Goal: Information Seeking & Learning: Understand process/instructions

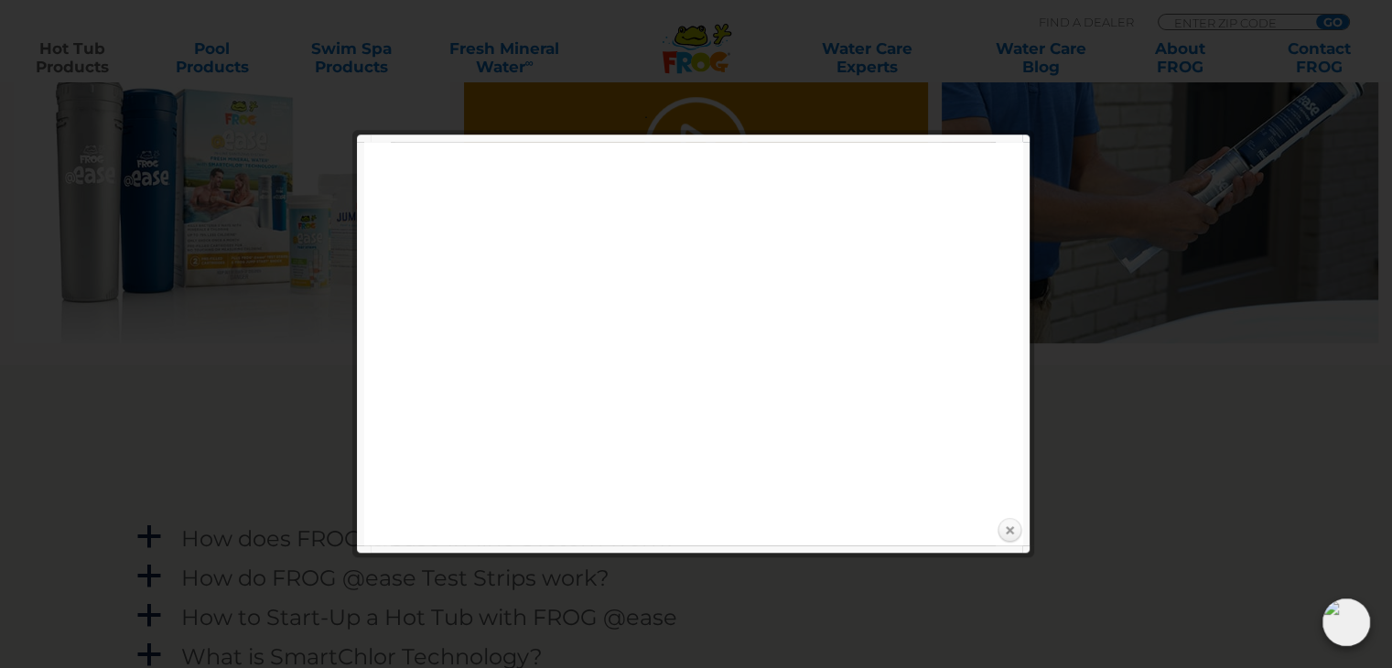
click at [1003, 528] on link "Close" at bounding box center [1008, 530] width 27 height 27
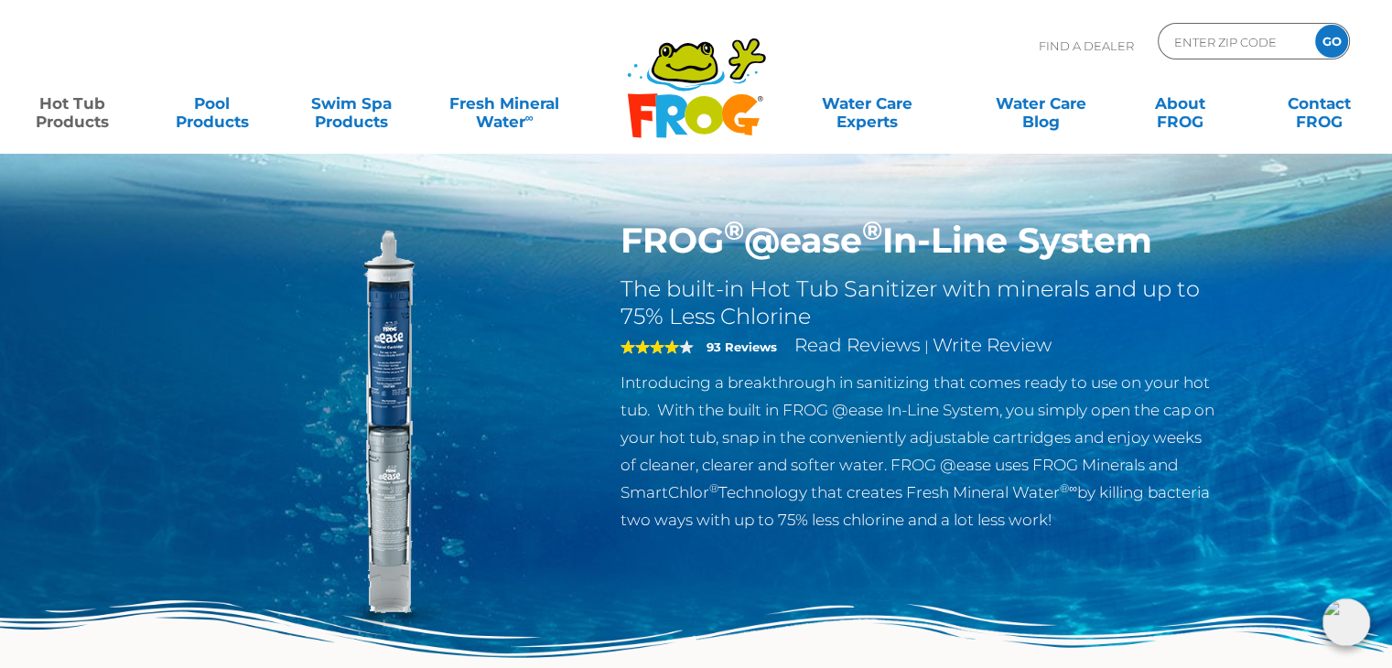
click at [693, 118] on icon at bounding box center [703, 115] width 38 height 38
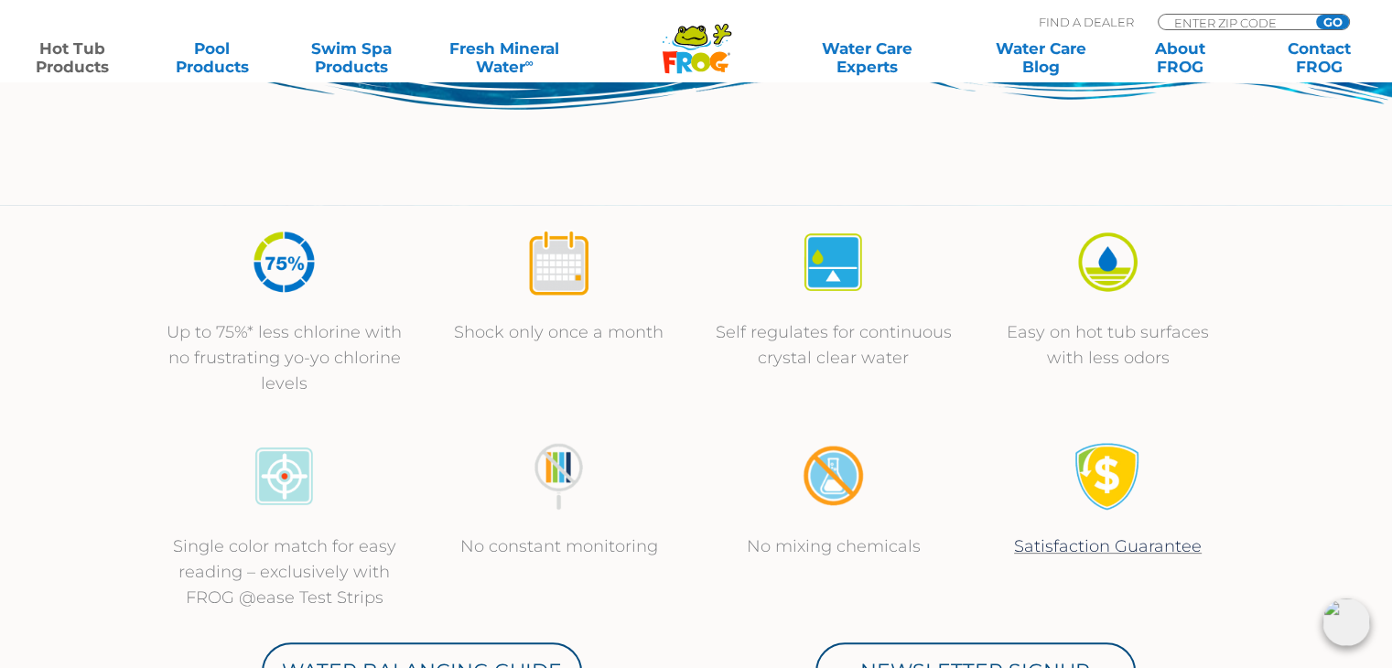
scroll to position [549, 0]
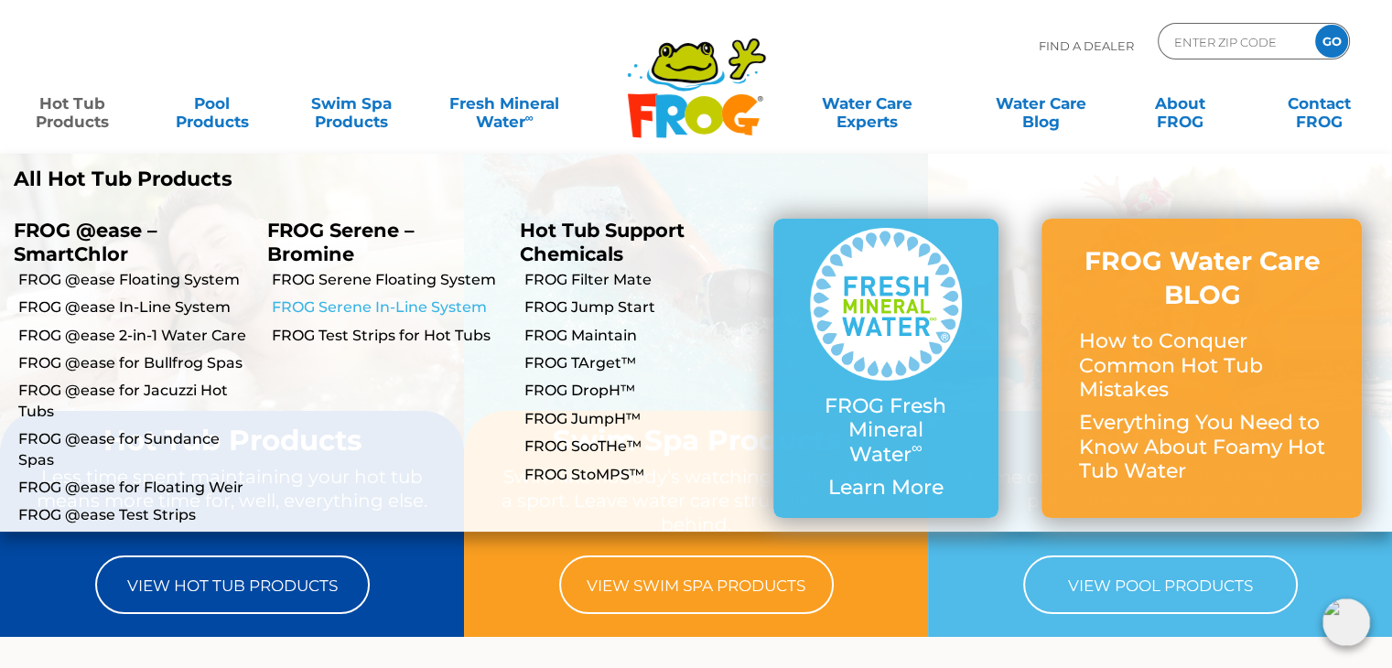
click at [344, 305] on link "FROG Serene In-Line System" at bounding box center [389, 307] width 235 height 20
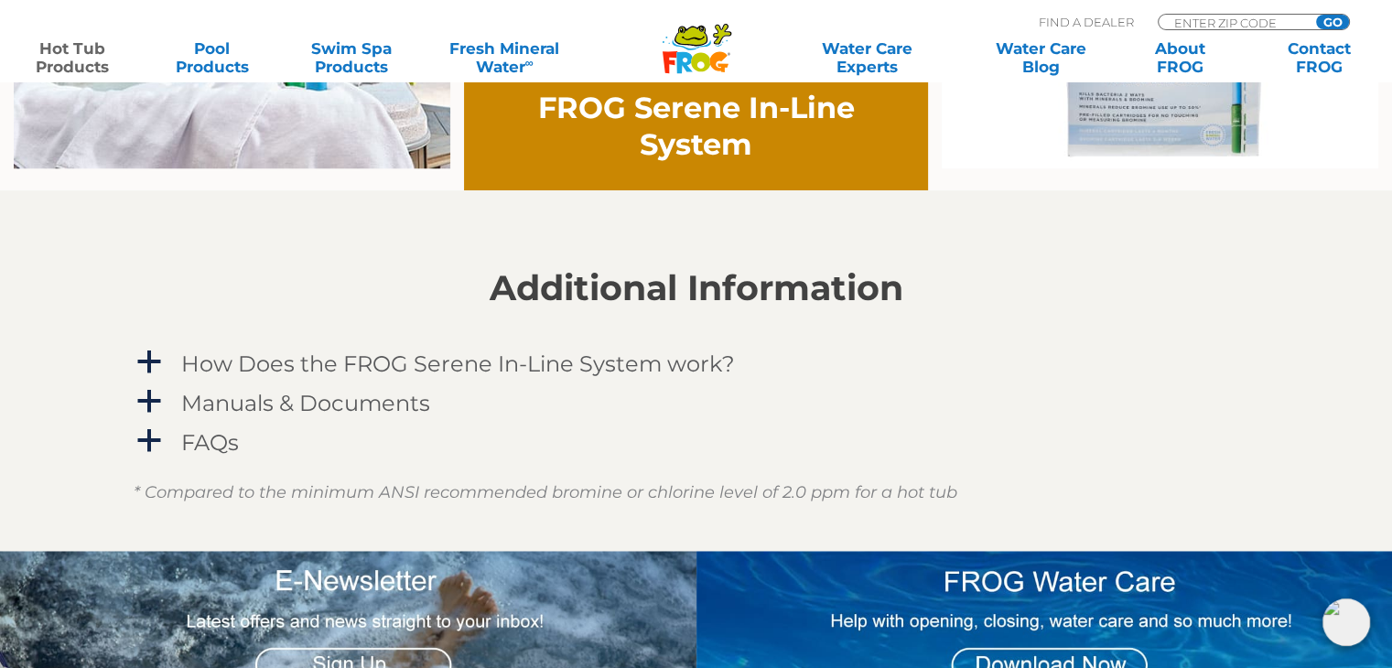
scroll to position [915, 0]
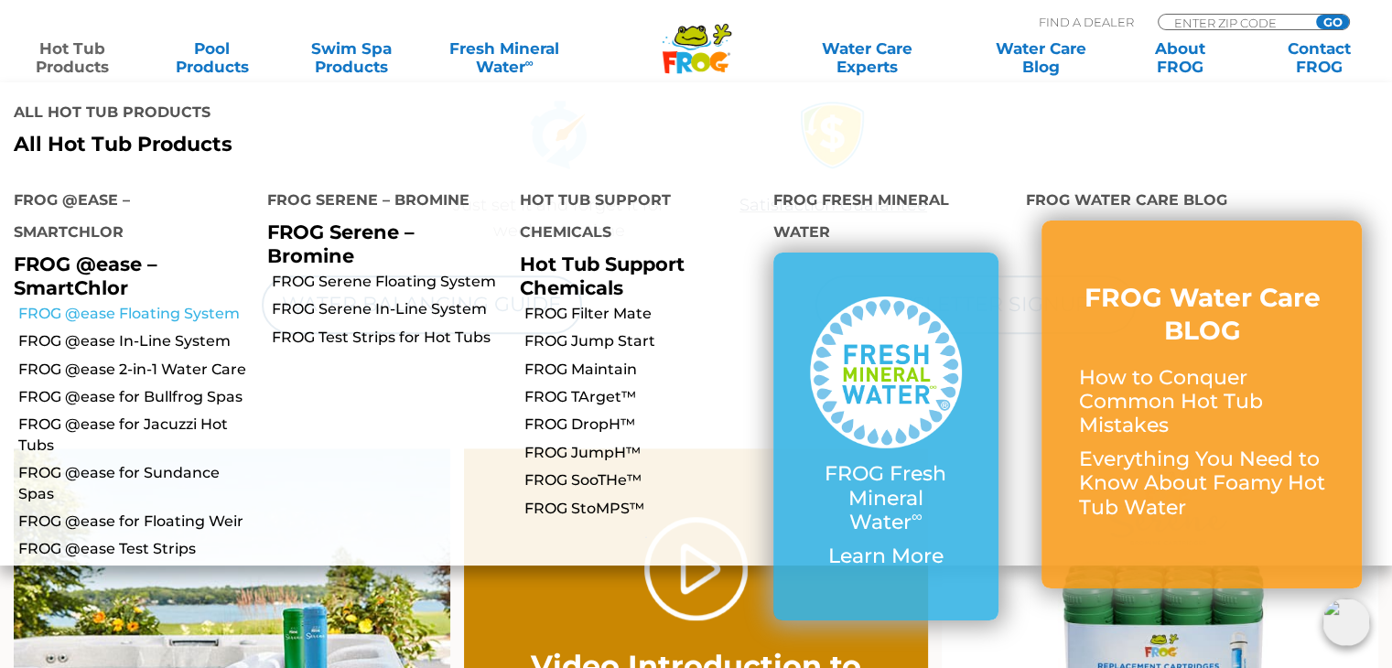
click at [78, 304] on link "FROG @ease Floating System" at bounding box center [135, 314] width 235 height 20
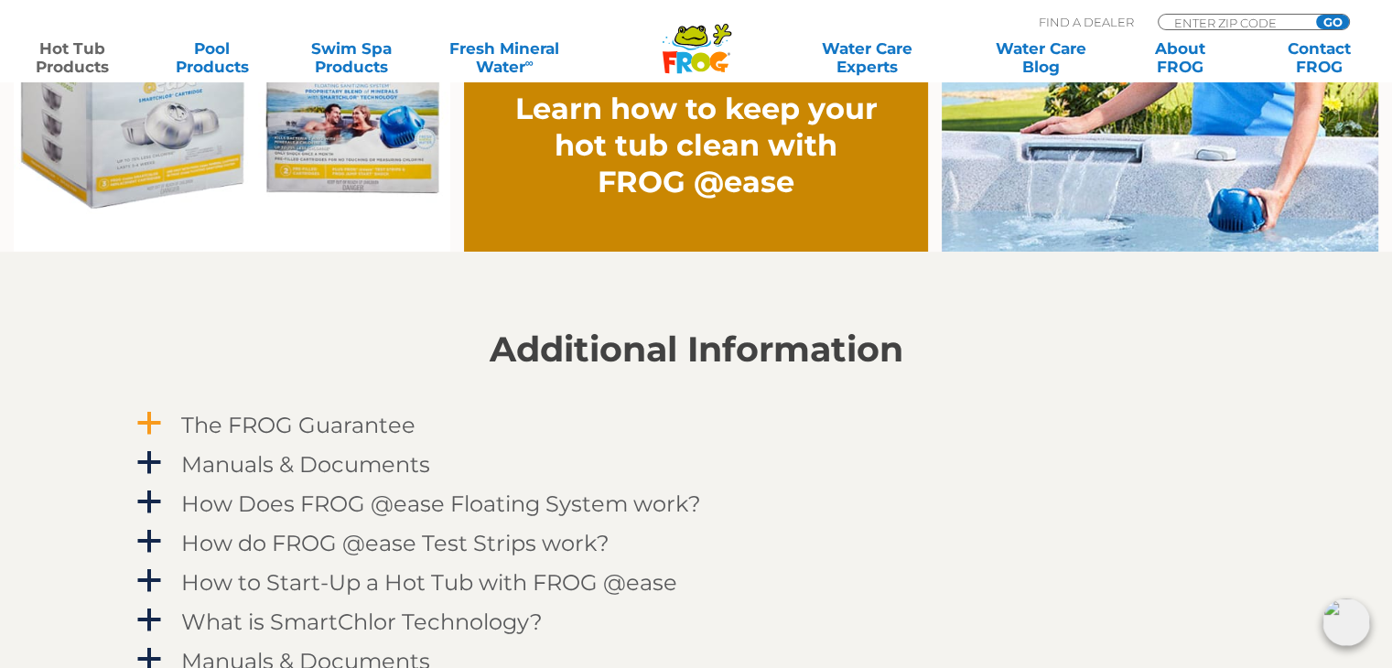
scroll to position [1647, 0]
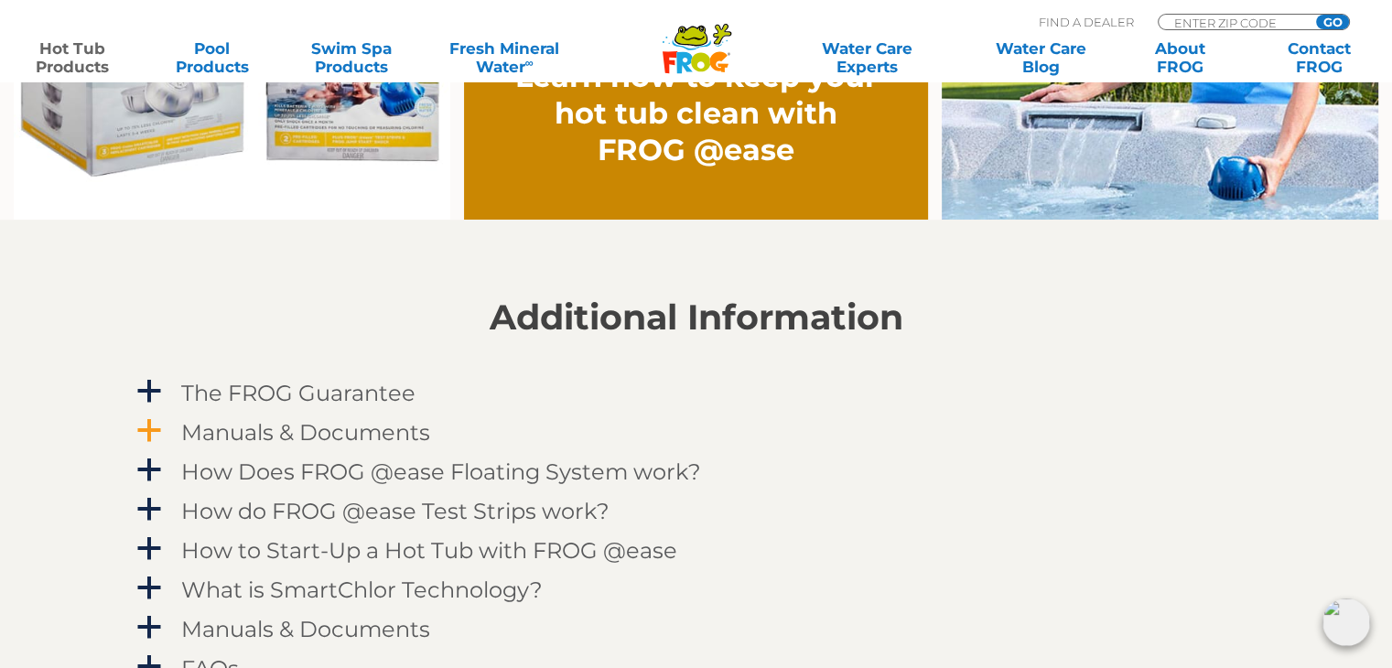
click at [291, 436] on h4 "Manuals & Documents" at bounding box center [305, 432] width 249 height 25
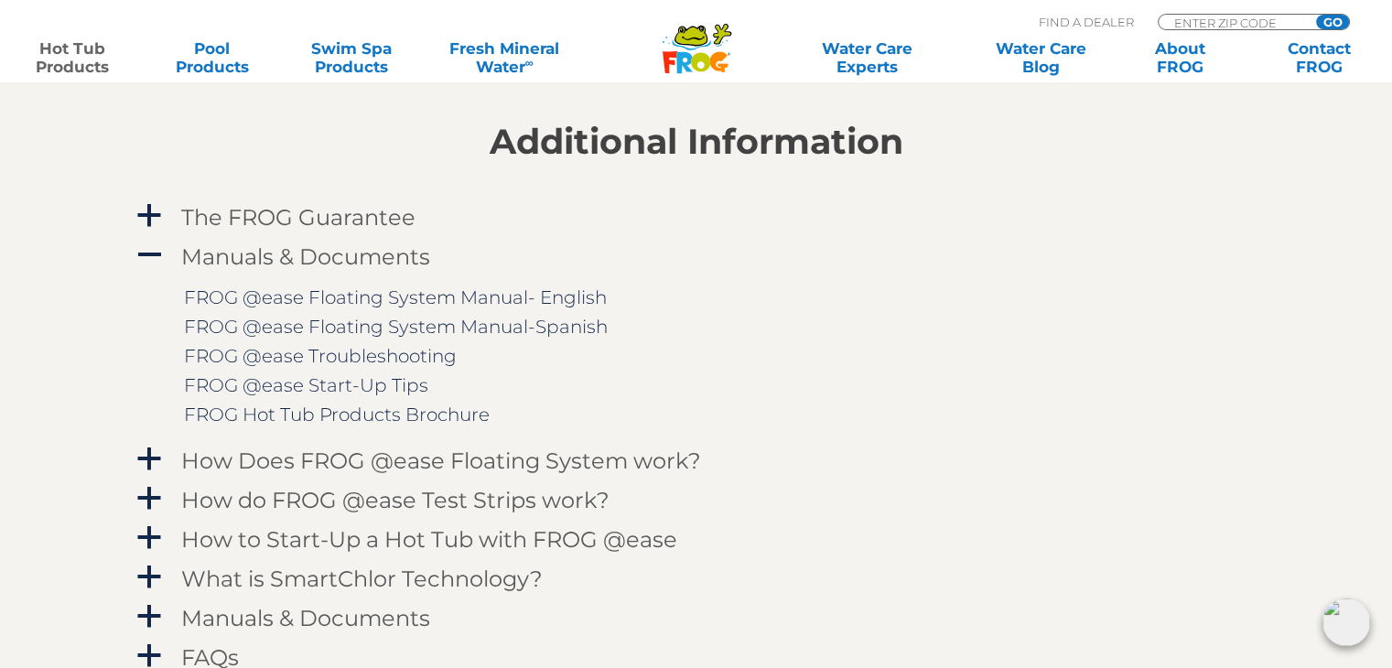
scroll to position [1830, 0]
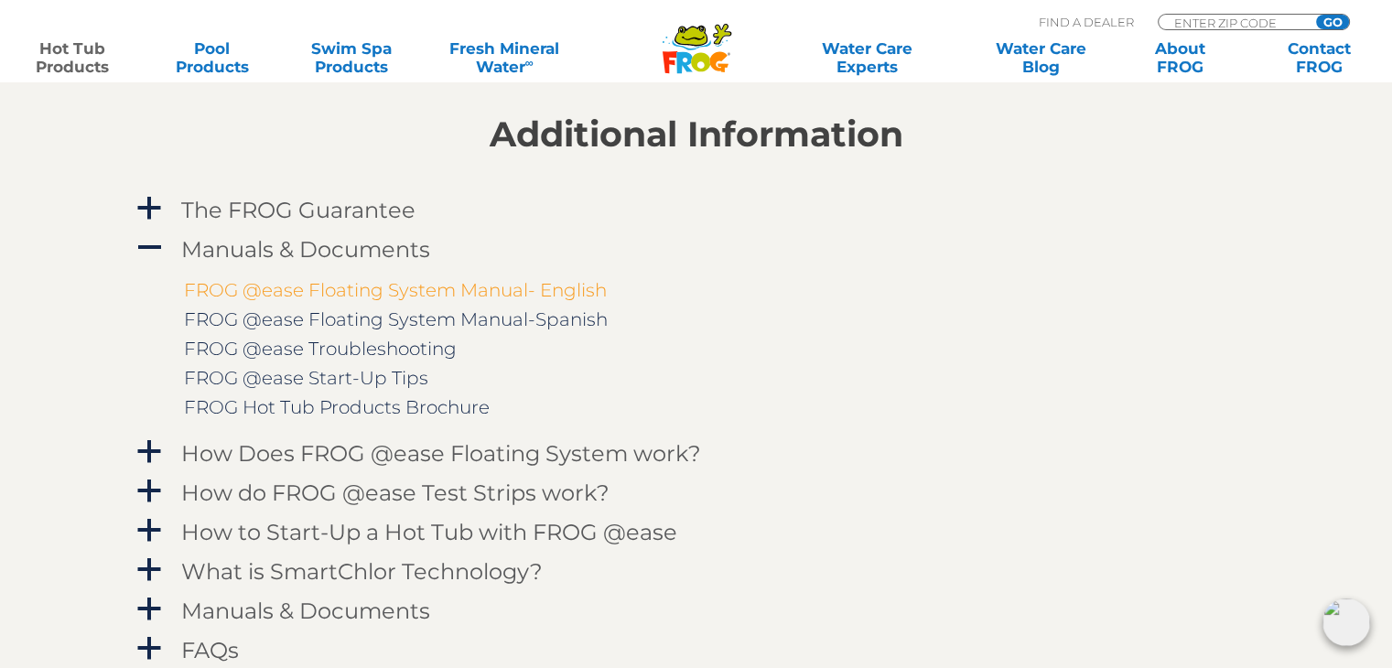
click at [382, 292] on link "FROG @ease Floating System Manual- English" at bounding box center [395, 290] width 423 height 22
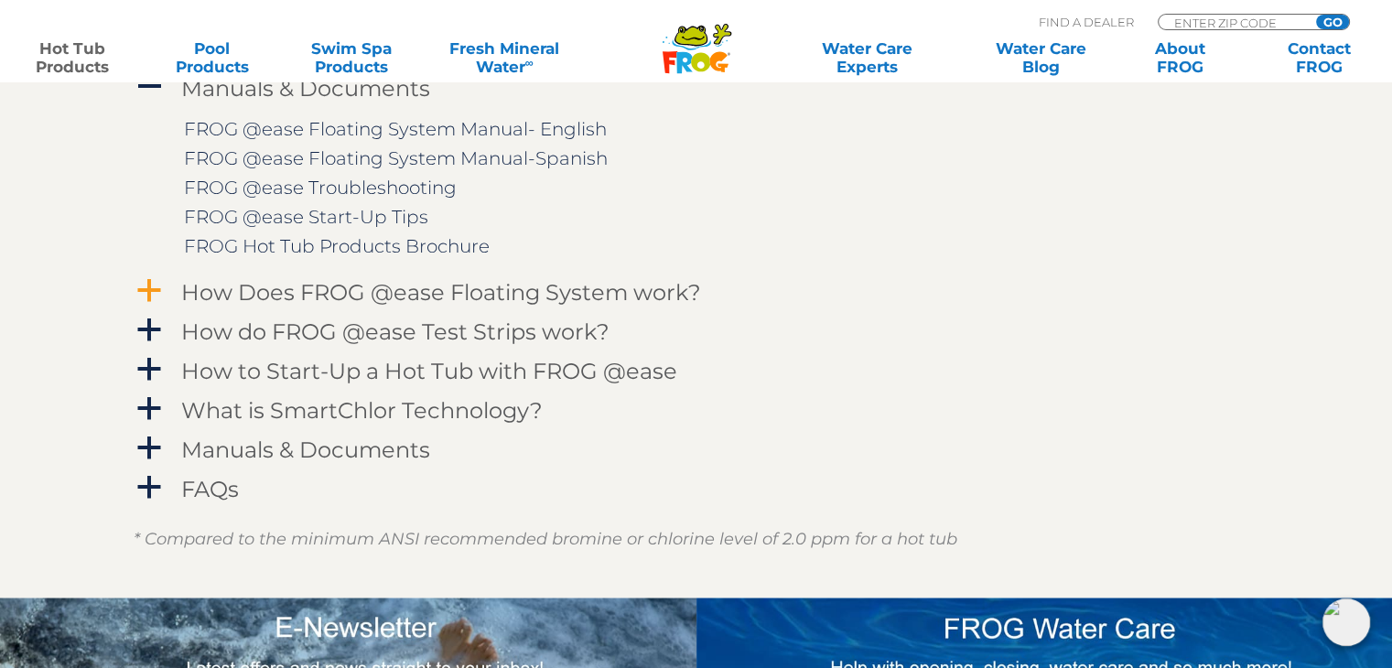
scroll to position [2013, 0]
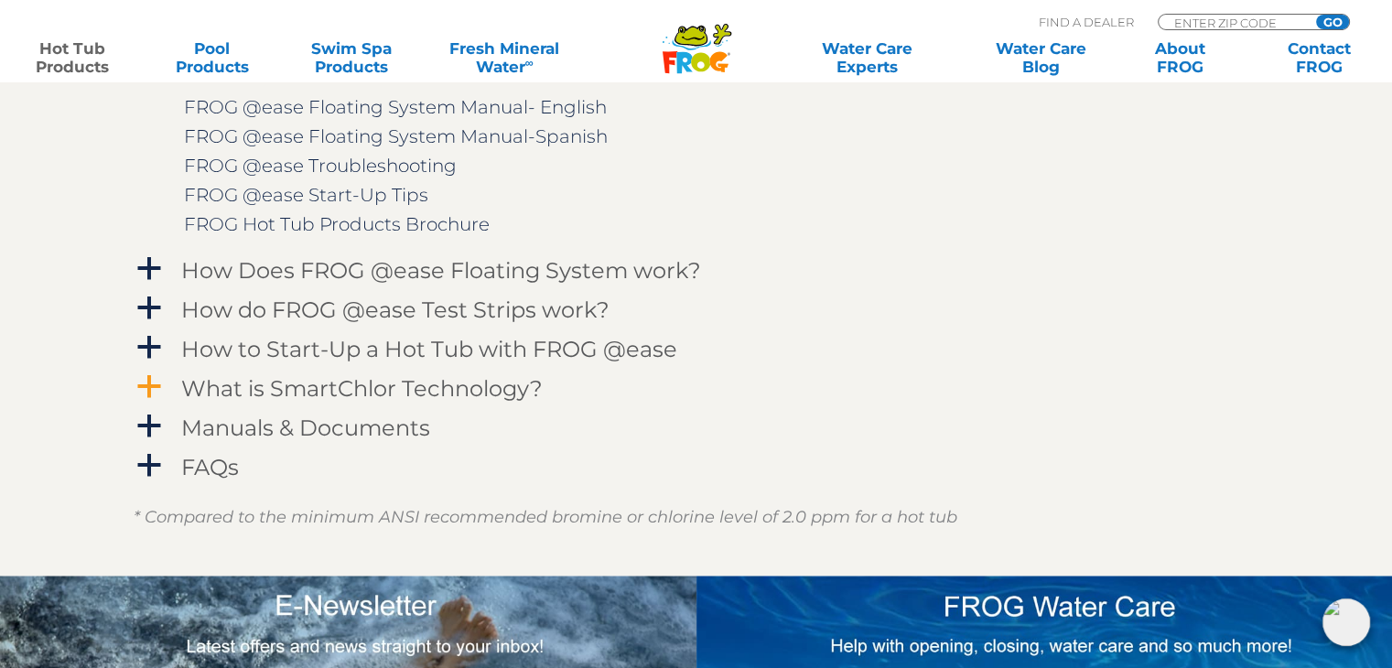
click at [312, 392] on h4 "What is SmartChlor Technology?" at bounding box center [361, 388] width 361 height 25
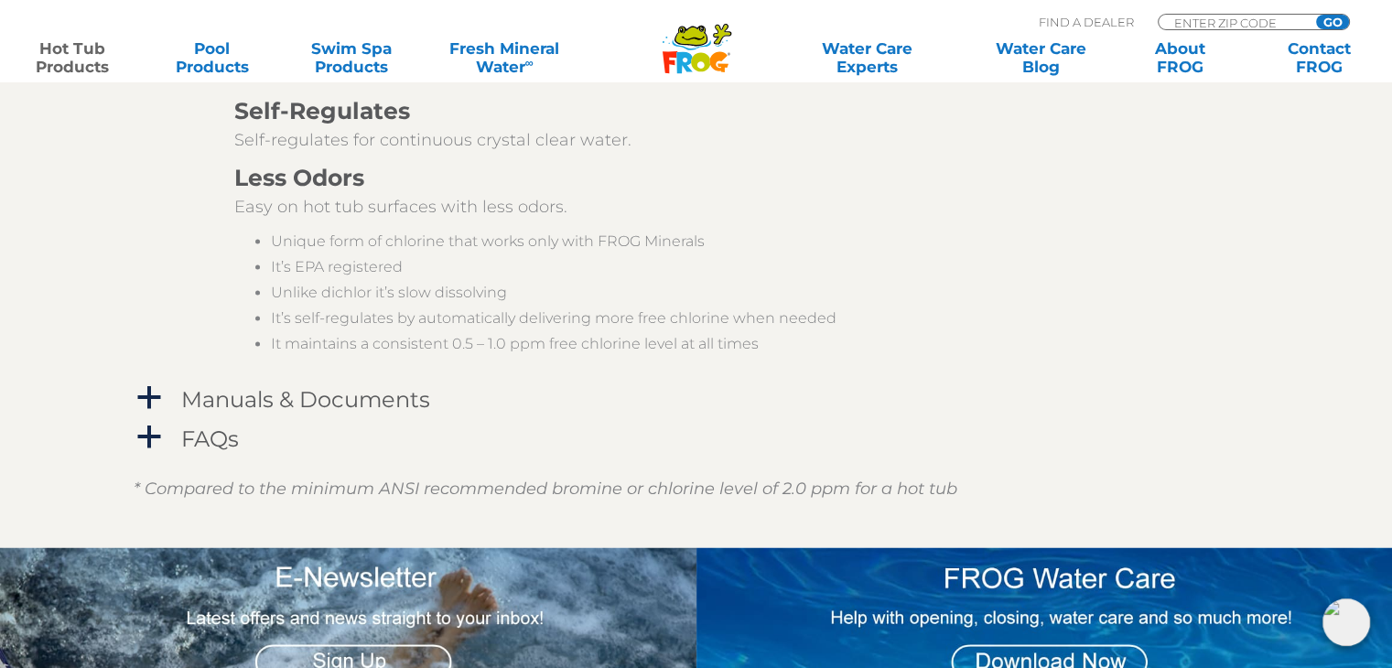
scroll to position [3019, 0]
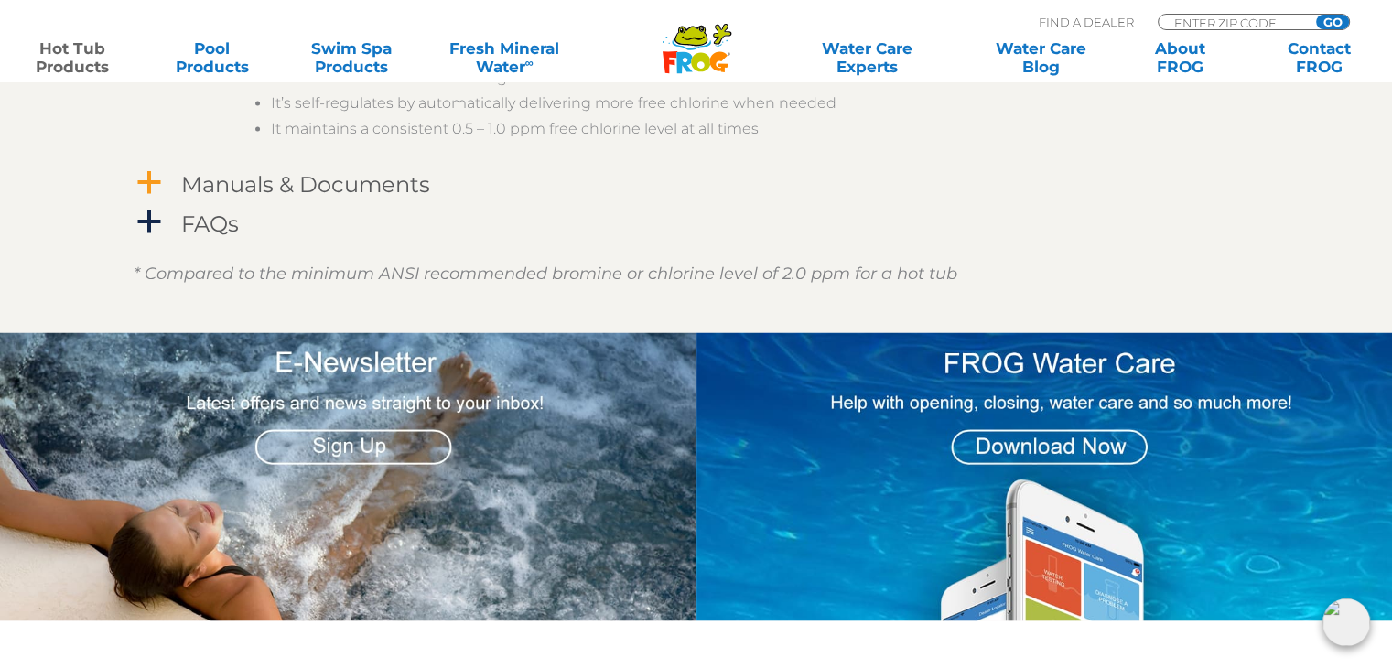
click at [366, 188] on h4 "Manuals & Documents" at bounding box center [305, 184] width 249 height 25
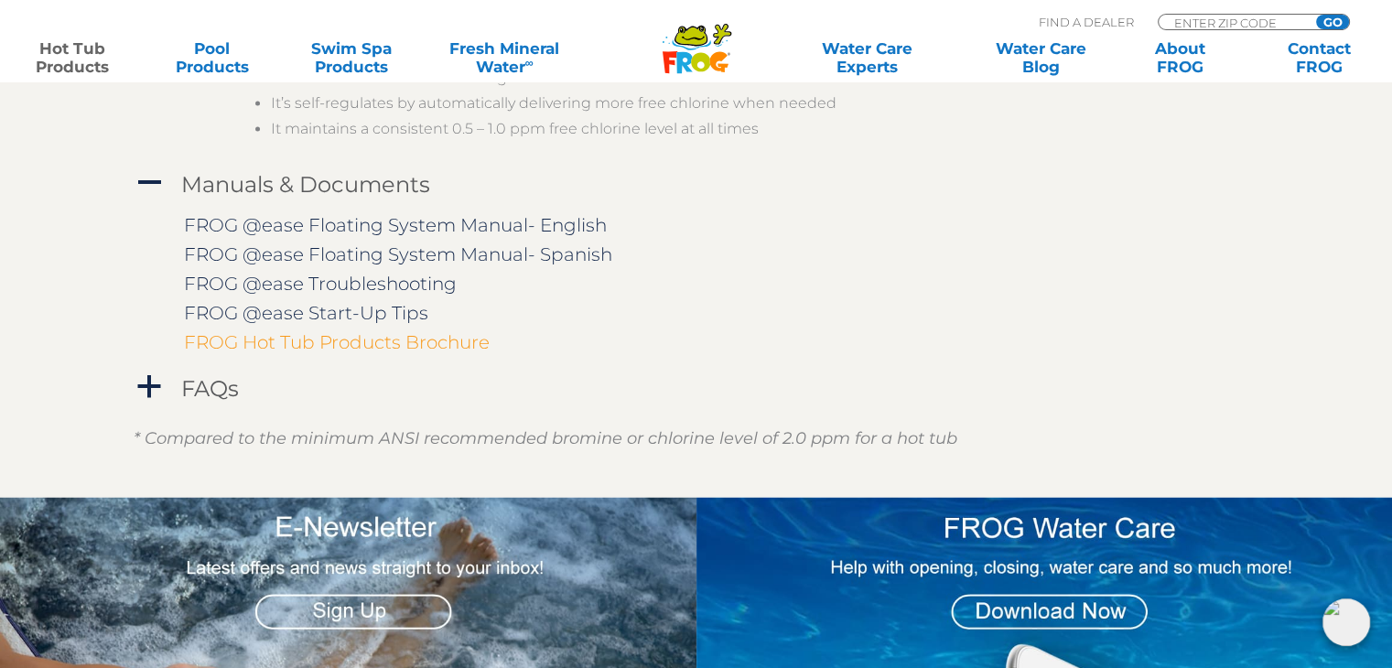
click at [309, 339] on link "FROG Hot Tub Products Brochure" at bounding box center [337, 342] width 306 height 22
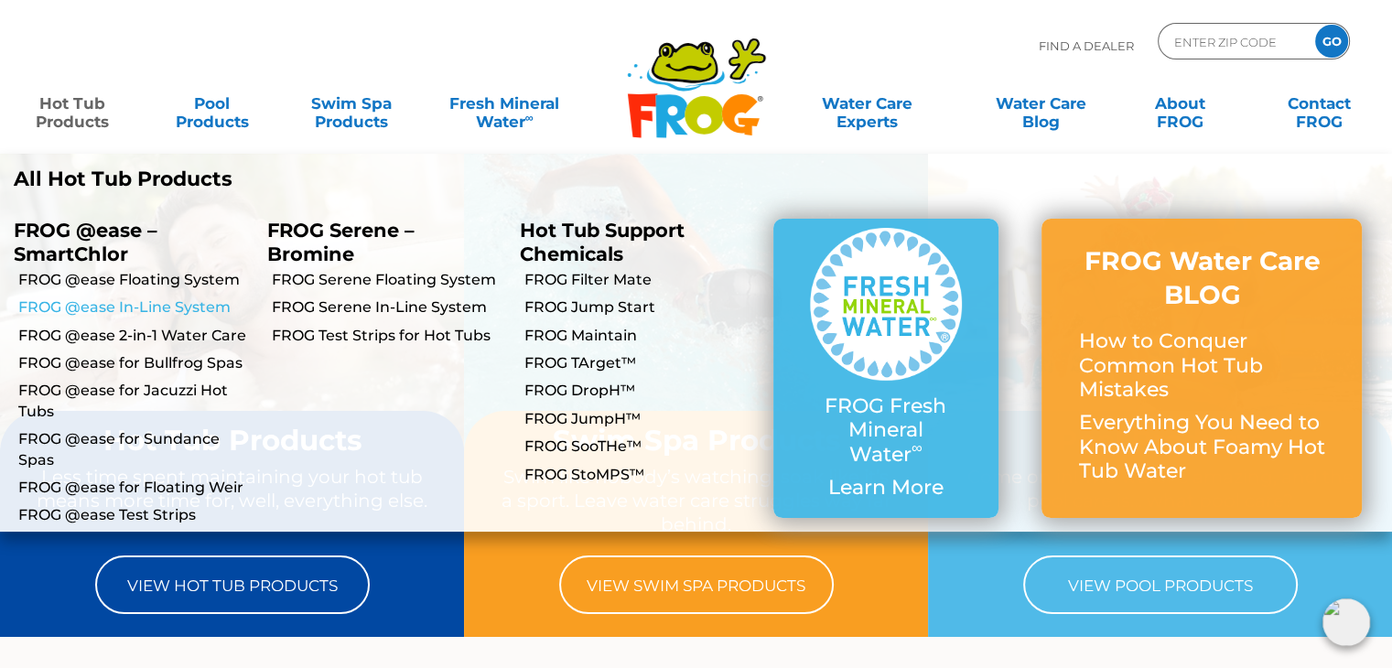
click at [73, 310] on link "FROG @ease In-Line System" at bounding box center [135, 307] width 235 height 20
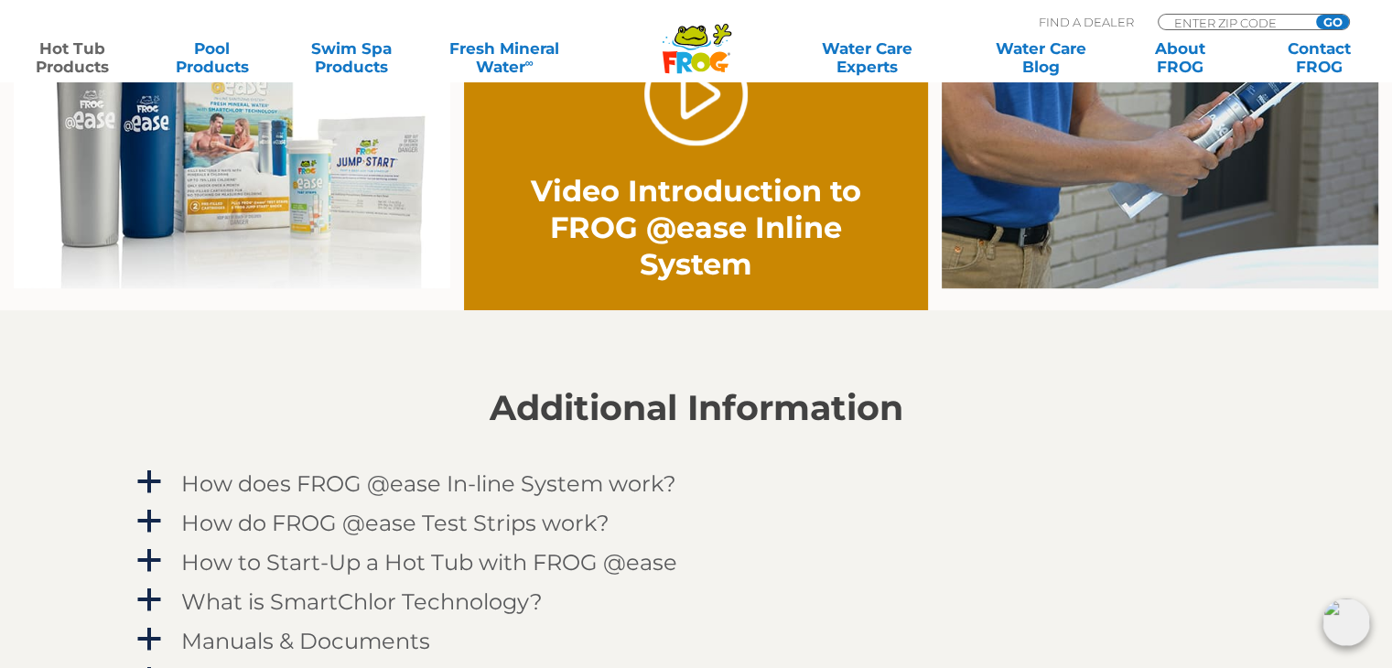
scroll to position [1555, 0]
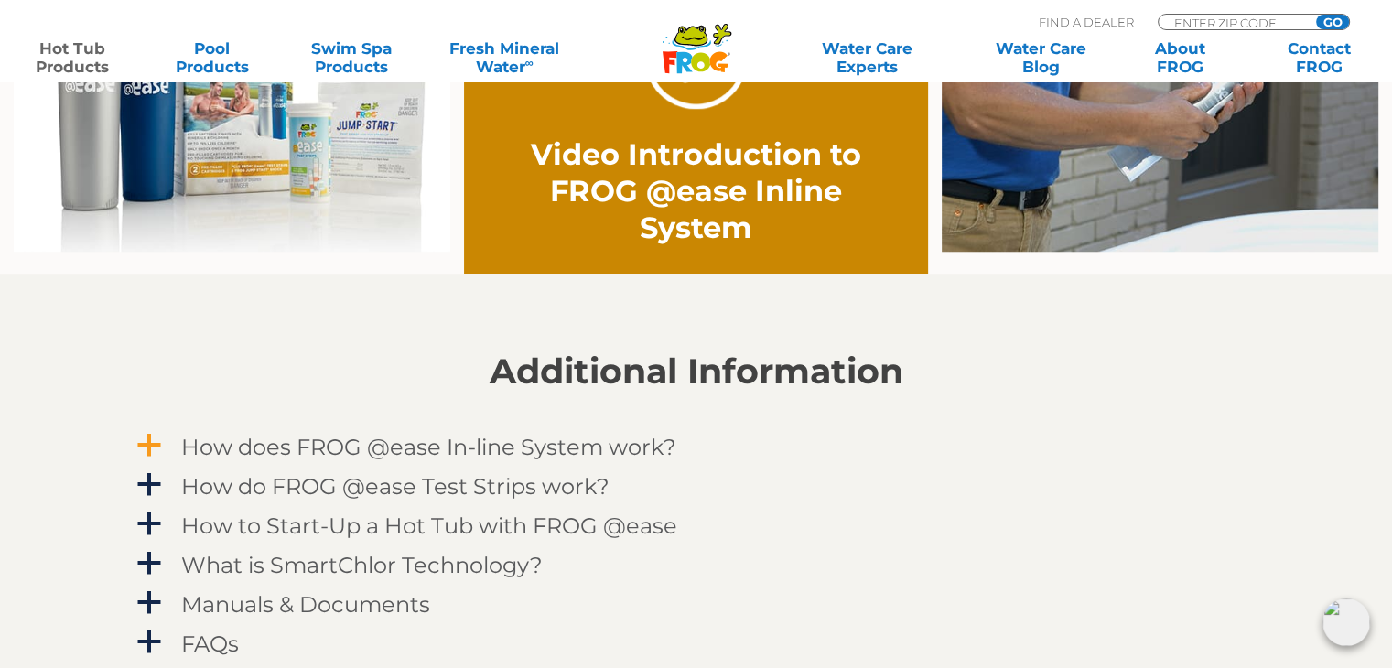
click at [339, 452] on h4 "How does FROG @ease In-line System work?" at bounding box center [428, 447] width 495 height 25
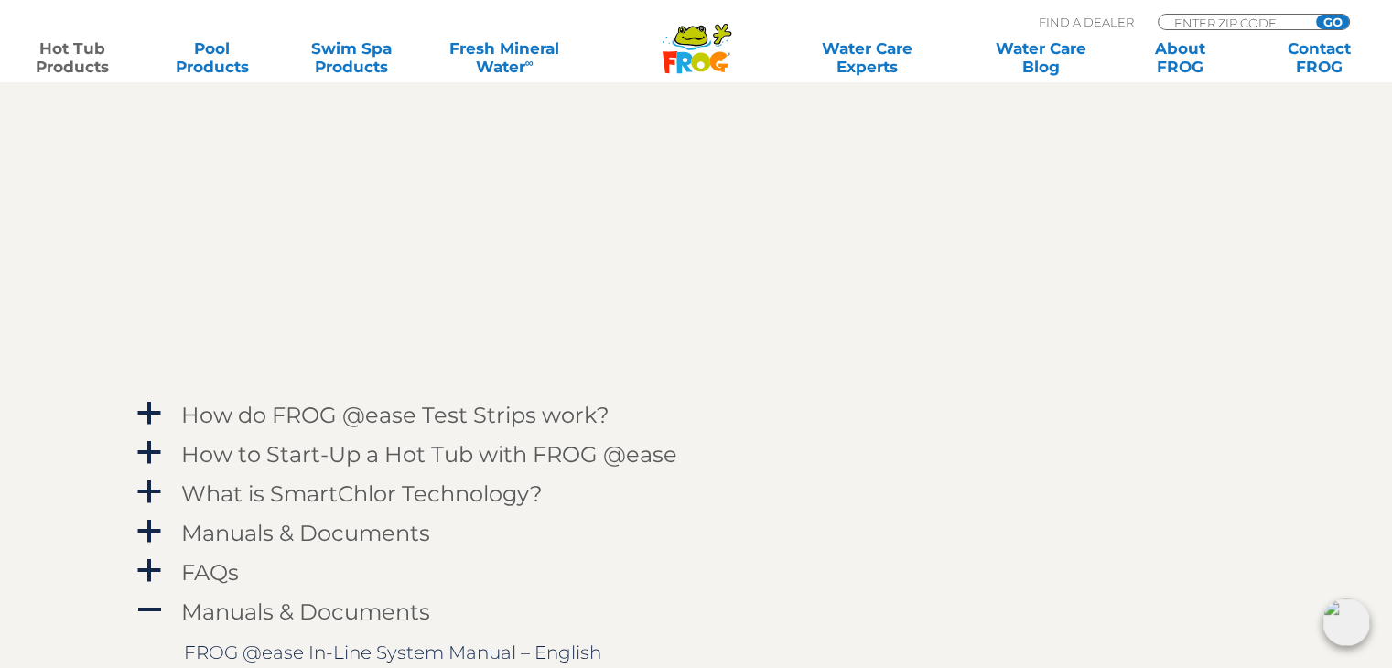
scroll to position [2196, 0]
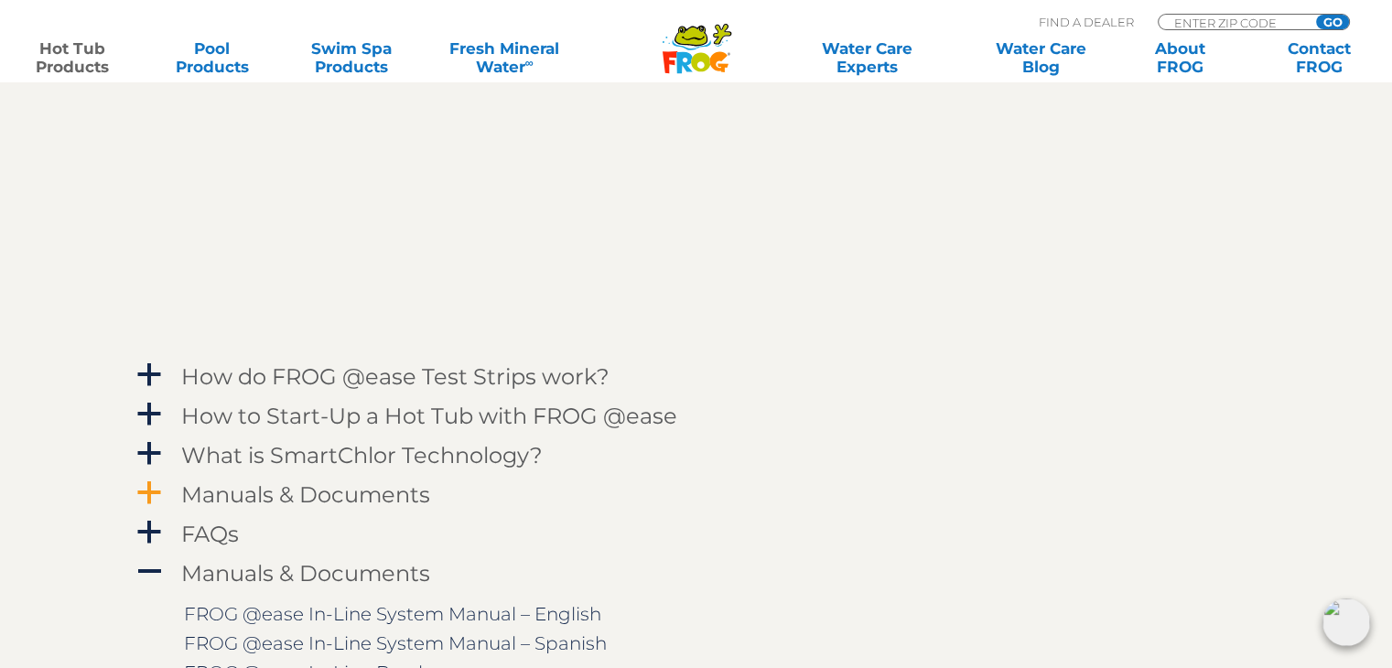
click at [278, 491] on h4 "Manuals & Documents" at bounding box center [305, 494] width 249 height 25
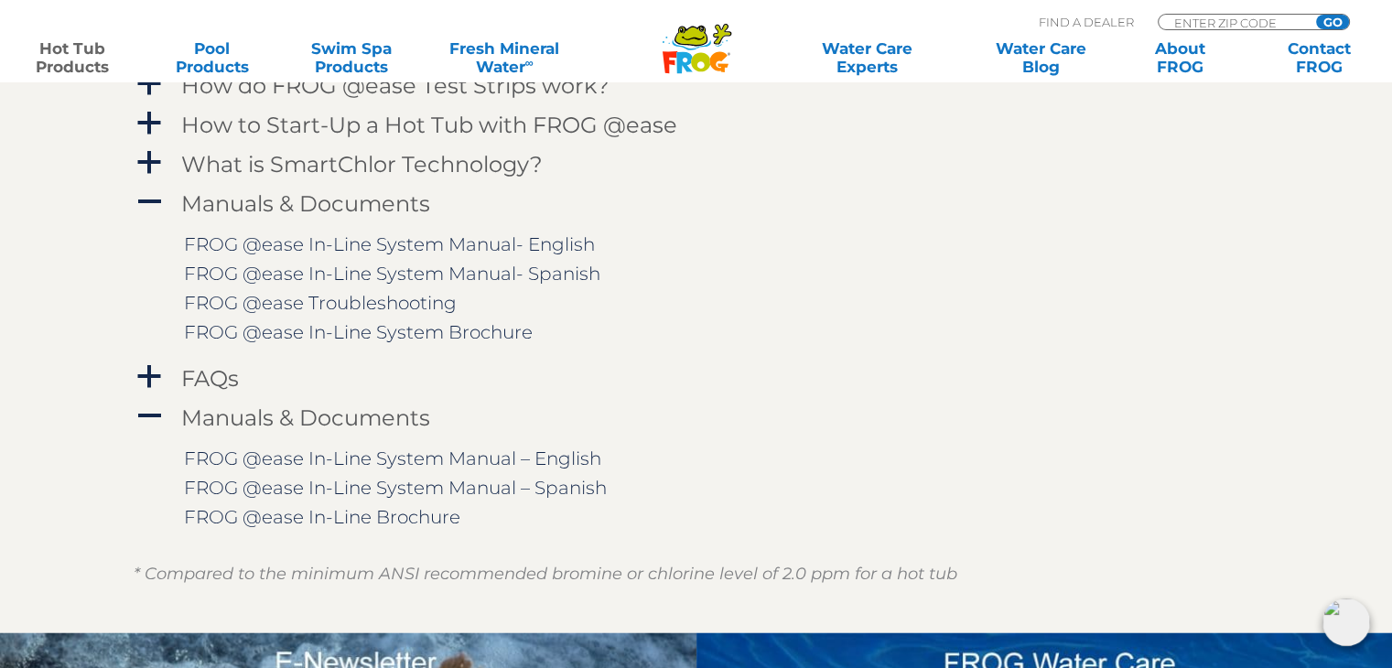
scroll to position [2562, 0]
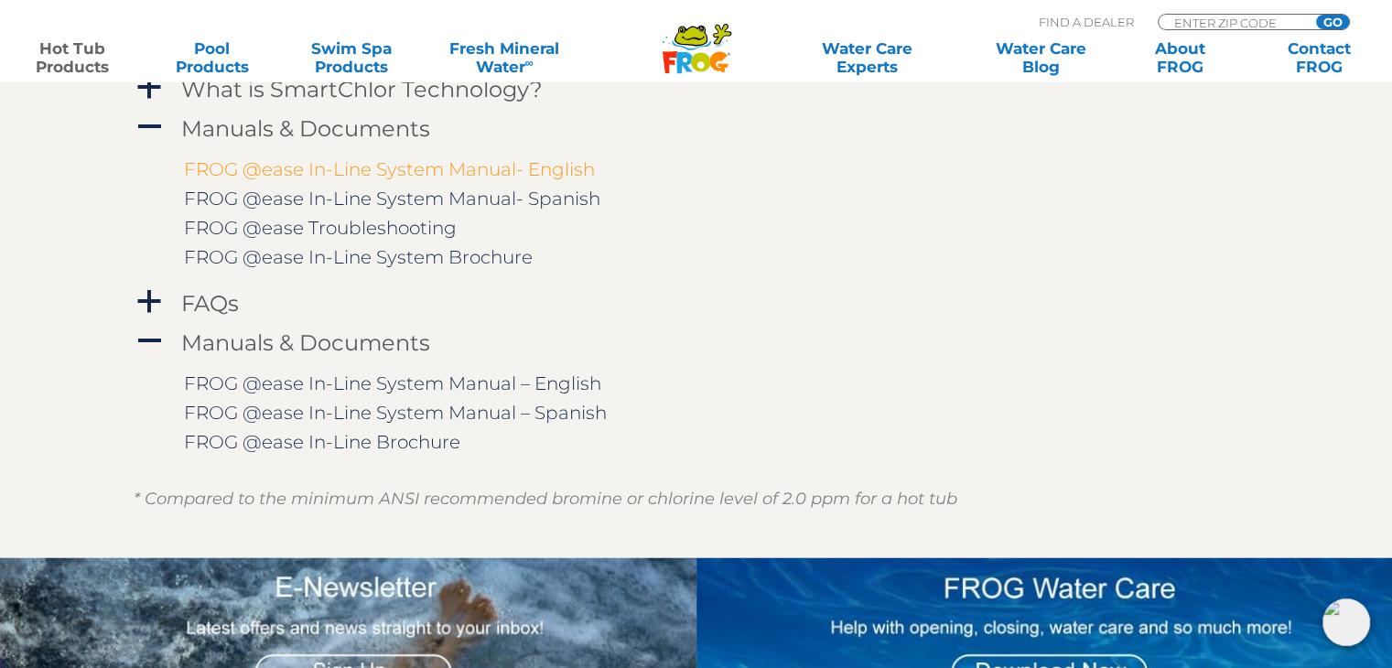
click at [307, 164] on link "FROG @ease In-Line System Manual- English" at bounding box center [389, 169] width 411 height 22
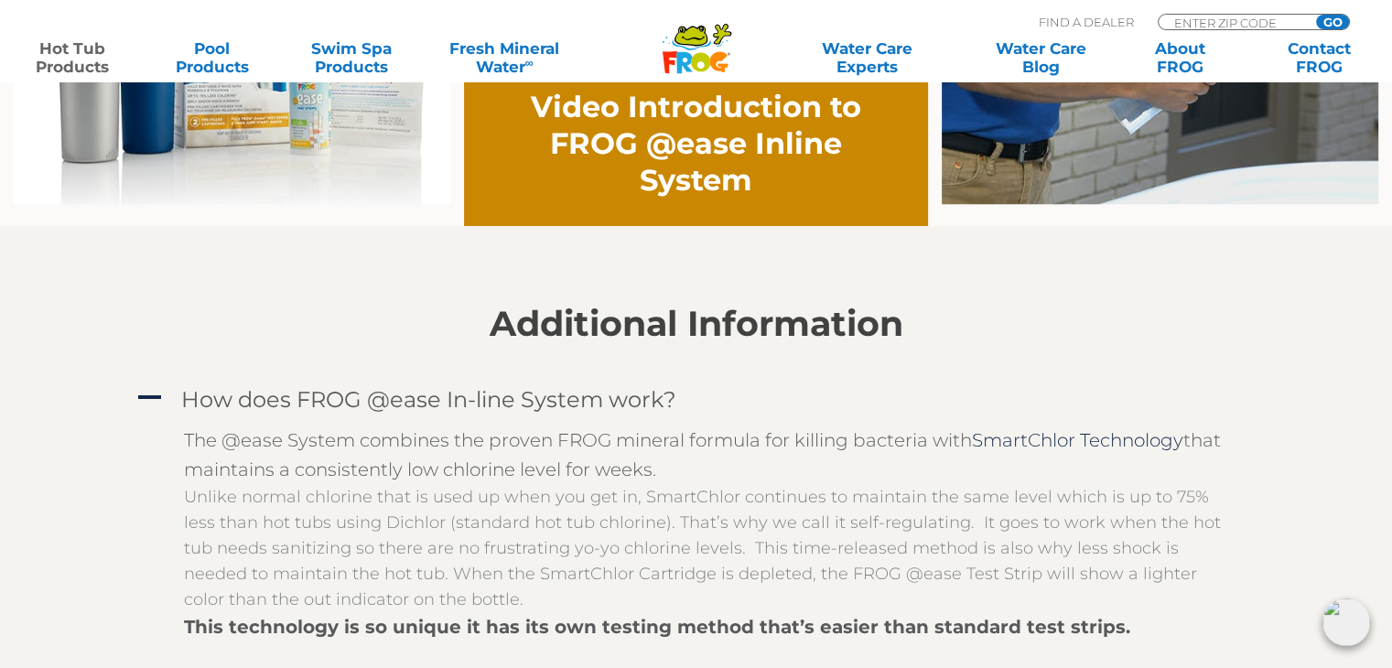
scroll to position [1281, 0]
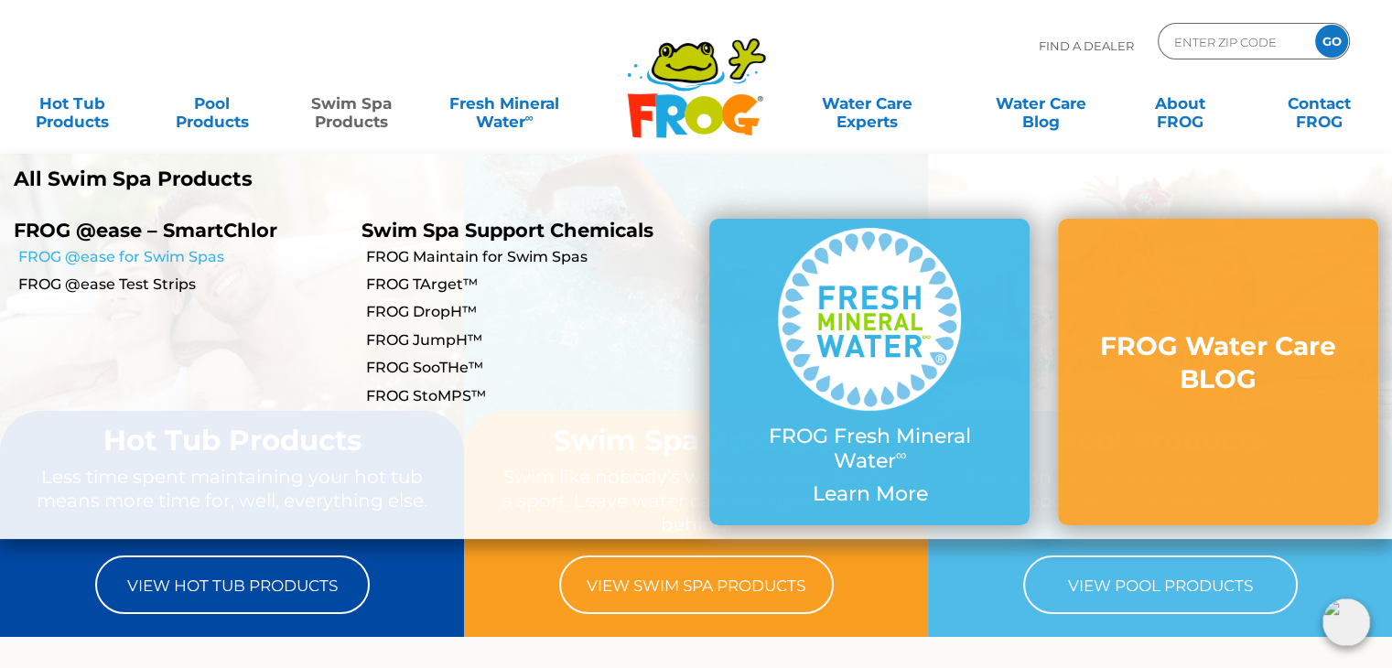
click at [178, 254] on link "FROG @ease for Swim Spas" at bounding box center [182, 257] width 329 height 20
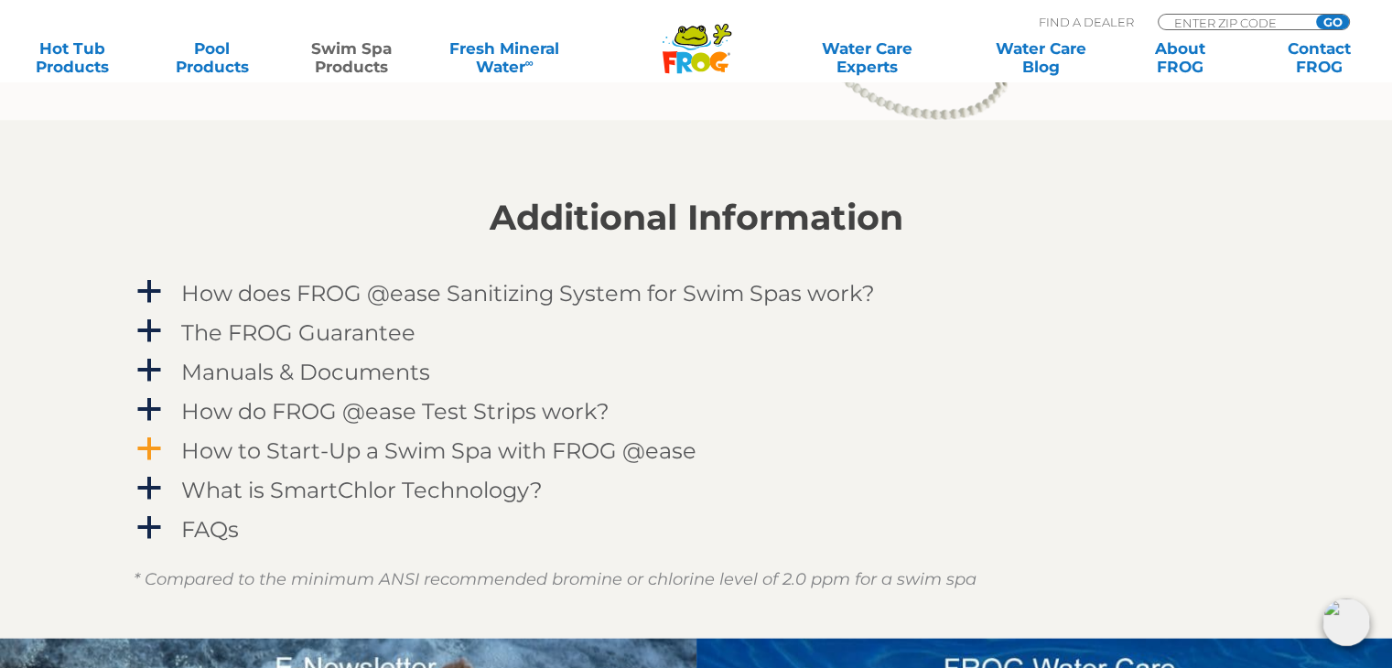
scroll to position [2104, 0]
click at [304, 286] on h4 "How does FROG @ease Sanitizing System for Swim Spas work?" at bounding box center [527, 293] width 693 height 25
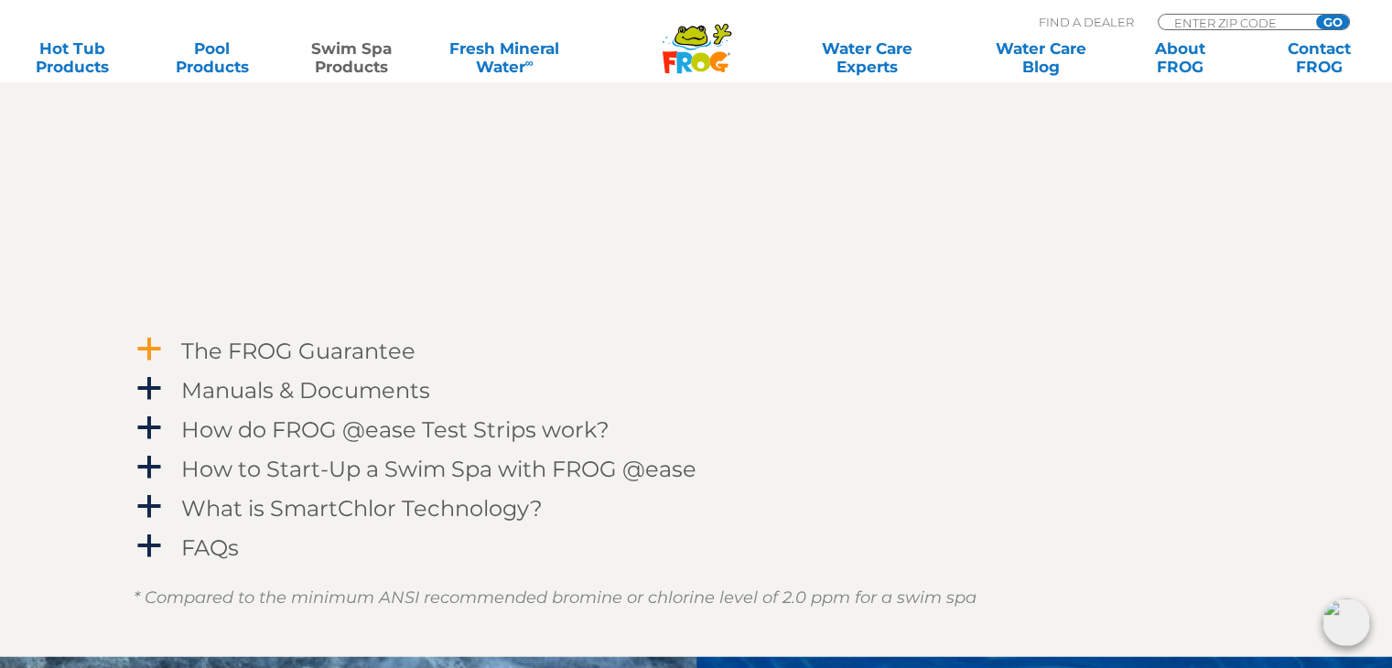
scroll to position [2653, 0]
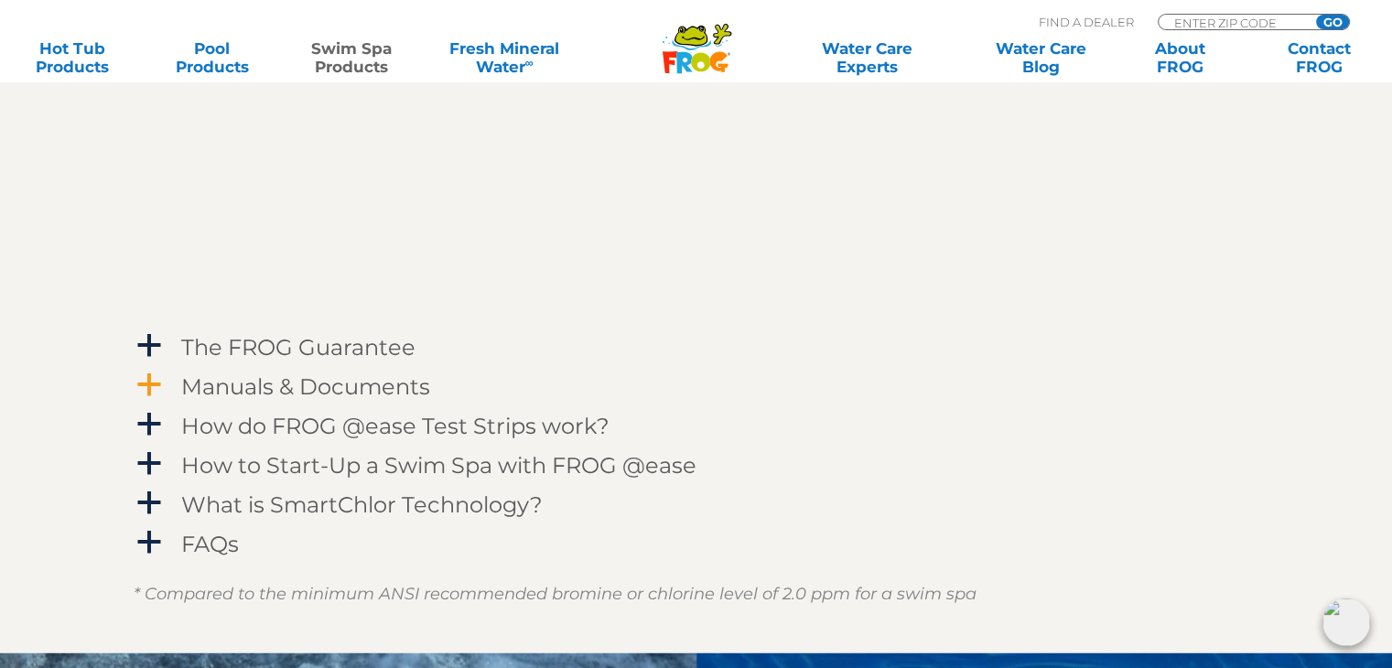
click at [277, 387] on h4 "Manuals & Documents" at bounding box center [305, 386] width 249 height 25
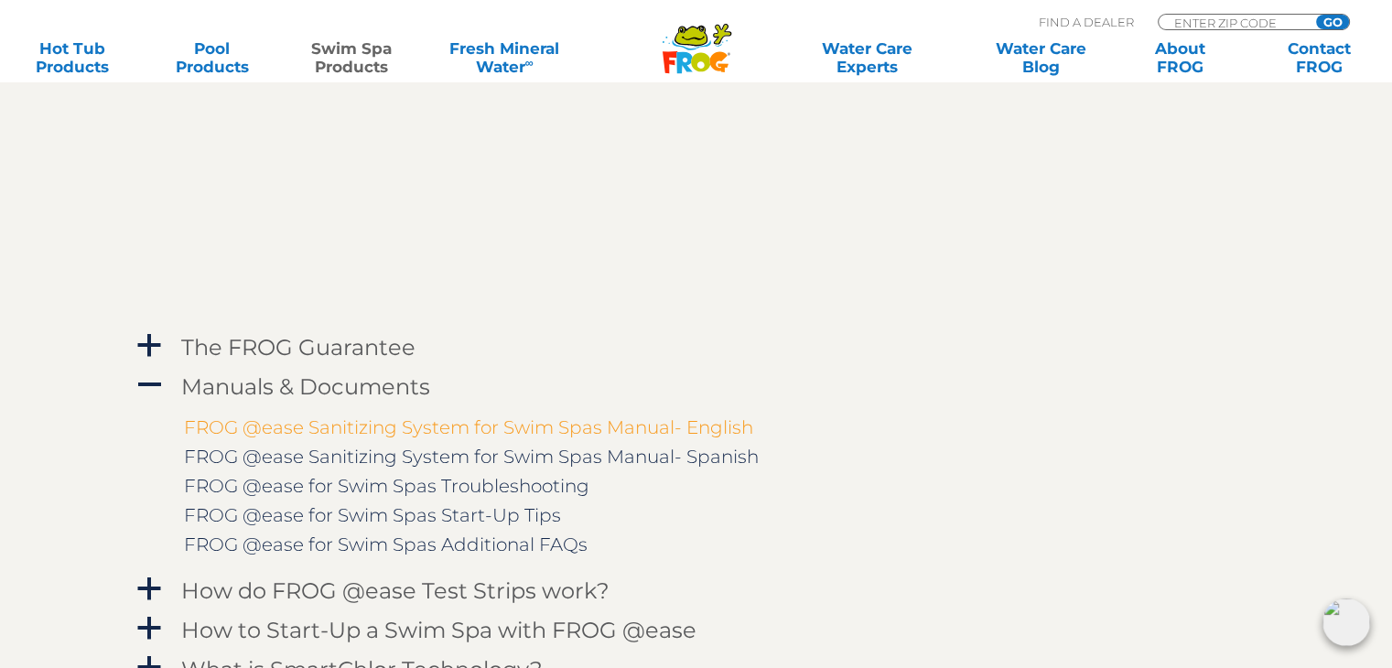
click at [263, 422] on link "FROG @ease Sanitizing System for Swim Spas Manual- English" at bounding box center [468, 427] width 569 height 22
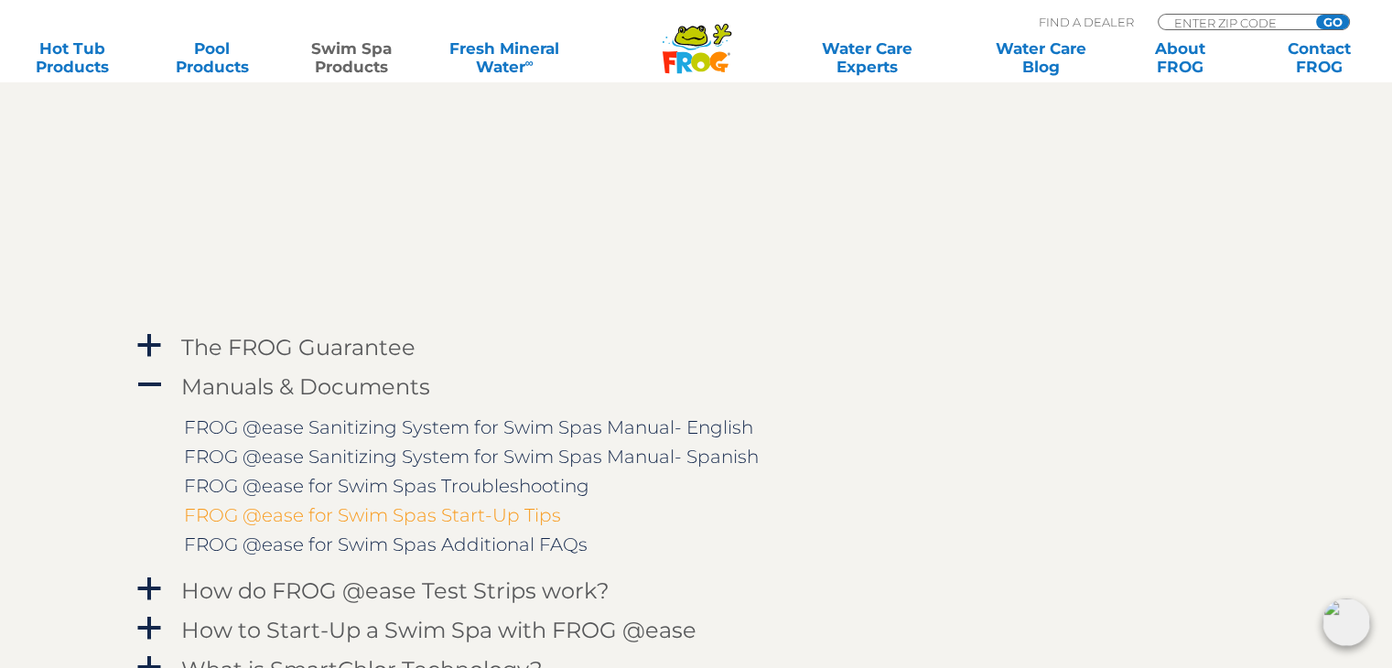
click at [307, 521] on link "FROG @ease for Swim Spas Start-Up Tips" at bounding box center [372, 515] width 377 height 22
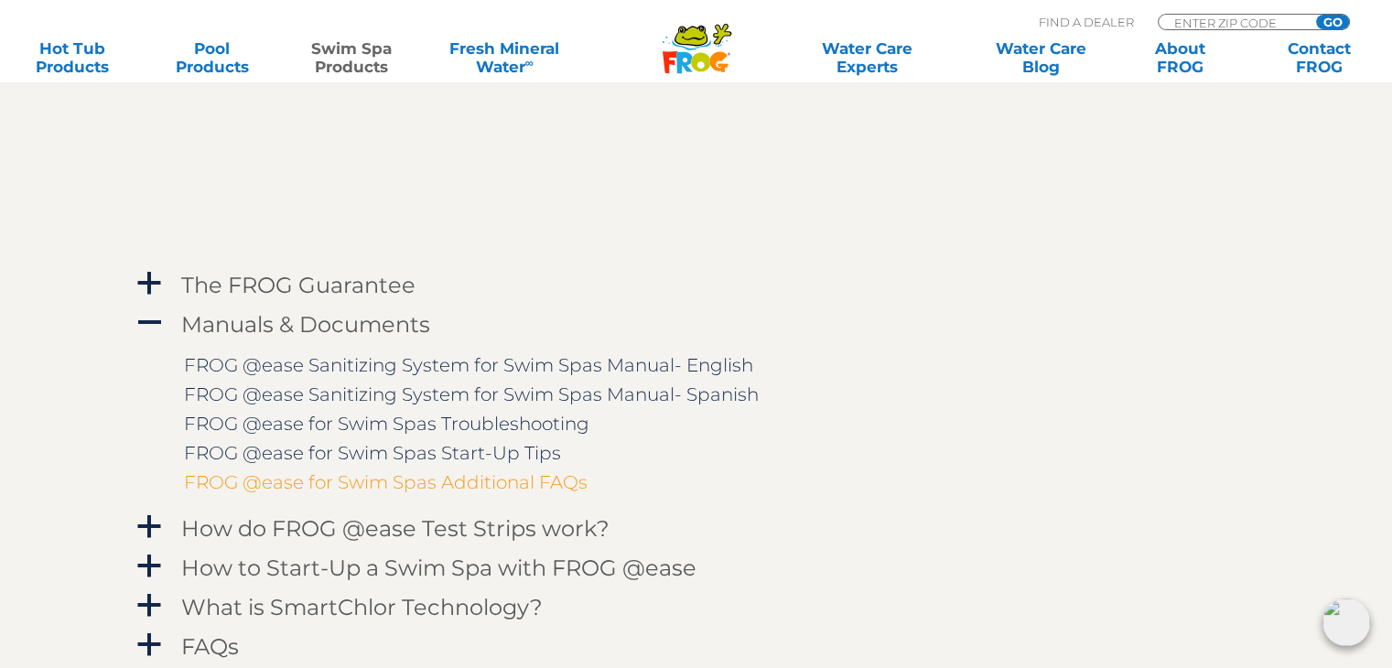
scroll to position [2745, 0]
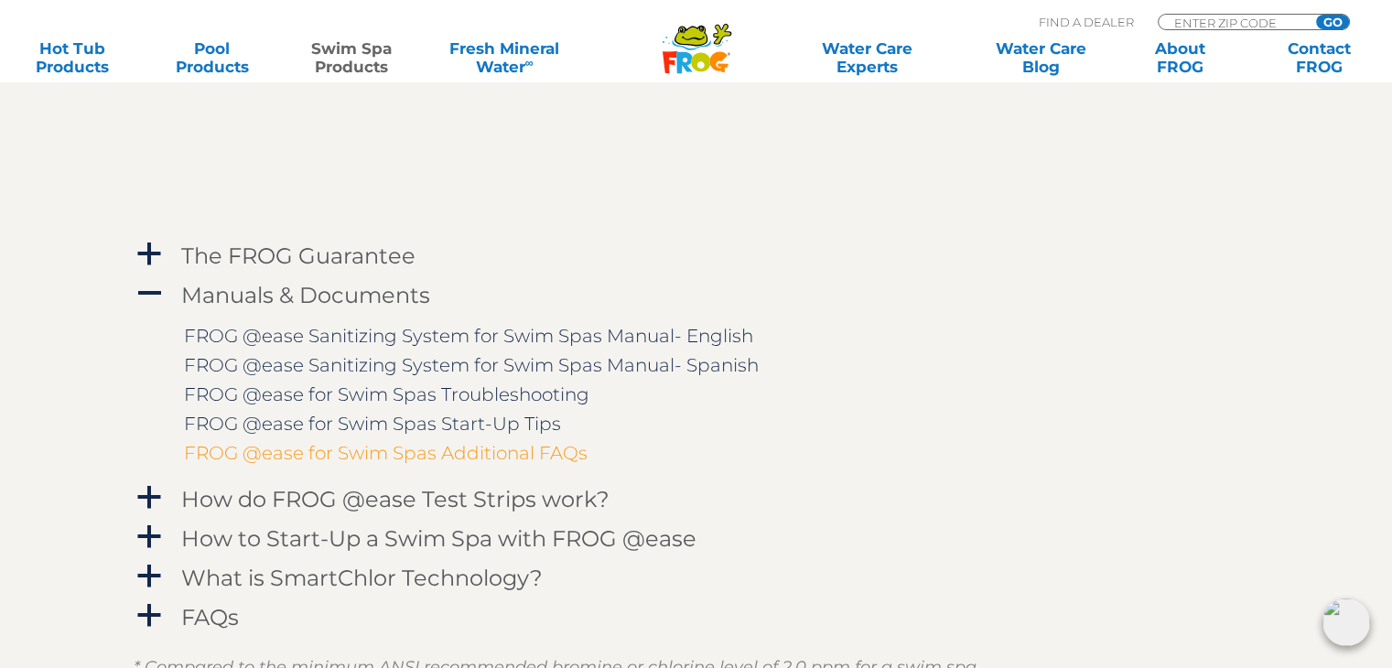
click at [358, 451] on link "FROG @ease for Swim Spas Additional FAQs" at bounding box center [385, 453] width 403 height 22
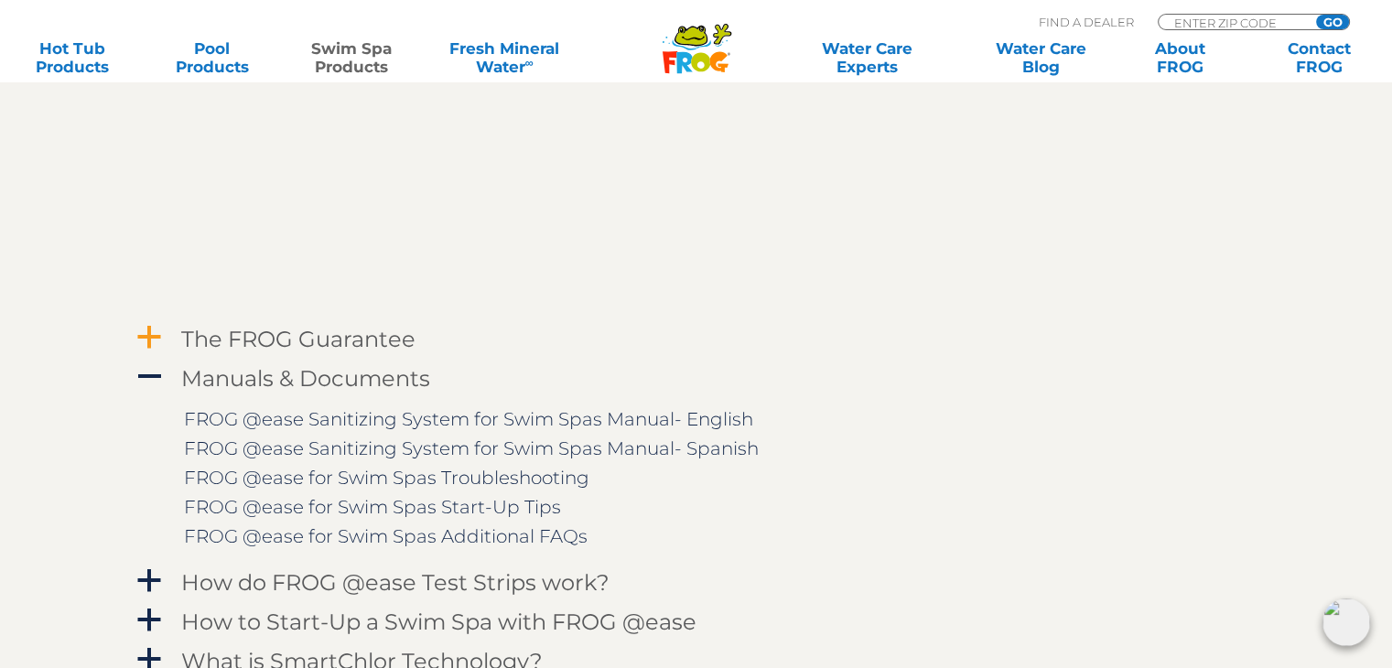
scroll to position [2653, 0]
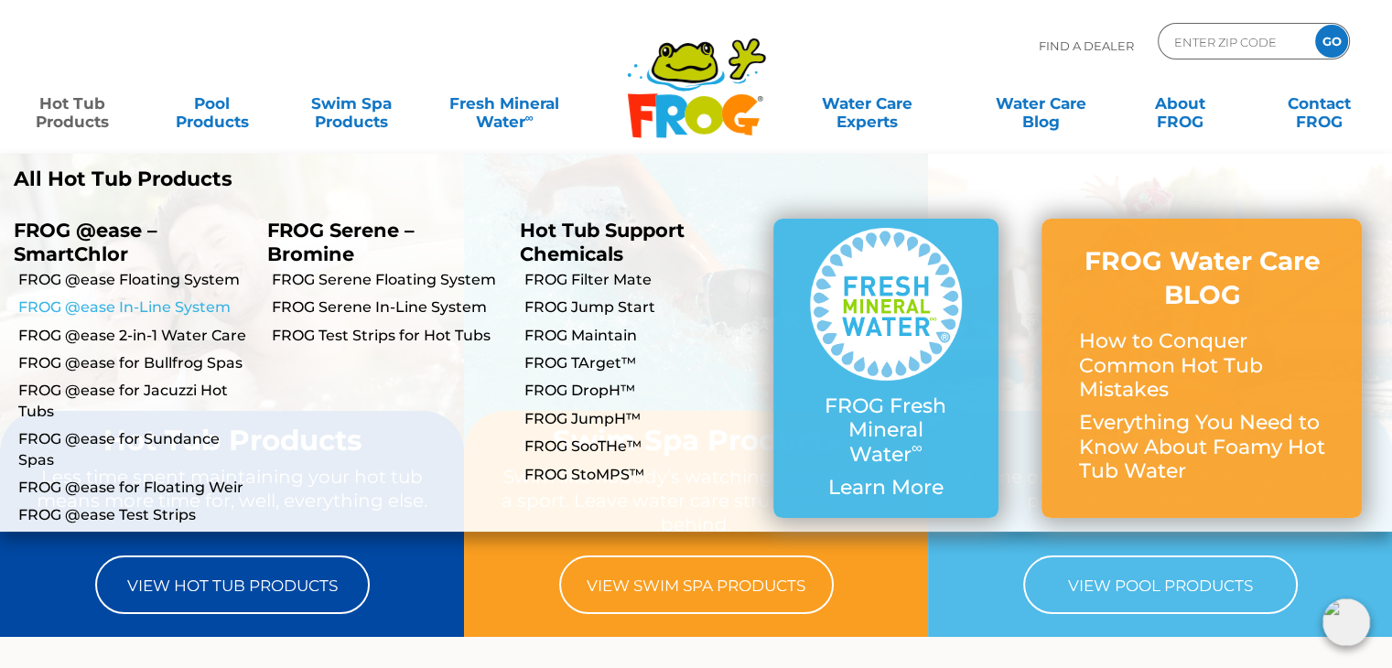
click at [146, 307] on link "FROG @ease In-Line System" at bounding box center [135, 307] width 235 height 20
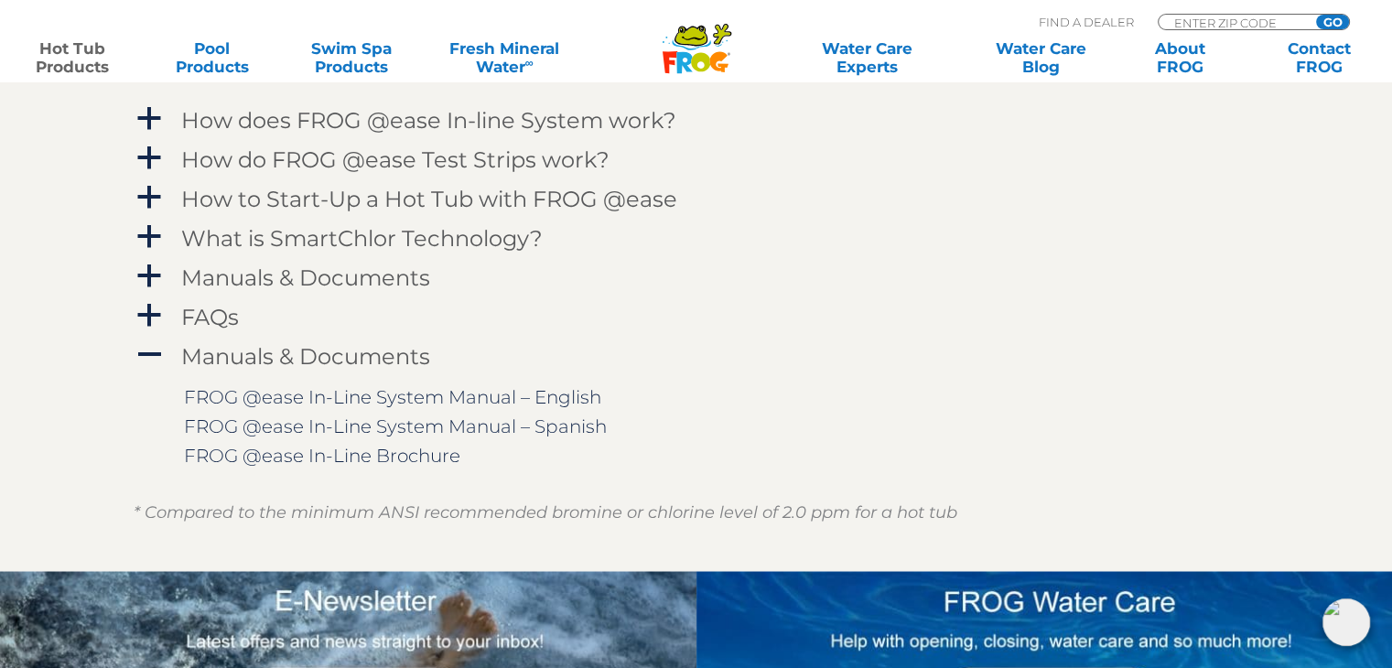
scroll to position [1921, 0]
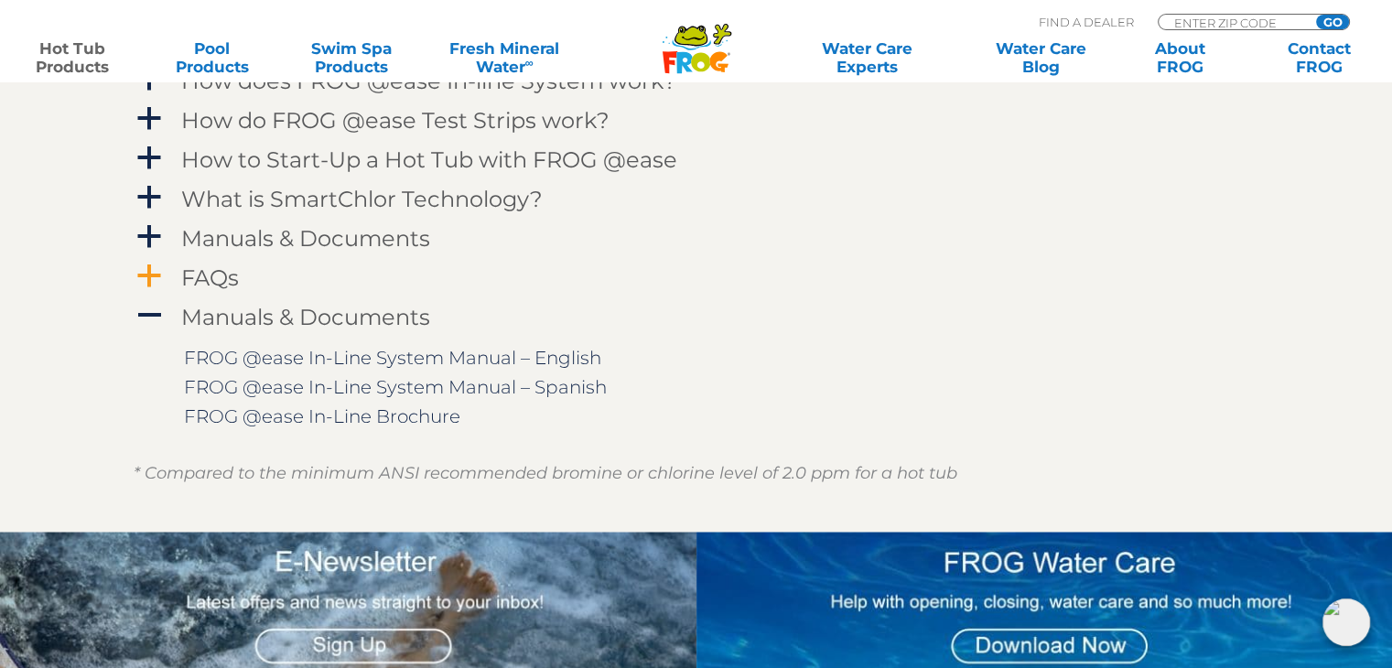
click at [198, 273] on h4 "FAQs" at bounding box center [210, 277] width 58 height 25
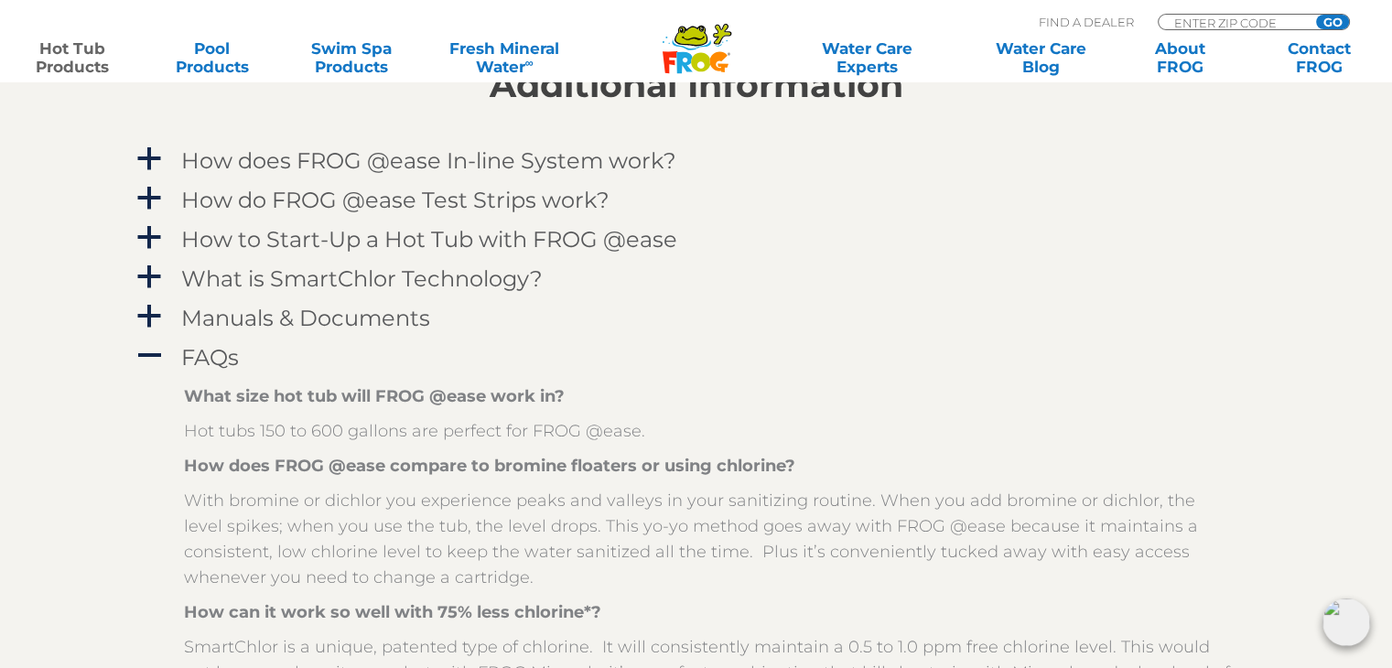
scroll to position [1830, 0]
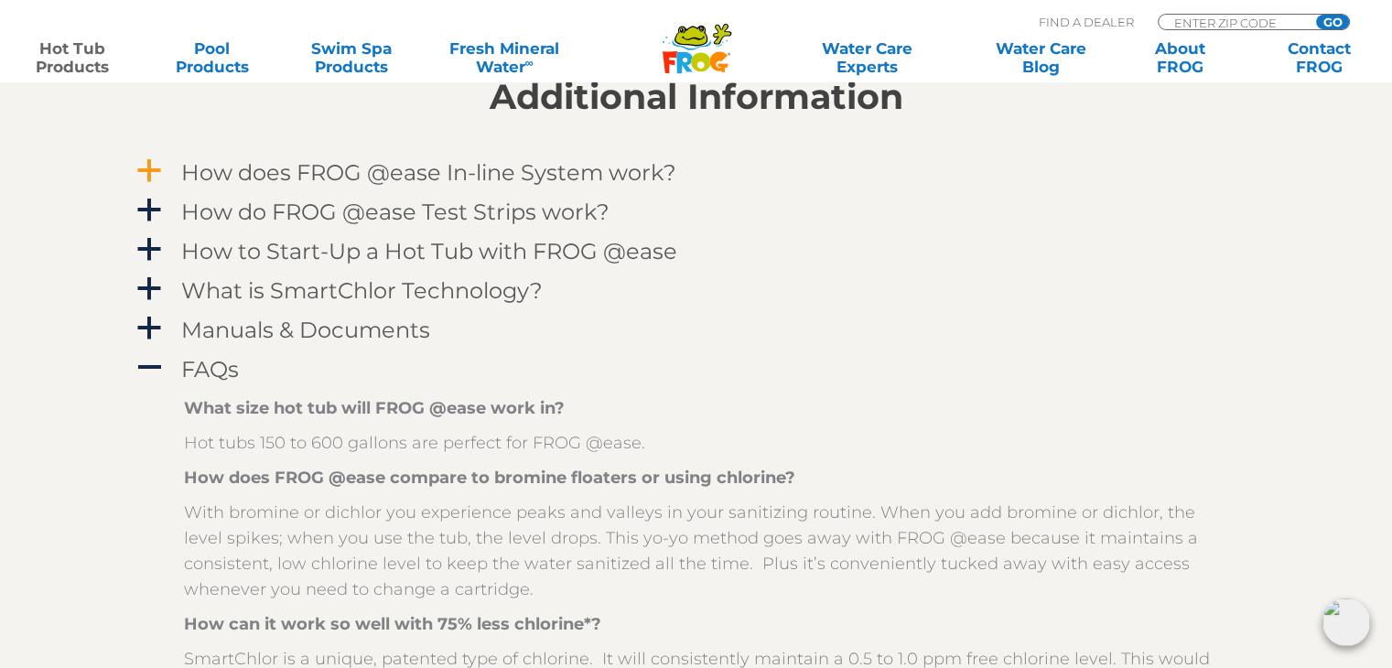
click at [322, 177] on h4 "How does FROG @ease In-line System work?" at bounding box center [428, 172] width 495 height 25
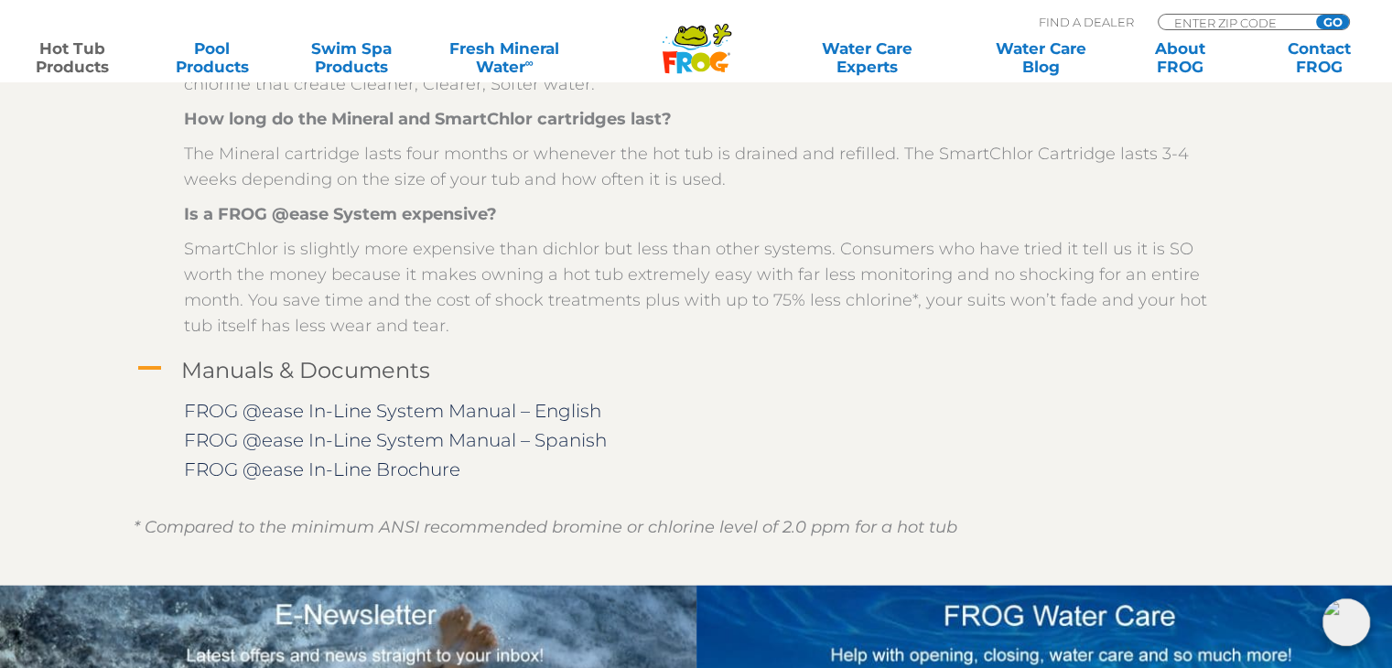
scroll to position [3019, 0]
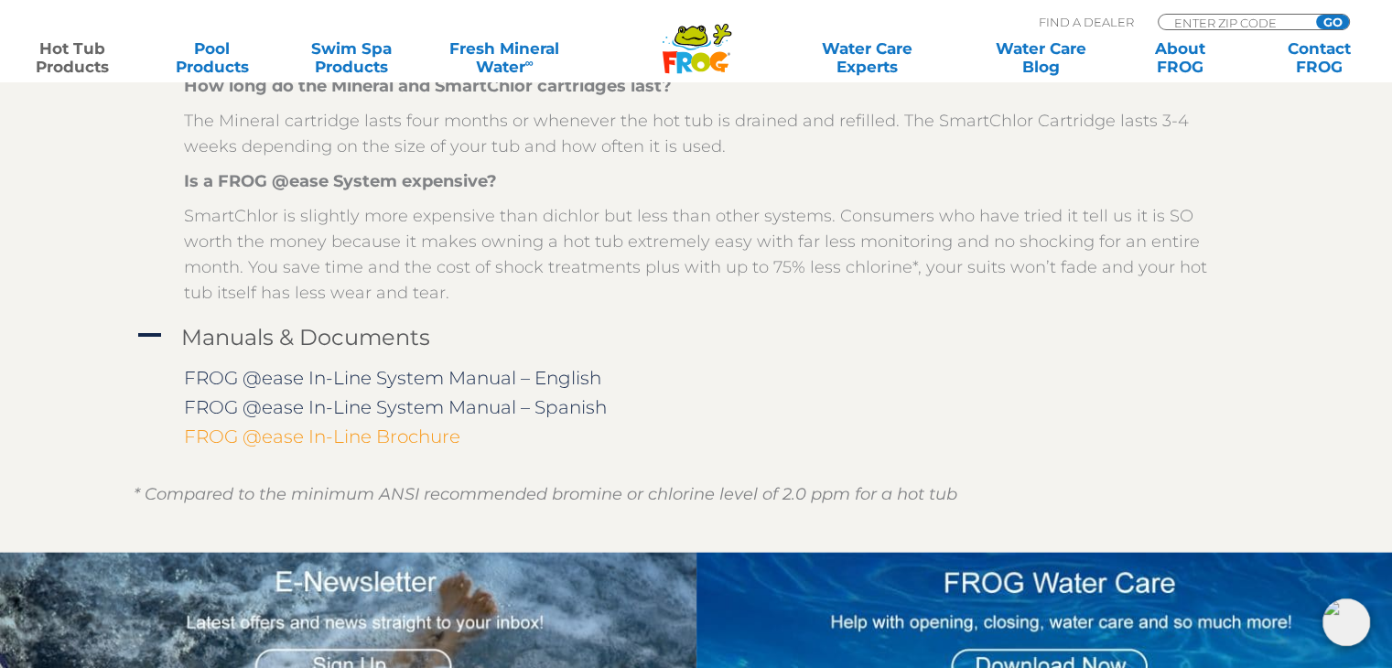
click at [290, 439] on link "FROG @ease In-Line Brochure" at bounding box center [322, 436] width 276 height 22
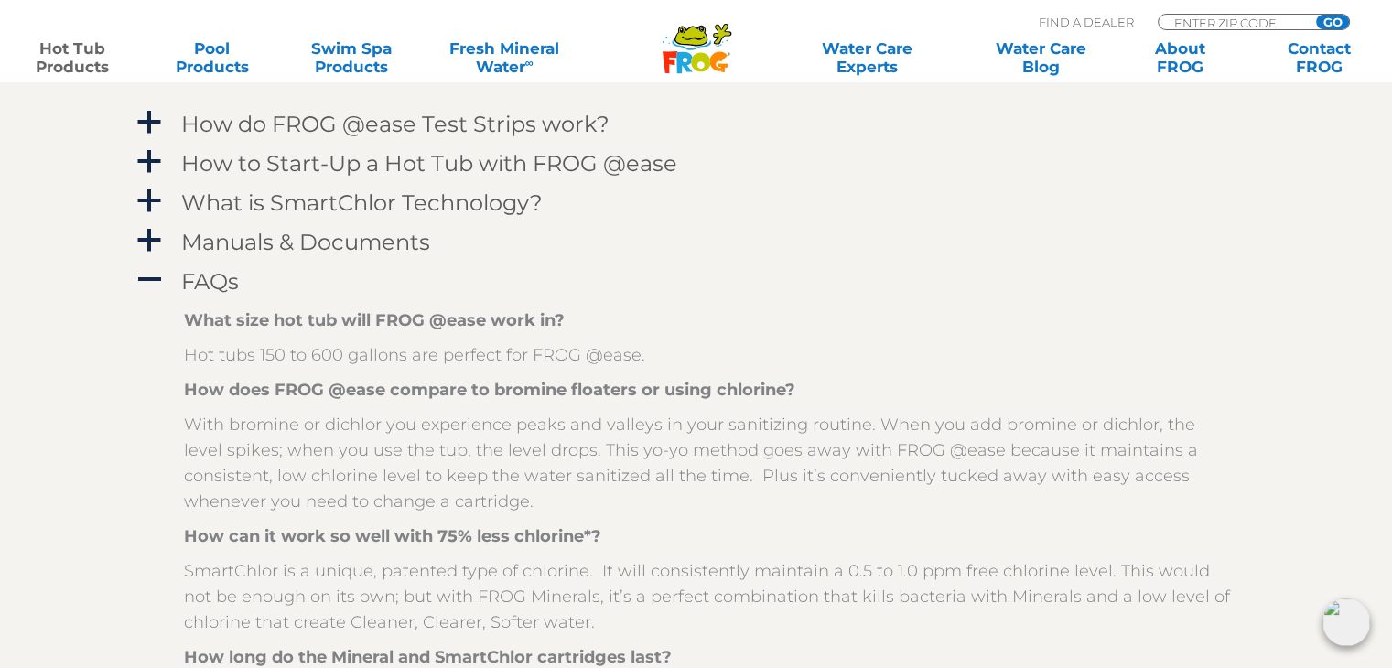
scroll to position [2379, 0]
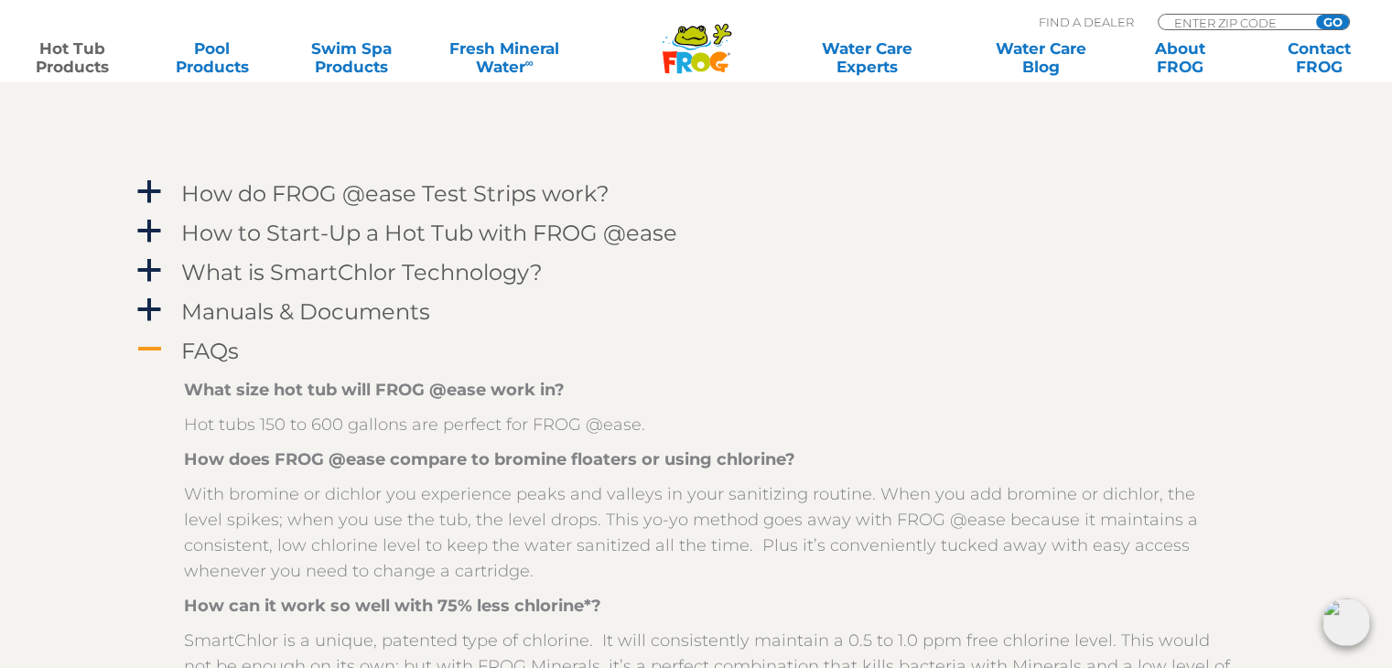
click at [228, 355] on h4 "FAQs" at bounding box center [210, 351] width 58 height 25
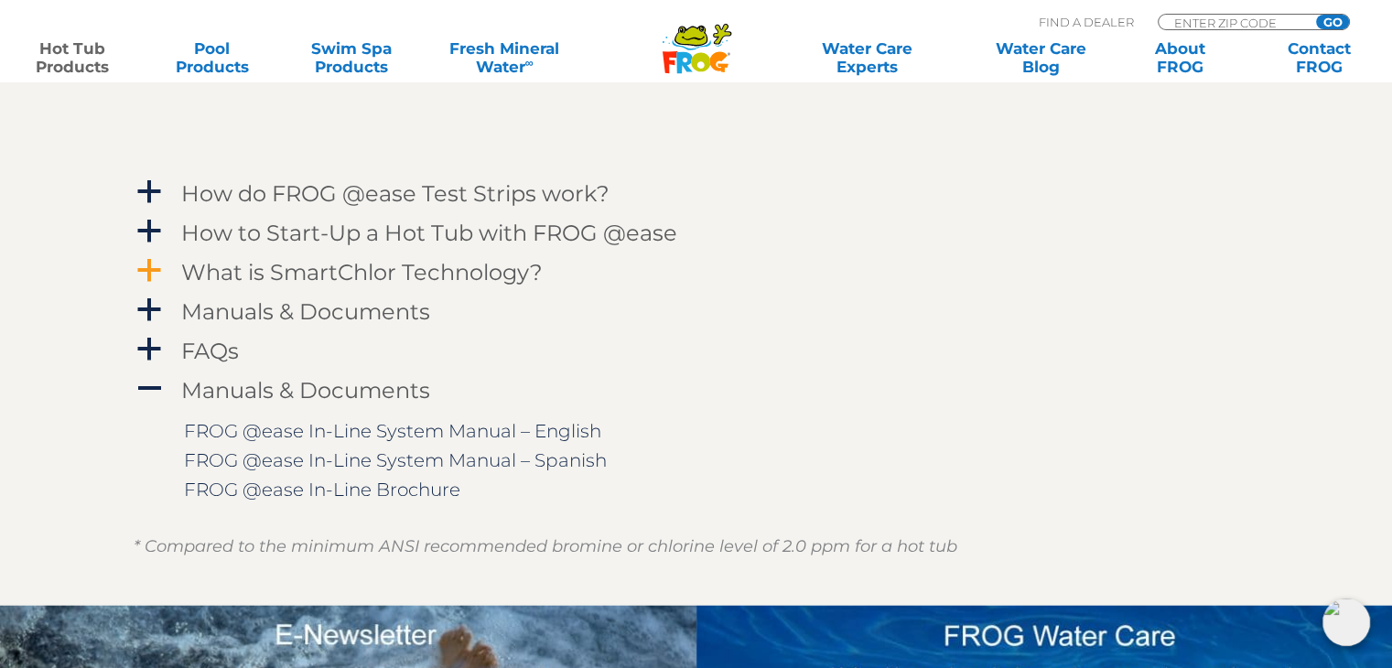
click at [272, 271] on h4 "What is SmartChlor Technology?" at bounding box center [361, 272] width 361 height 25
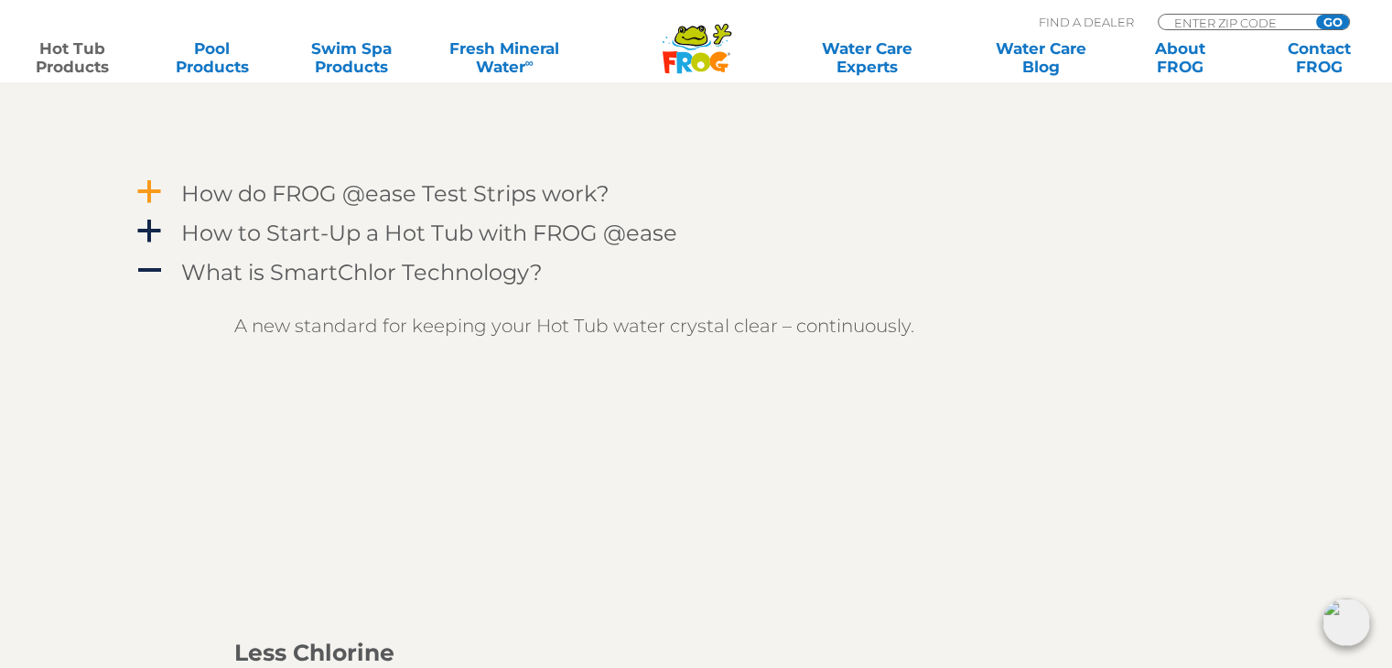
click at [366, 201] on h4 "How do FROG @ease Test Strips work?" at bounding box center [395, 193] width 428 height 25
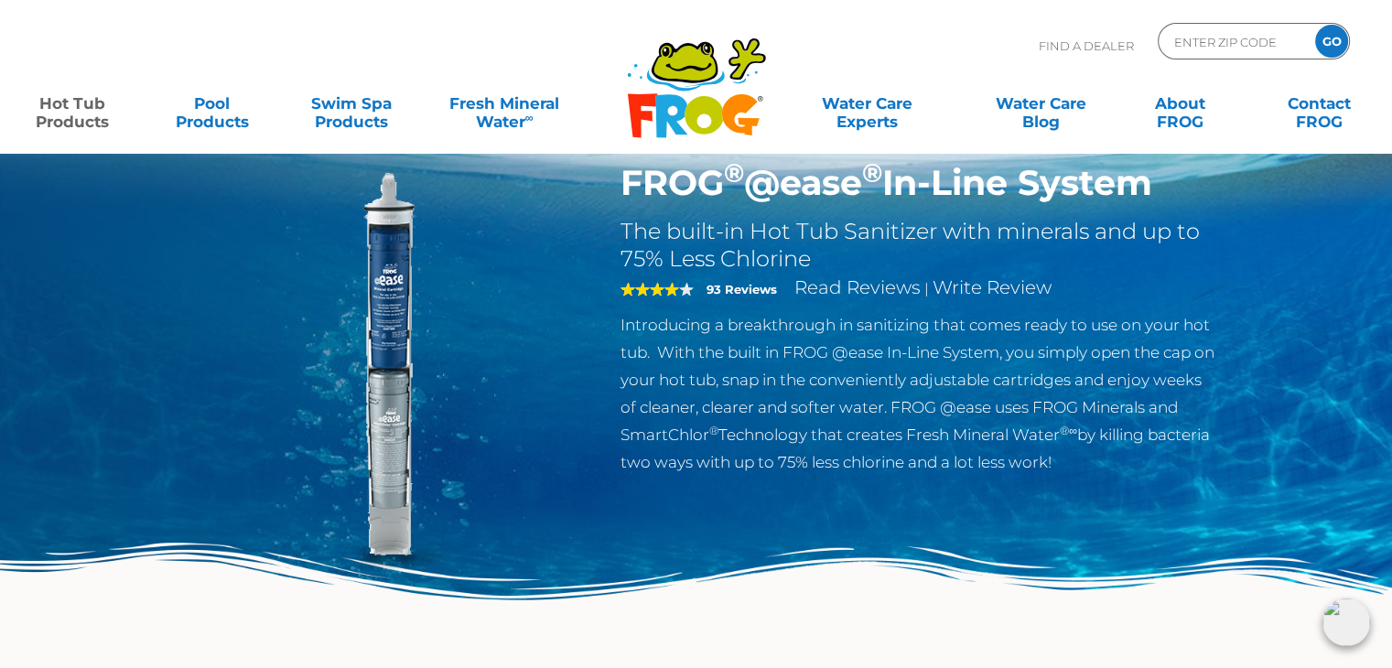
scroll to position [0, 0]
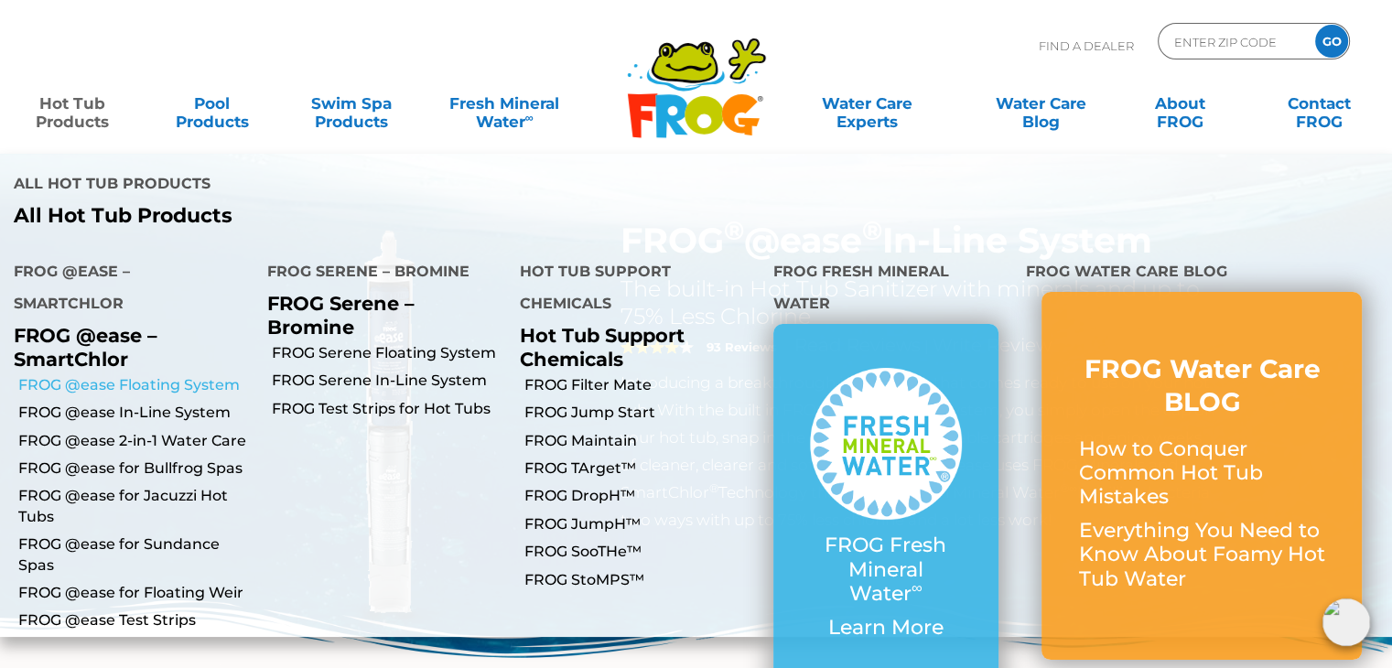
click at [84, 375] on link "FROG @ease Floating System" at bounding box center [135, 385] width 235 height 20
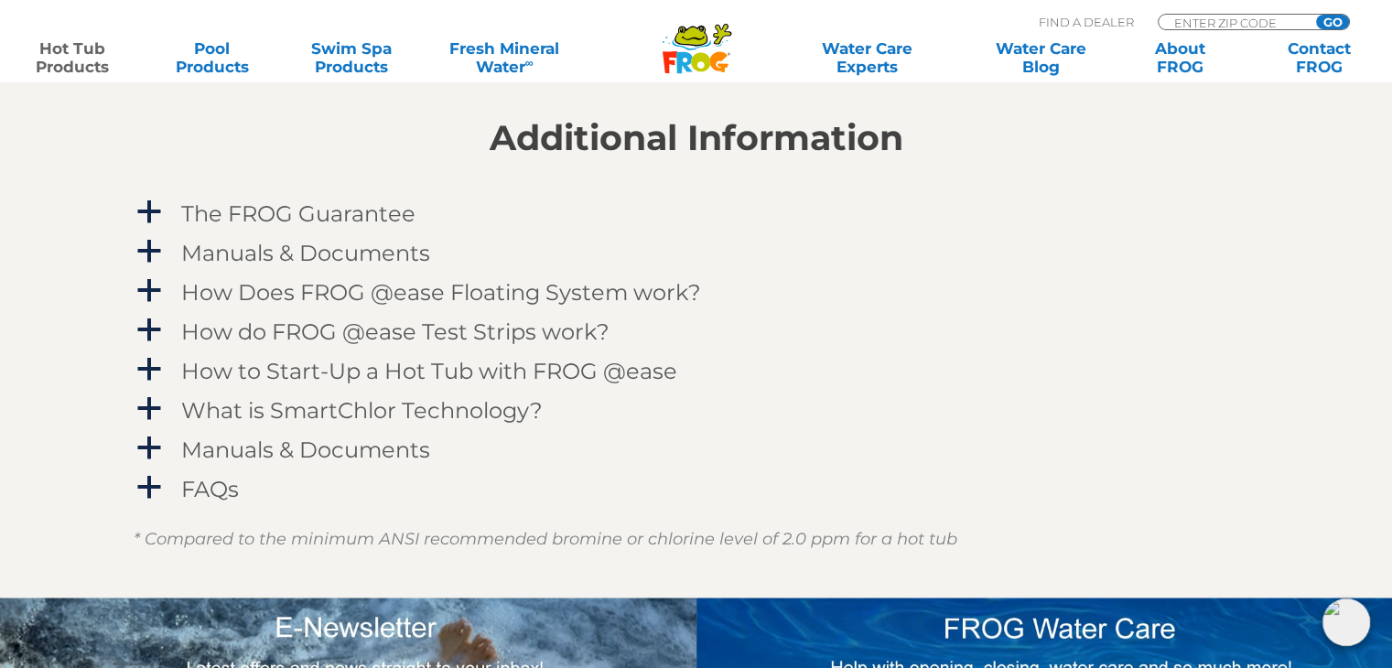
scroll to position [1830, 0]
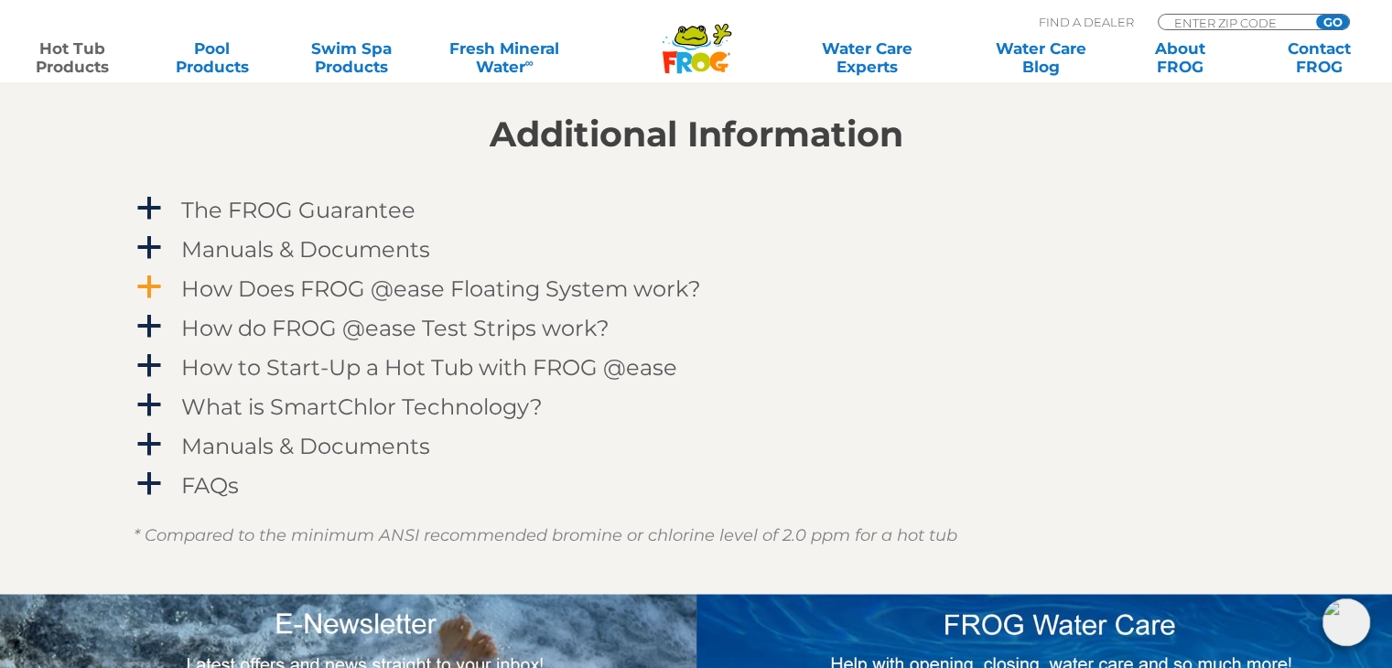
click at [287, 288] on h4 "How Does FROG @ease Floating System work?" at bounding box center [441, 288] width 520 height 25
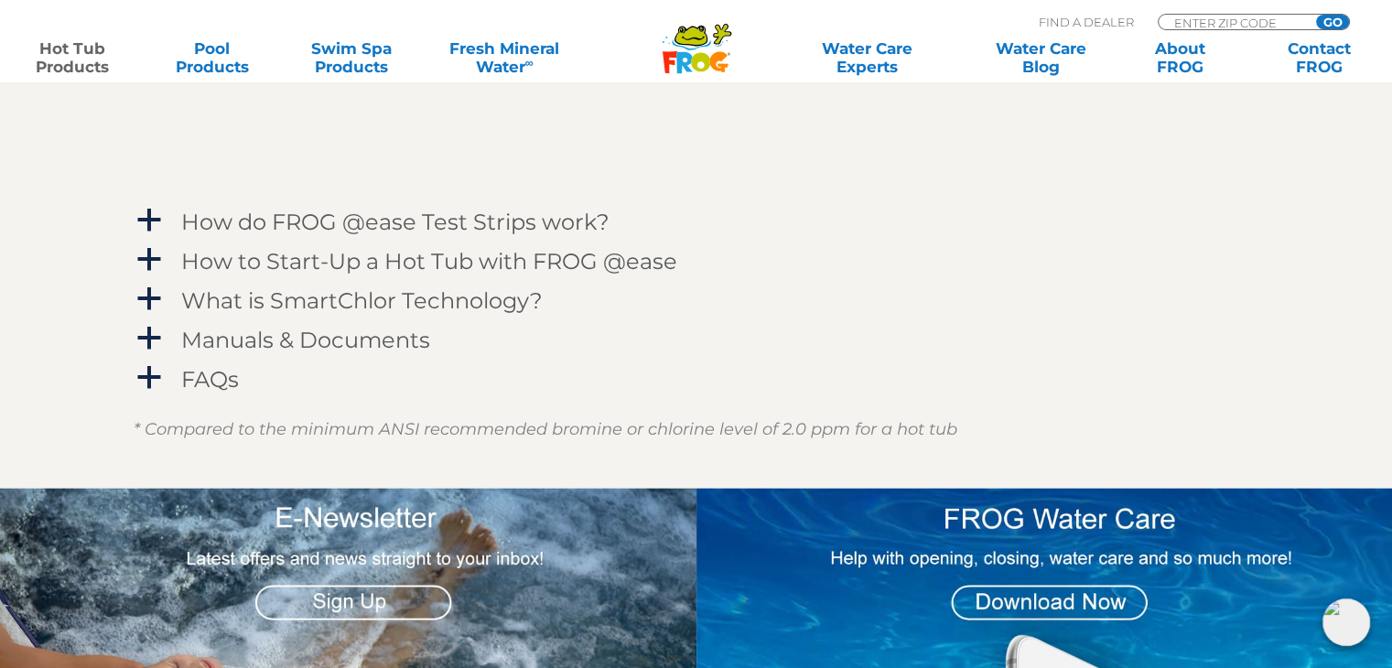
scroll to position [2470, 0]
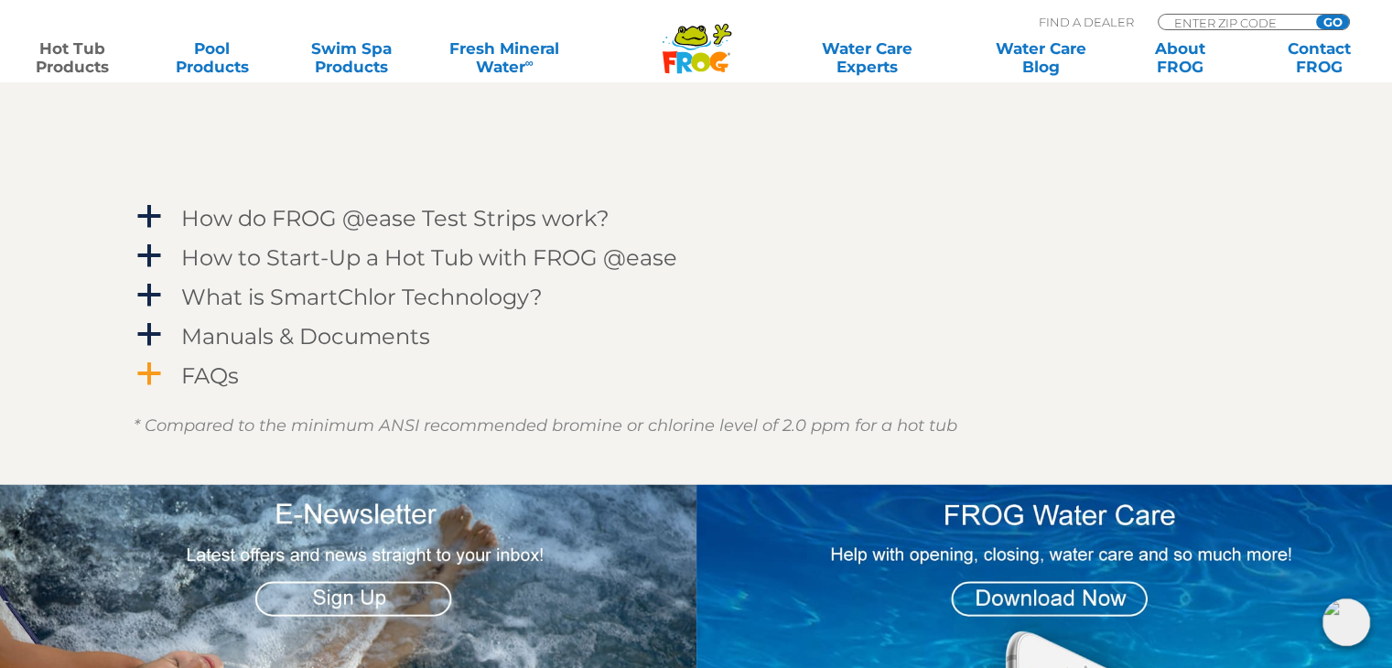
click at [208, 367] on h4 "FAQs" at bounding box center [210, 375] width 58 height 25
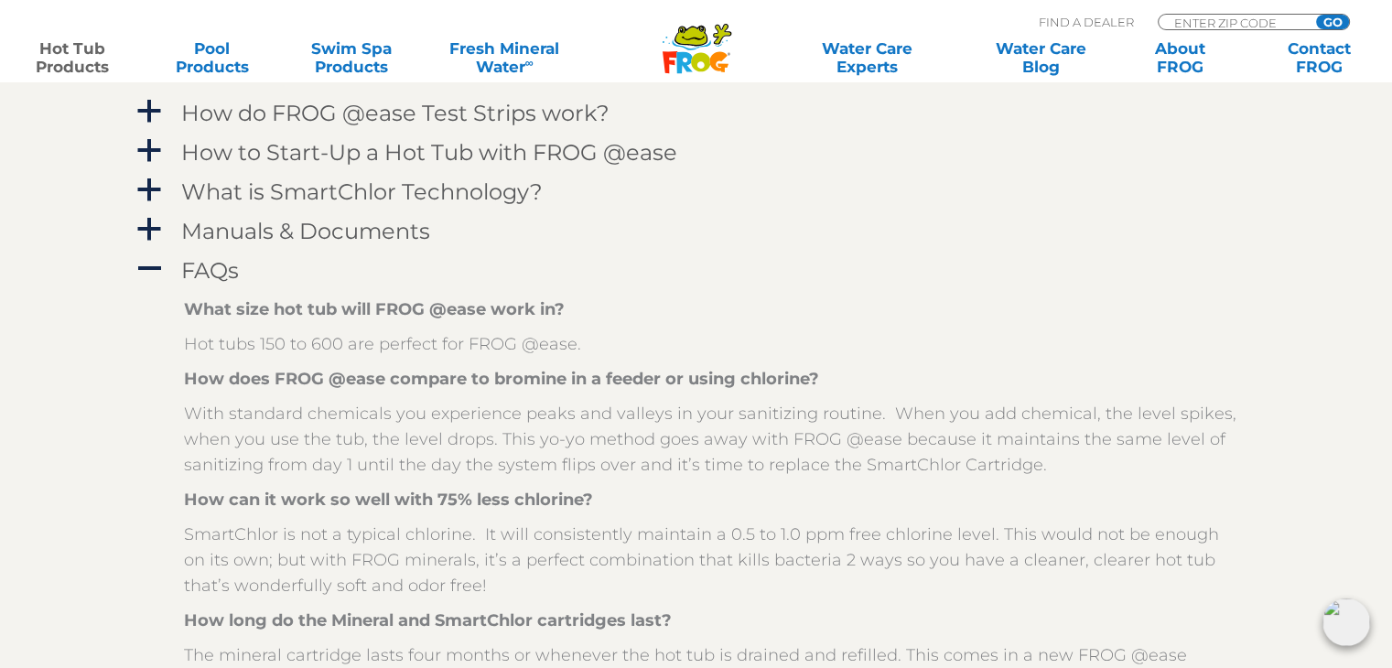
scroll to position [2562, 0]
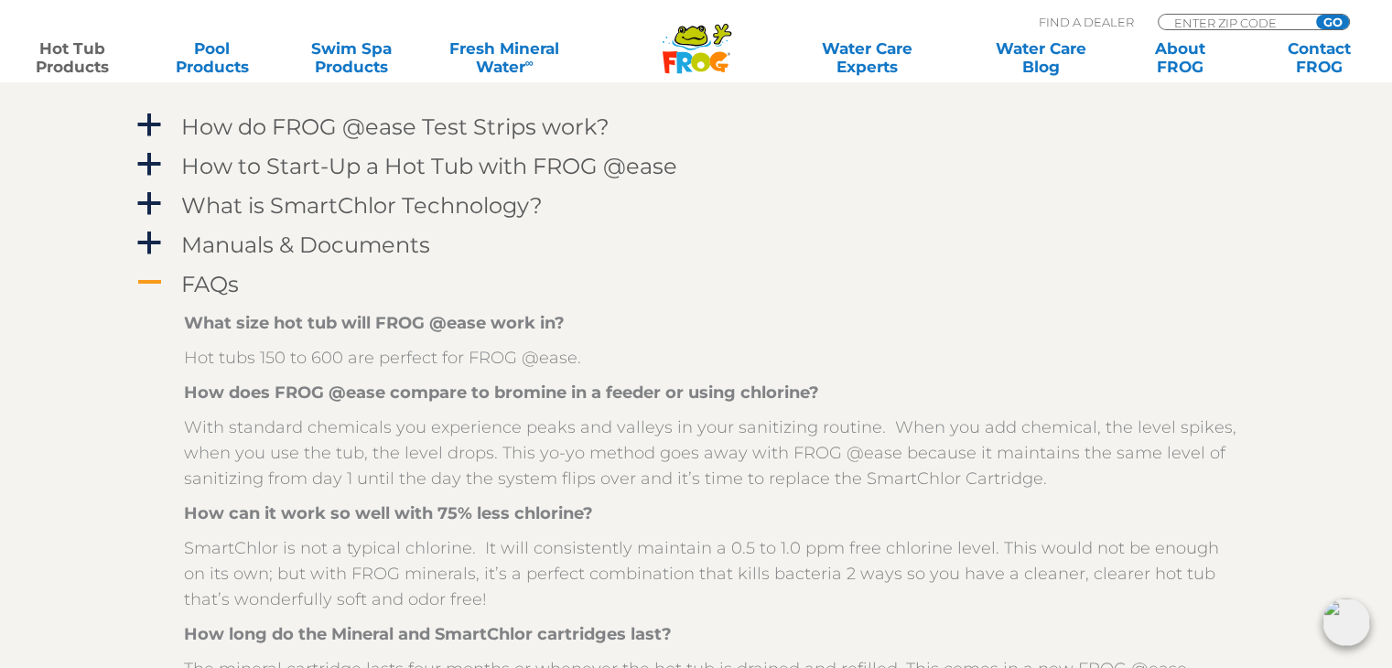
click at [222, 289] on h4 "FAQs" at bounding box center [210, 284] width 58 height 25
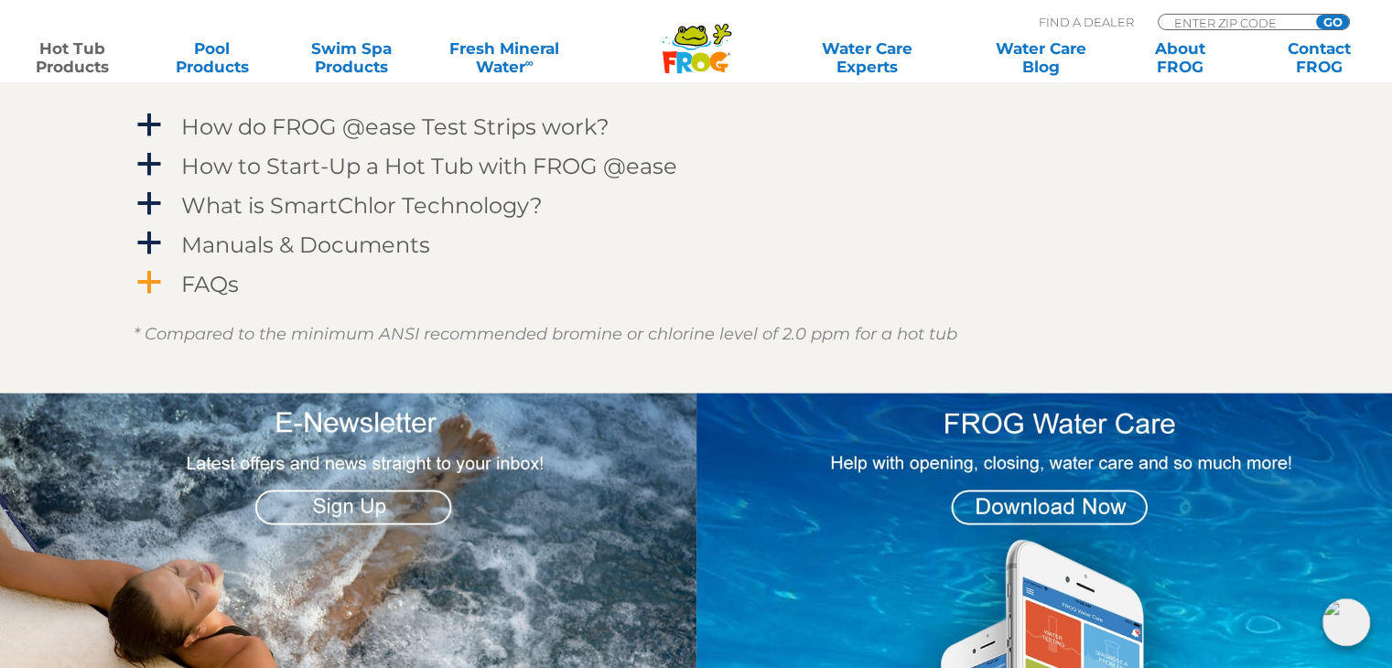
click at [222, 289] on h4 "FAQs" at bounding box center [210, 284] width 58 height 25
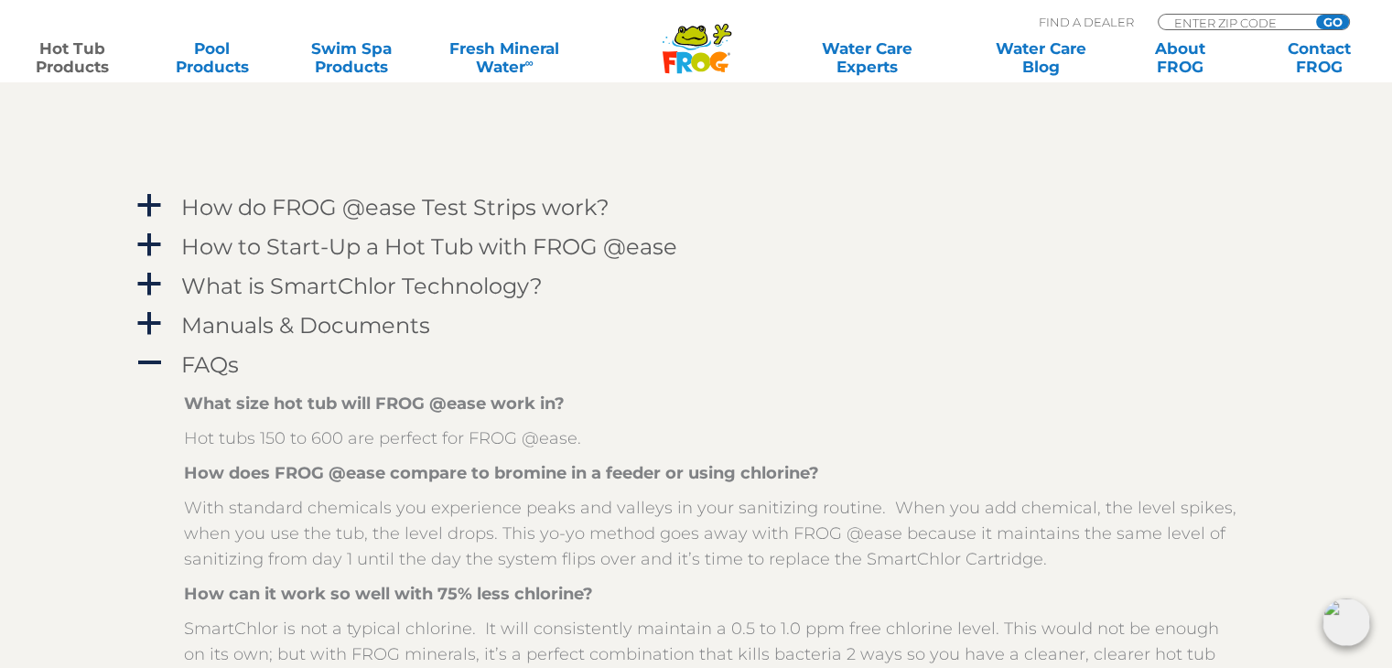
scroll to position [2470, 0]
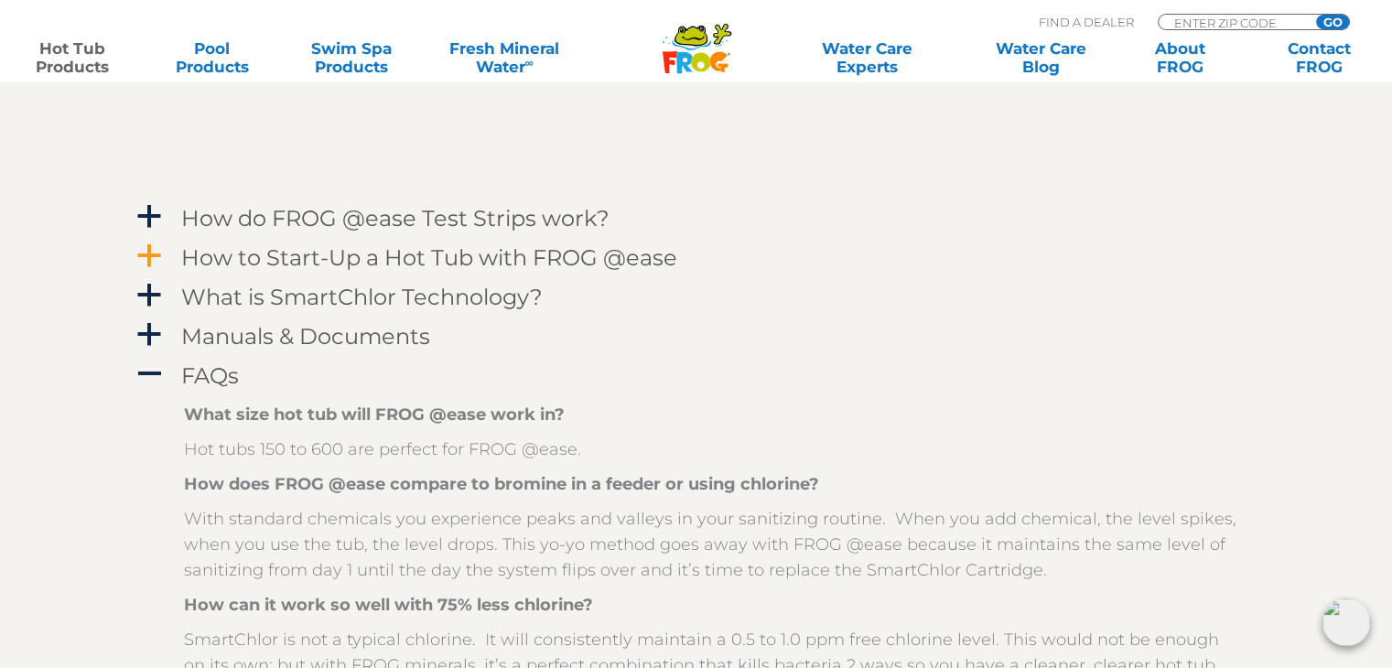
click at [282, 257] on h4 "How to Start-Up a Hot Tub with FROG @ease" at bounding box center [429, 257] width 496 height 25
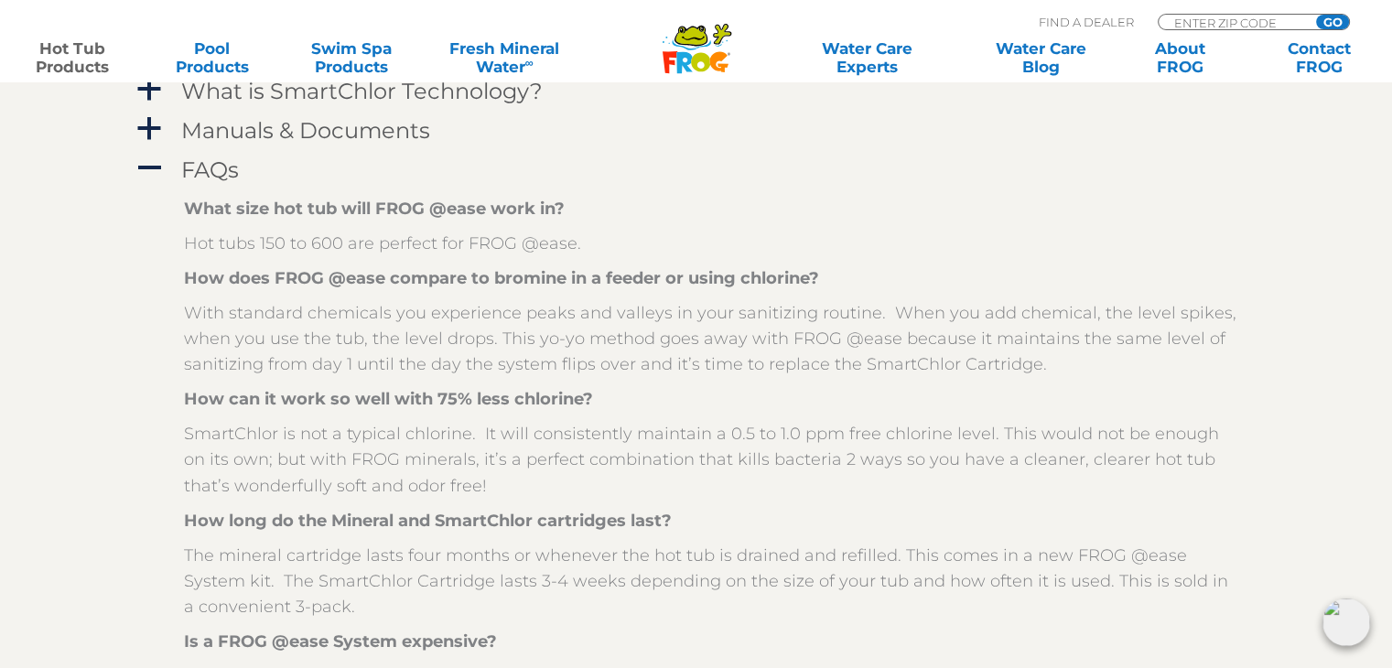
scroll to position [2931, 0]
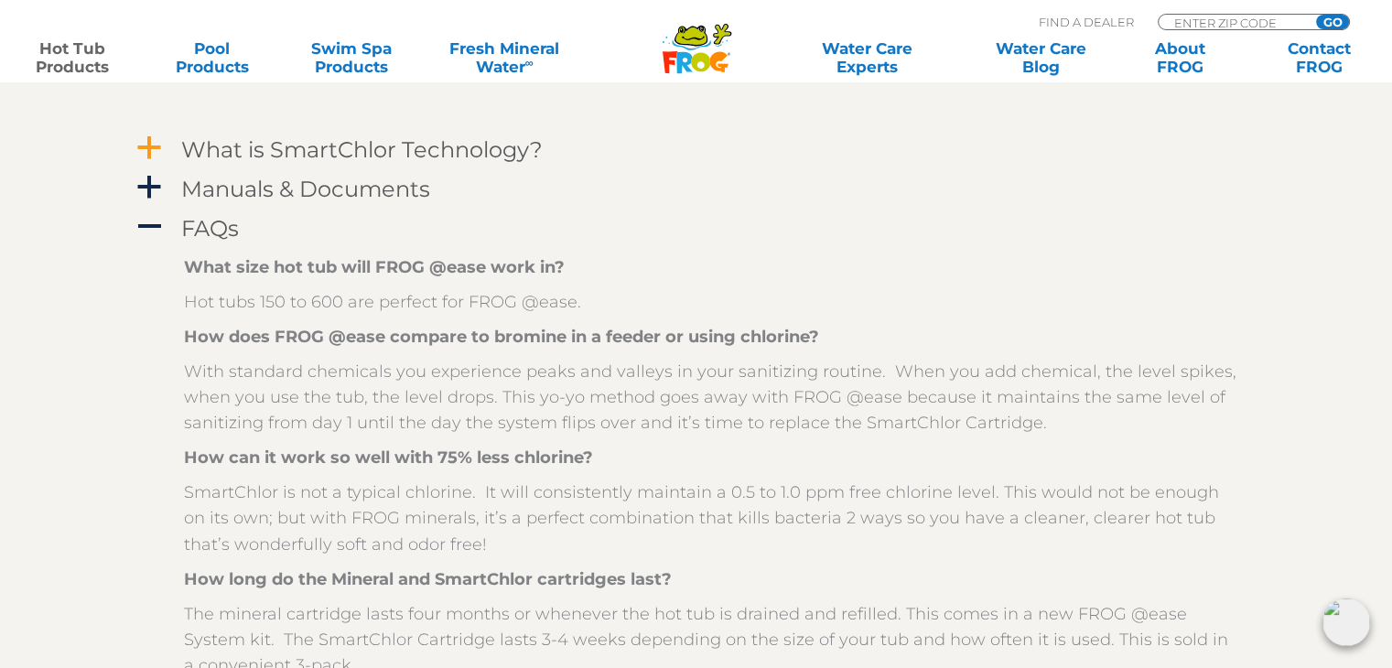
click at [280, 147] on h4 "What is SmartChlor Technology?" at bounding box center [361, 149] width 361 height 25
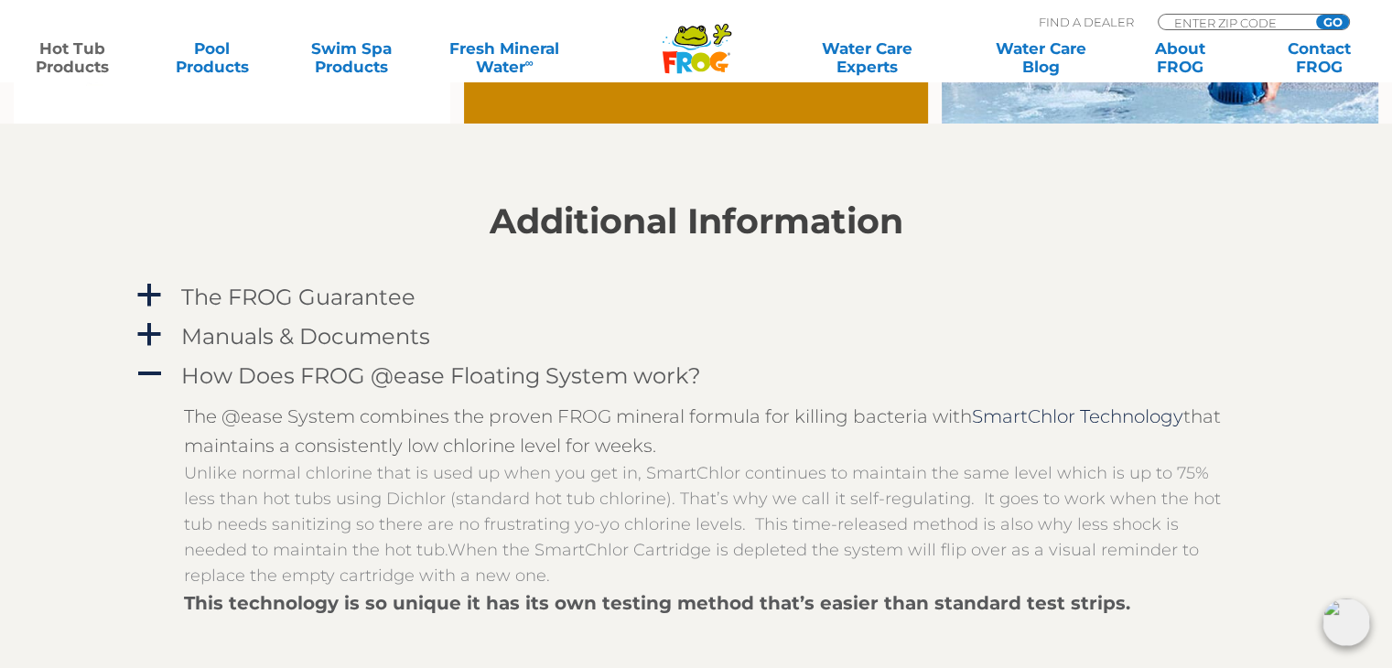
scroll to position [1742, 0]
click at [303, 342] on h4 "Manuals & Documents" at bounding box center [305, 337] width 249 height 25
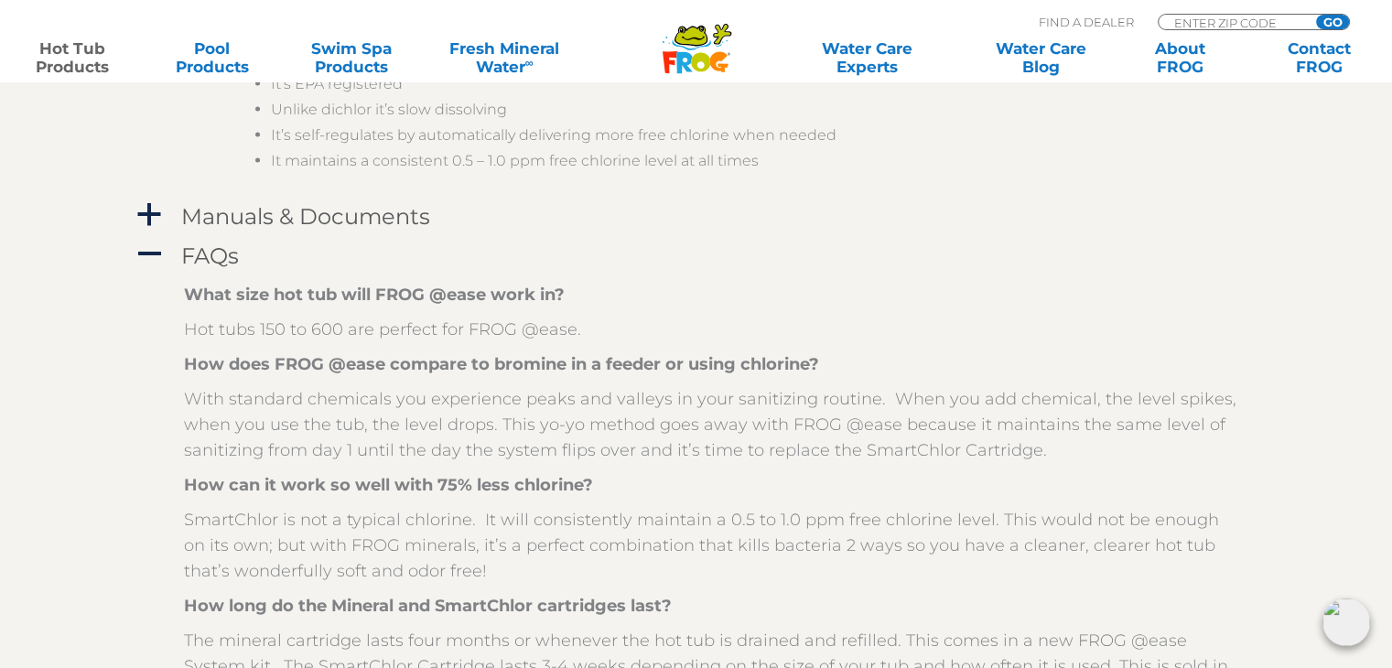
scroll to position [3663, 0]
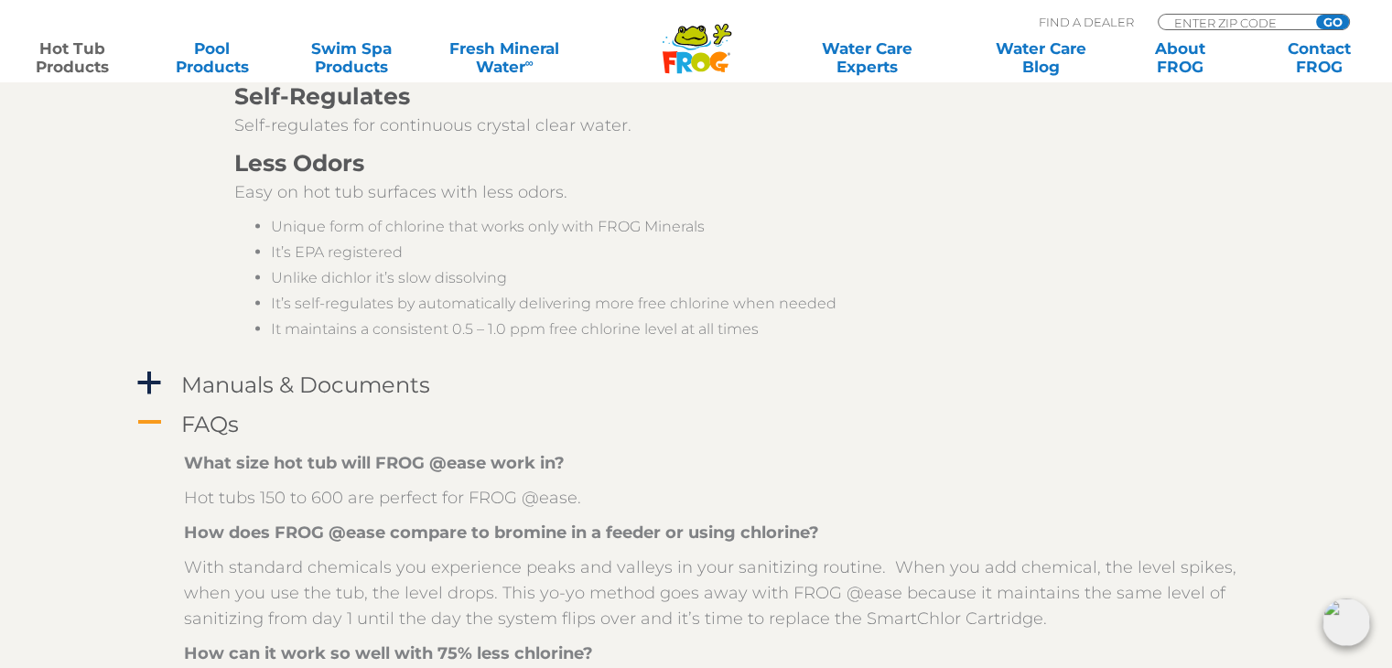
click at [213, 425] on h4 "FAQs" at bounding box center [210, 424] width 58 height 25
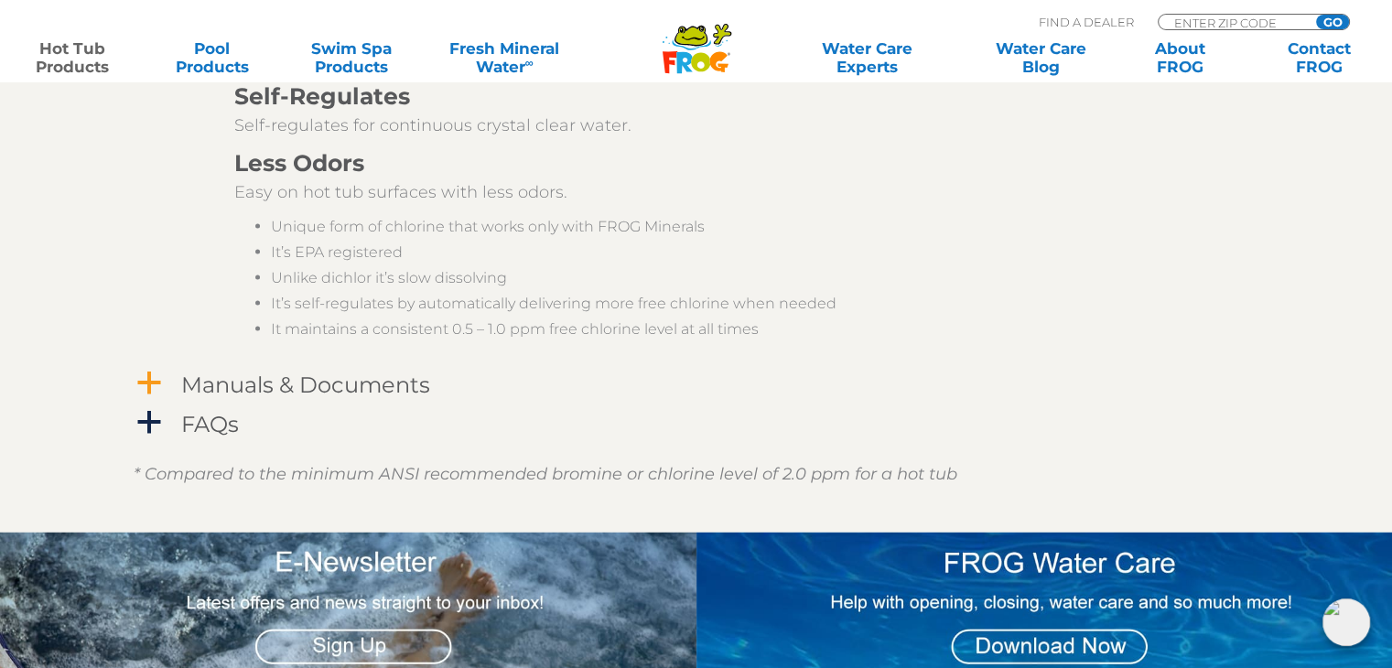
click at [257, 374] on h4 "Manuals & Documents" at bounding box center [305, 384] width 249 height 25
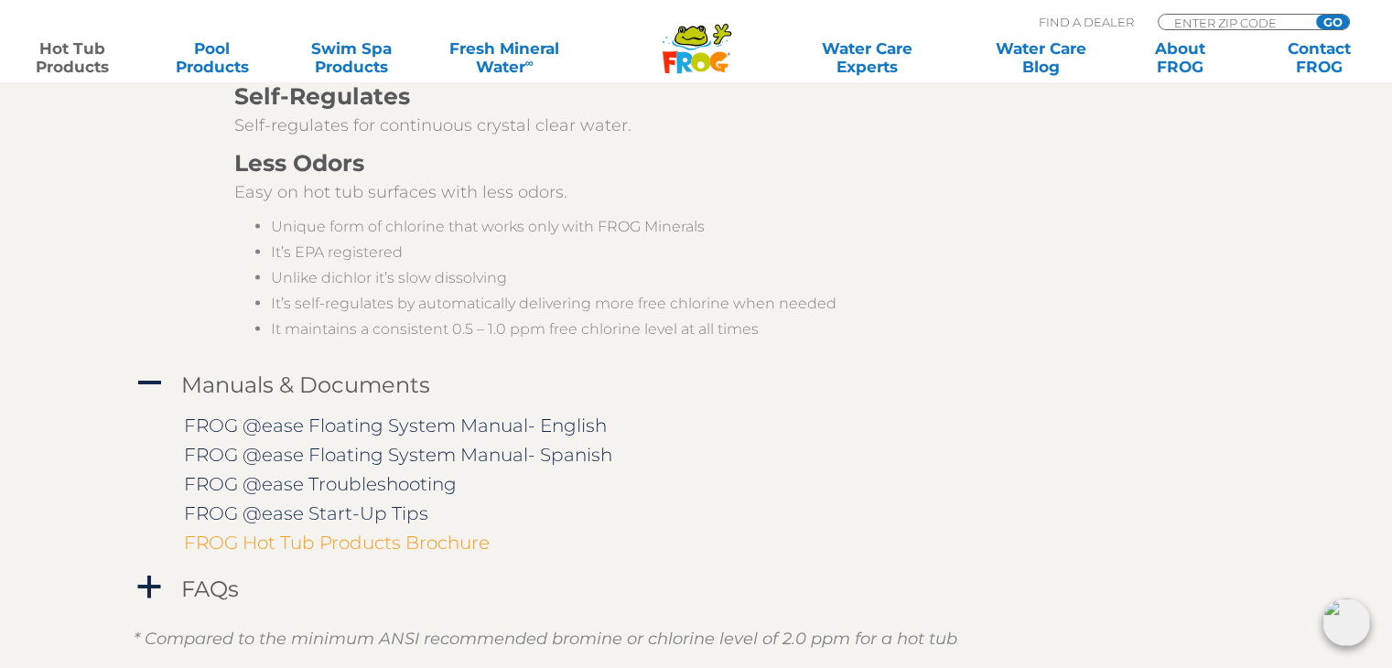
click at [355, 545] on link "FROG Hot Tub Products Brochure" at bounding box center [337, 543] width 306 height 22
click at [300, 507] on link "FROG @ease Start-Up Tips" at bounding box center [306, 513] width 244 height 22
click at [358, 479] on link "FROG @ease Troubleshooting" at bounding box center [320, 484] width 273 height 22
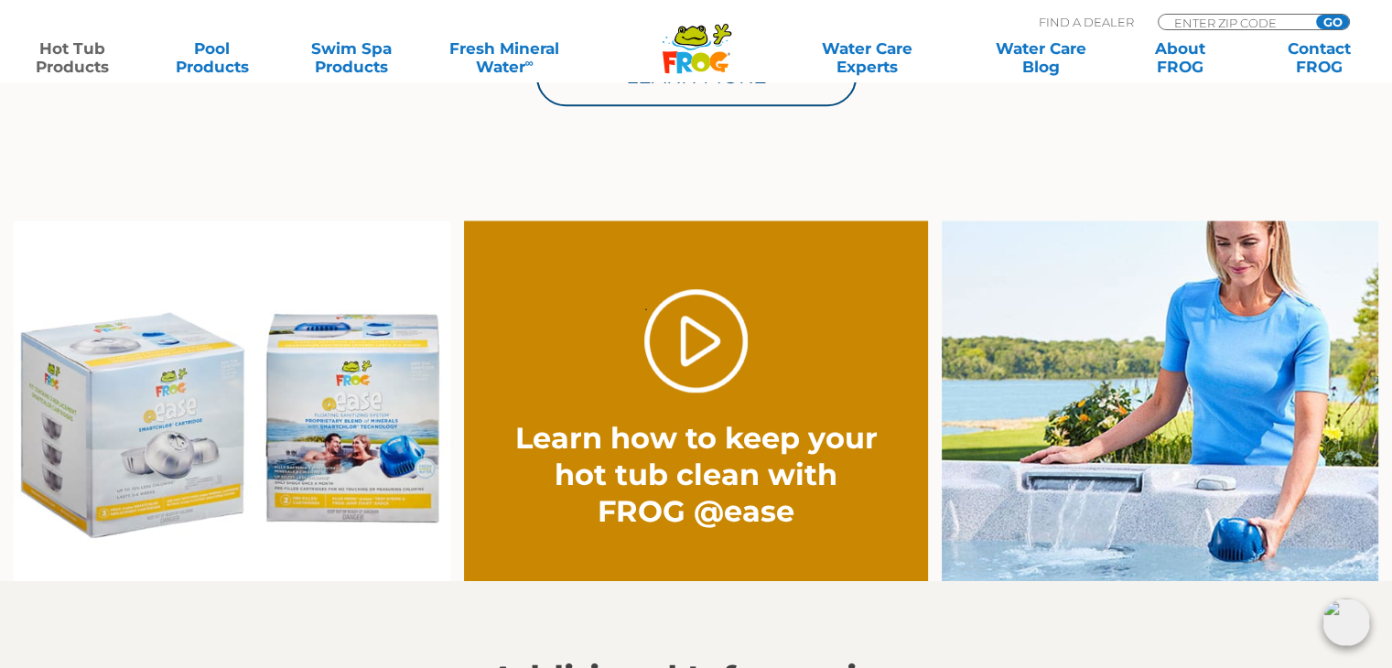
scroll to position [1284, 0]
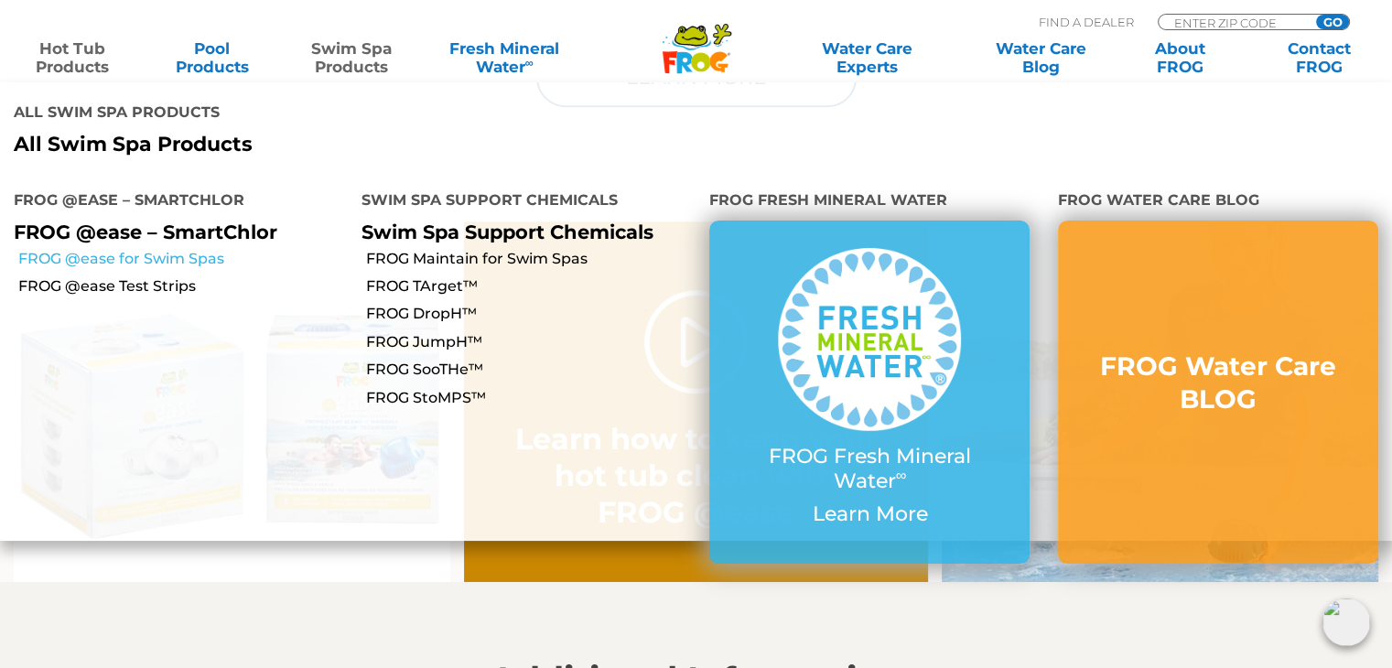
click at [180, 249] on link "FROG @ease for Swim Spas" at bounding box center [182, 259] width 329 height 20
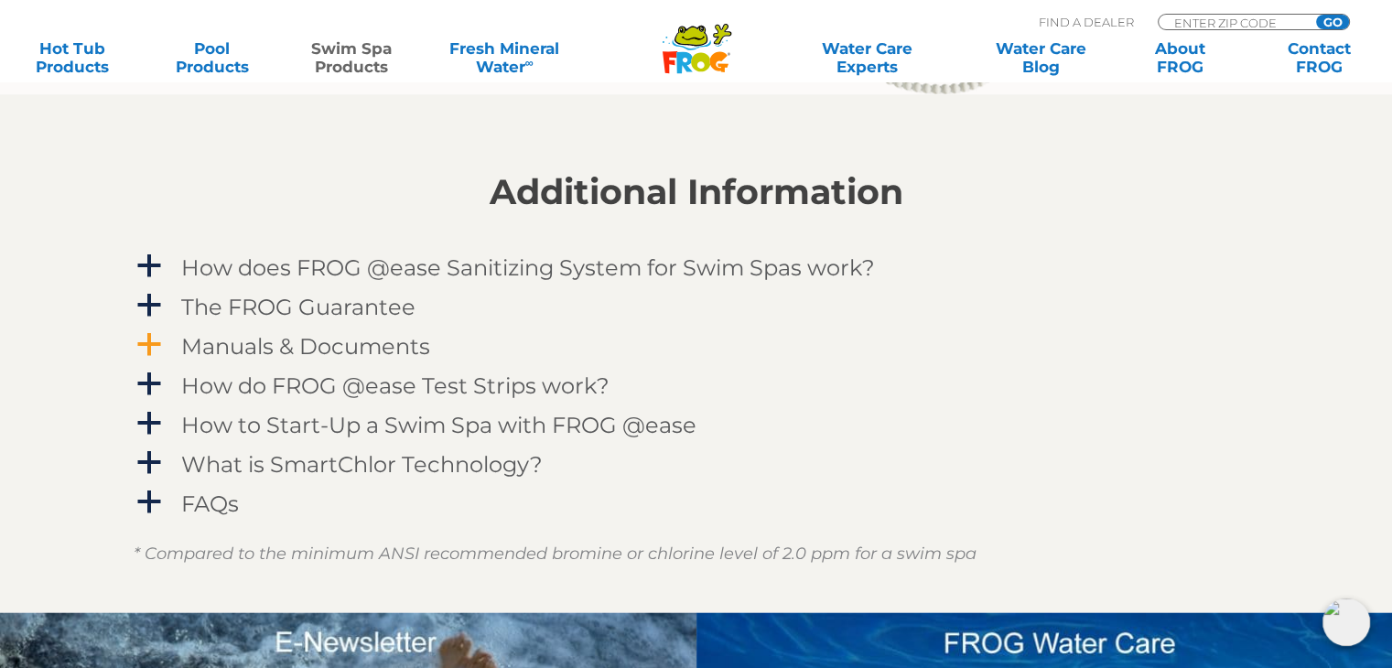
scroll to position [2196, 0]
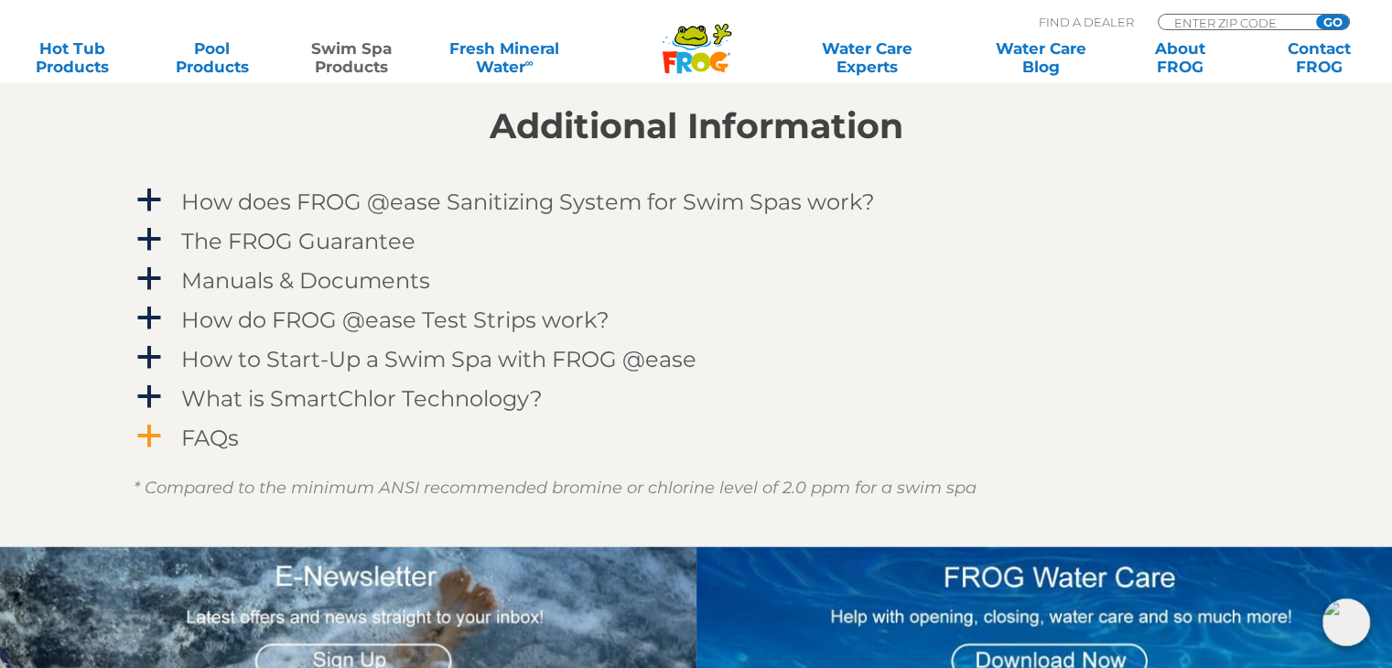
click at [225, 430] on h4 "FAQs" at bounding box center [210, 437] width 58 height 25
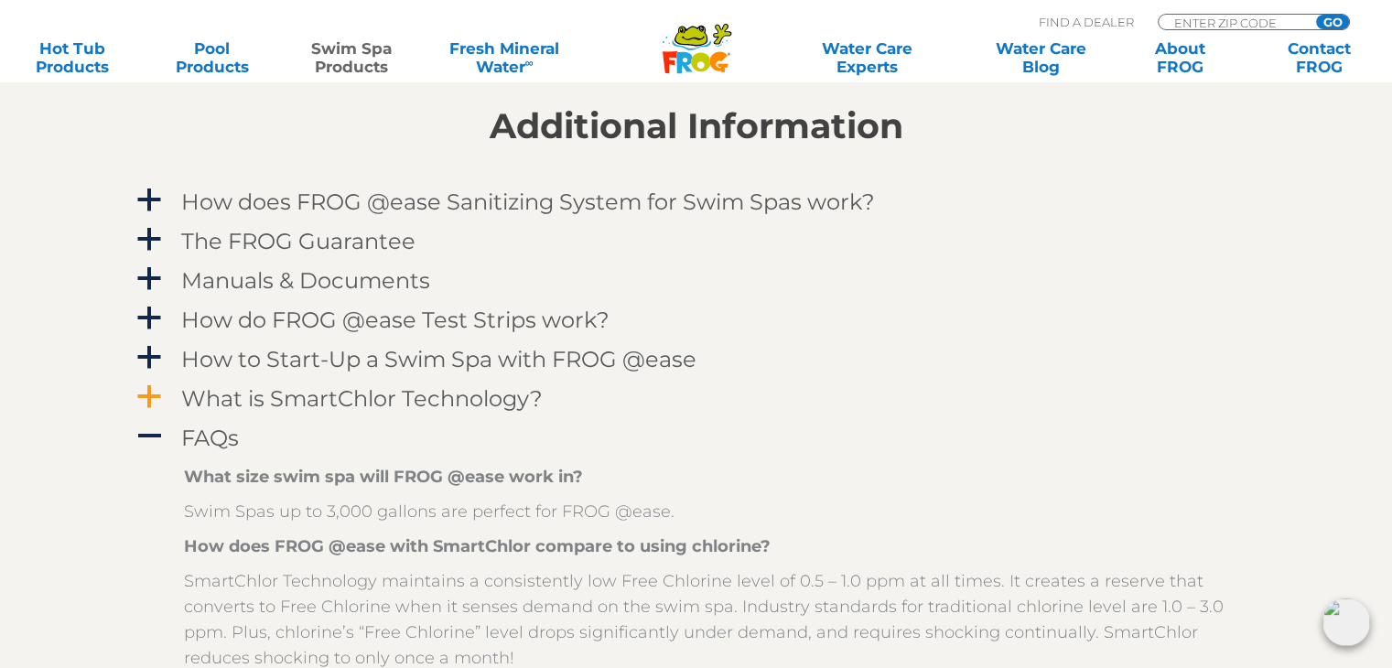
click at [335, 392] on h4 "What is SmartChlor Technology?" at bounding box center [361, 398] width 361 height 25
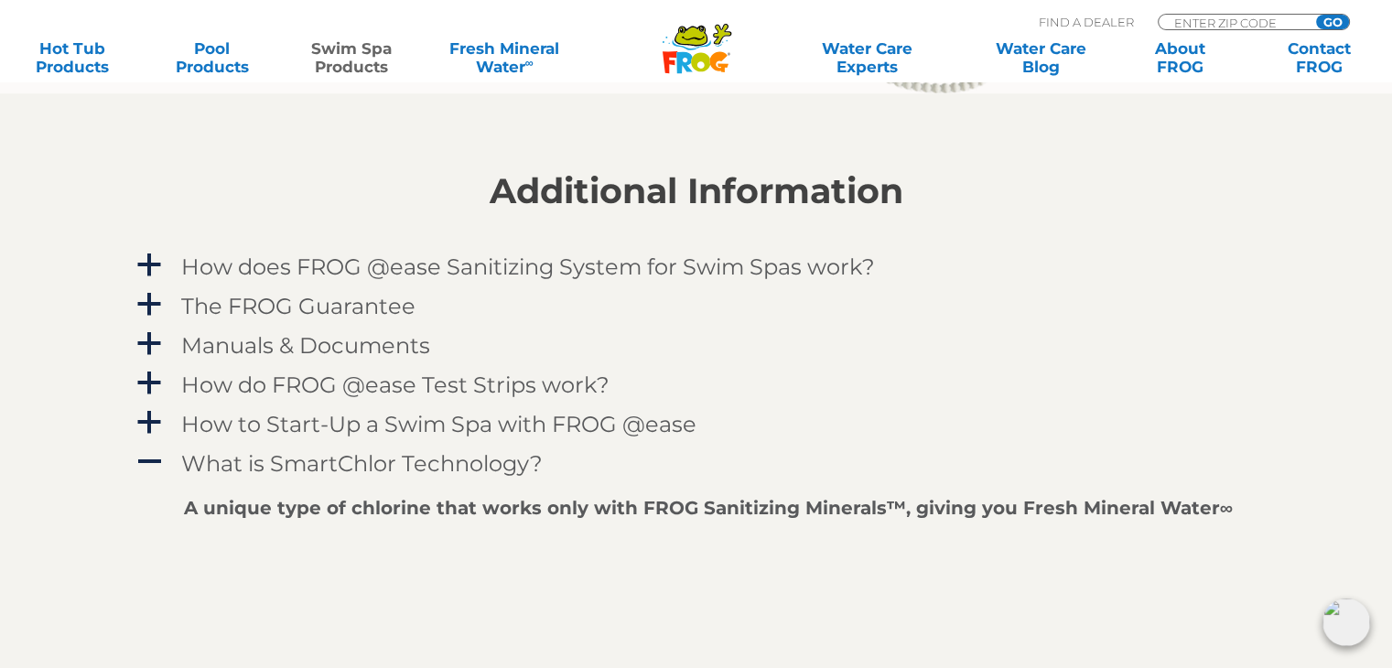
scroll to position [2104, 0]
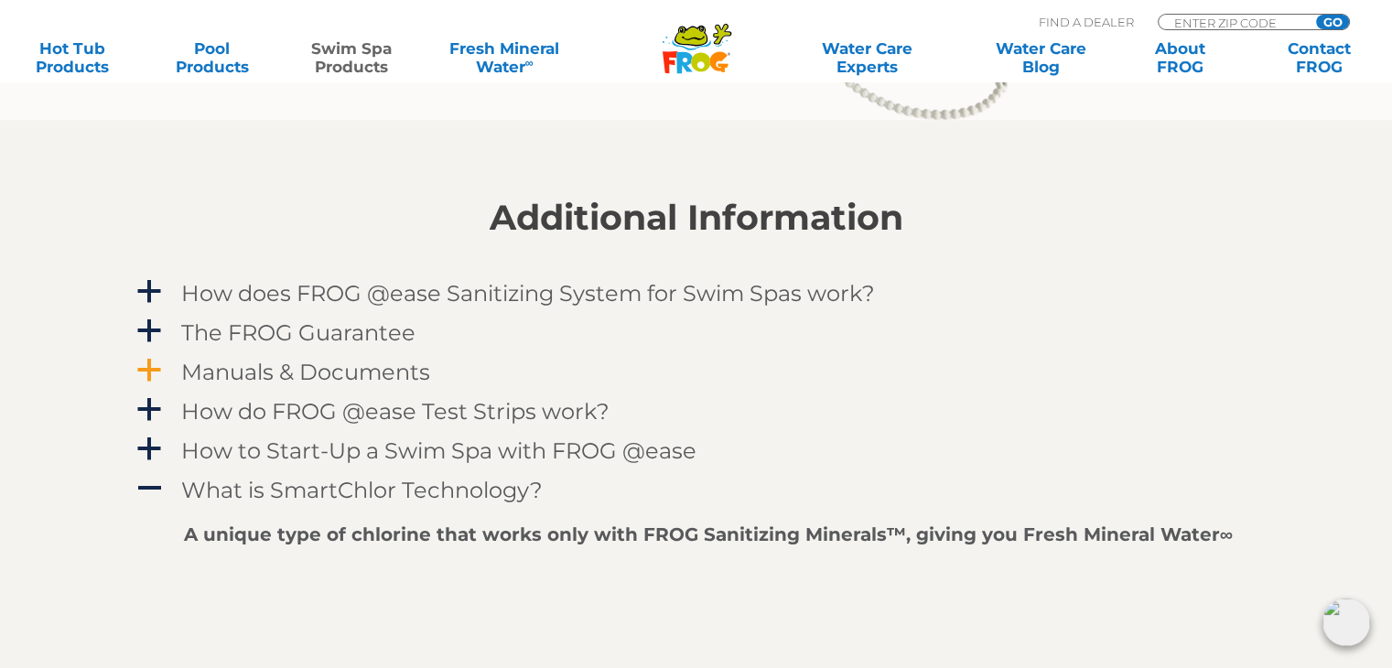
click at [316, 377] on h4 "Manuals & Documents" at bounding box center [305, 372] width 249 height 25
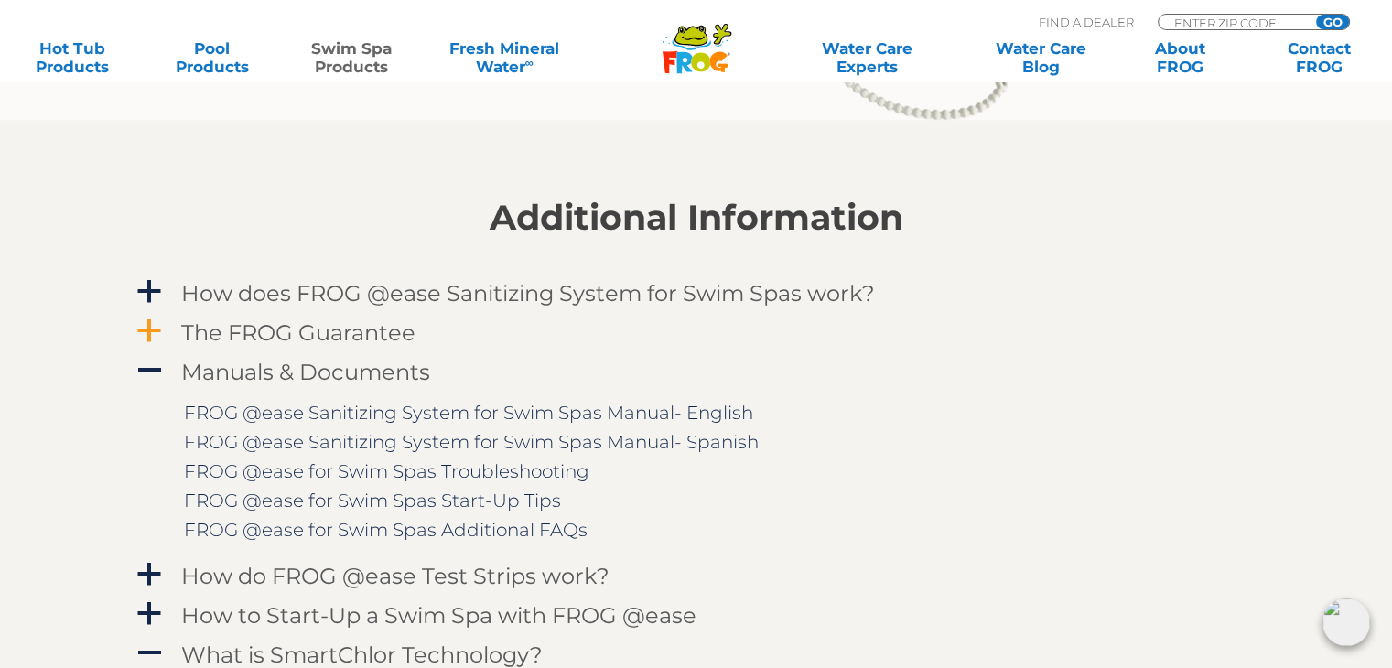
click at [307, 332] on h4 "The FROG Guarantee" at bounding box center [298, 332] width 234 height 25
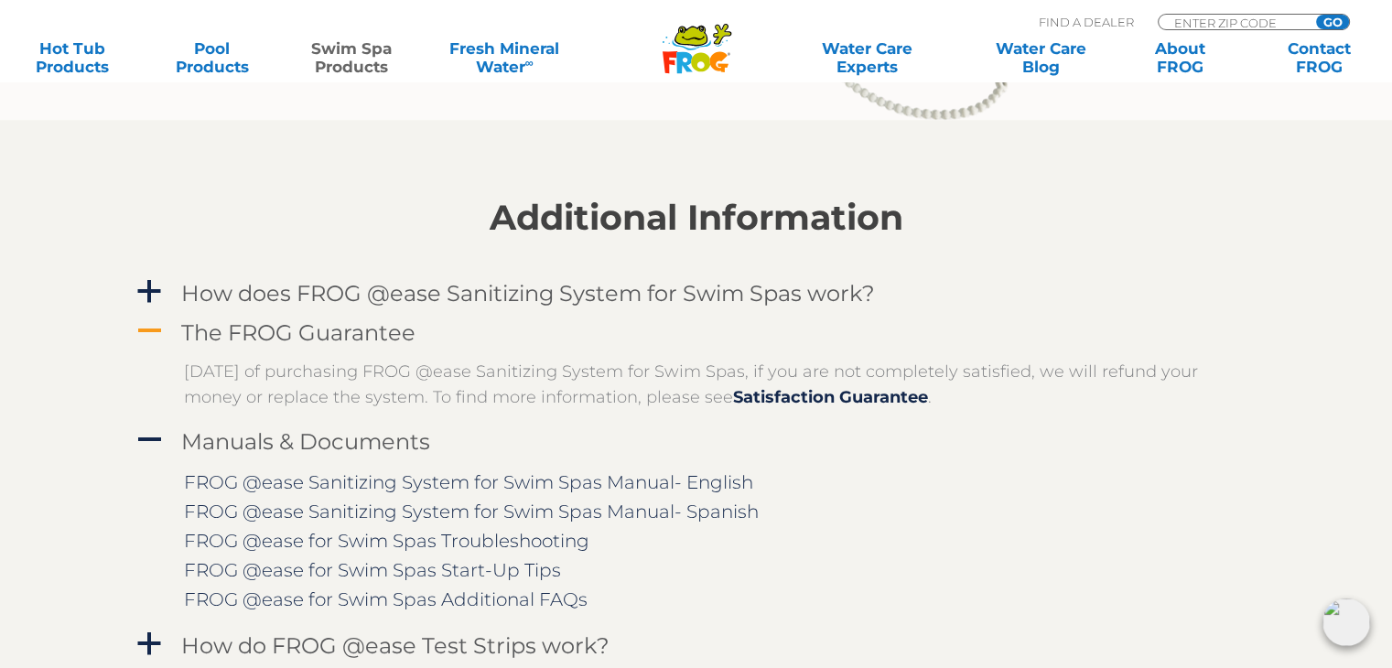
click at [300, 320] on h4 "The FROG Guarantee" at bounding box center [298, 332] width 234 height 25
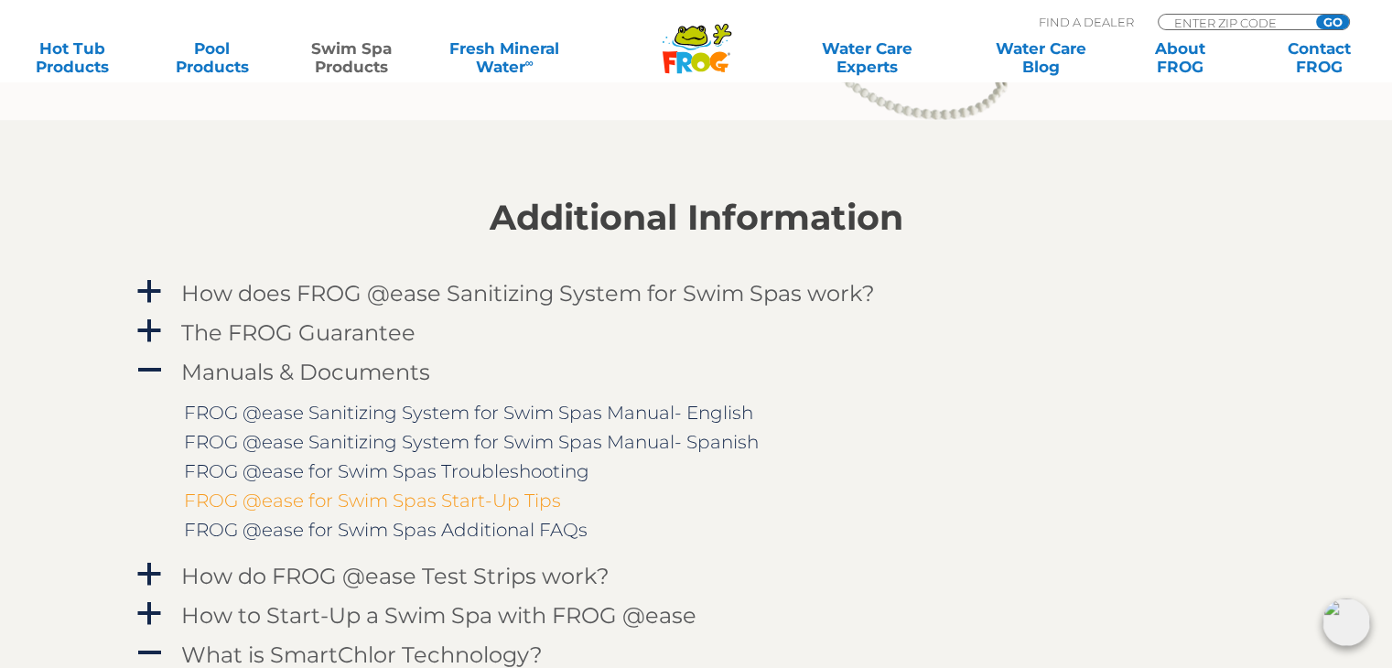
click at [373, 499] on link "FROG @ease for Swim Spas Start-Up Tips" at bounding box center [372, 500] width 377 height 22
click at [453, 413] on link "FROG @ease Sanitizing System for Swim Spas Manual- English" at bounding box center [468, 413] width 569 height 22
click at [353, 471] on link "FROG @ease for Swim Spas Troubleshooting" at bounding box center [386, 471] width 405 height 22
click at [365, 529] on link "FROG @ease for Swim Spas Additional FAQs" at bounding box center [385, 530] width 403 height 22
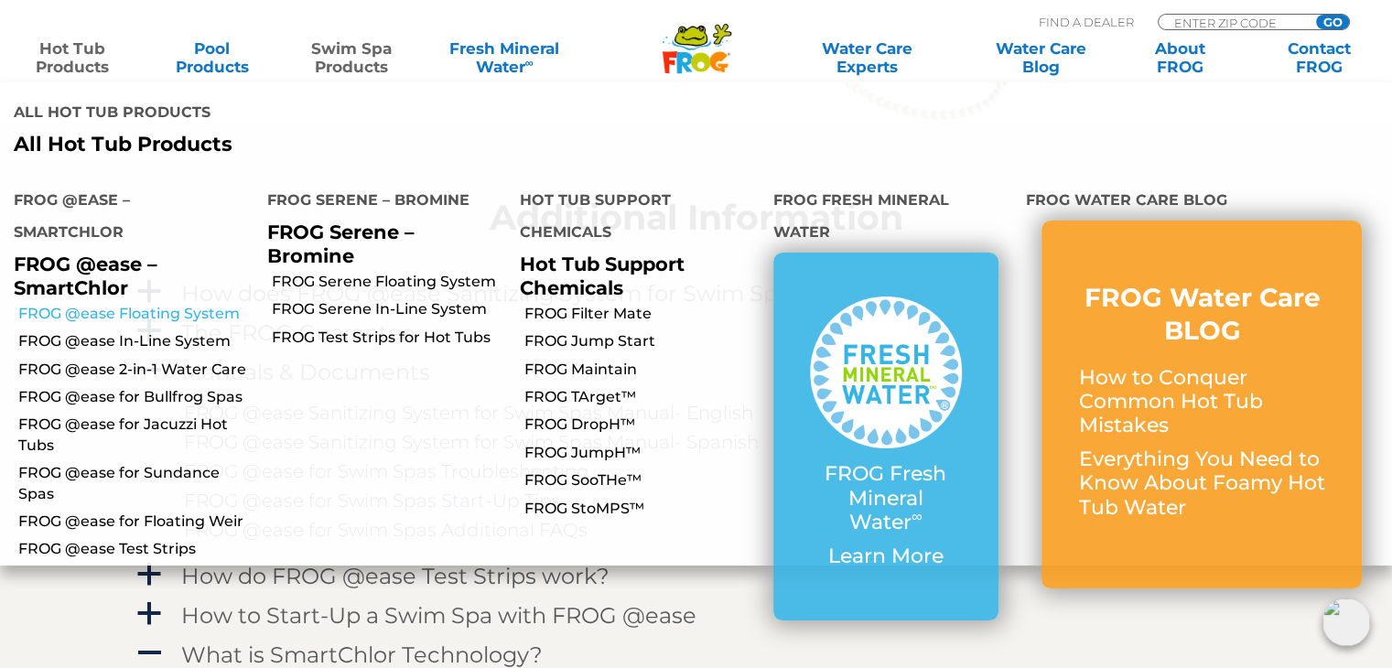
click at [110, 304] on link "FROG @ease Floating System" at bounding box center [135, 314] width 235 height 20
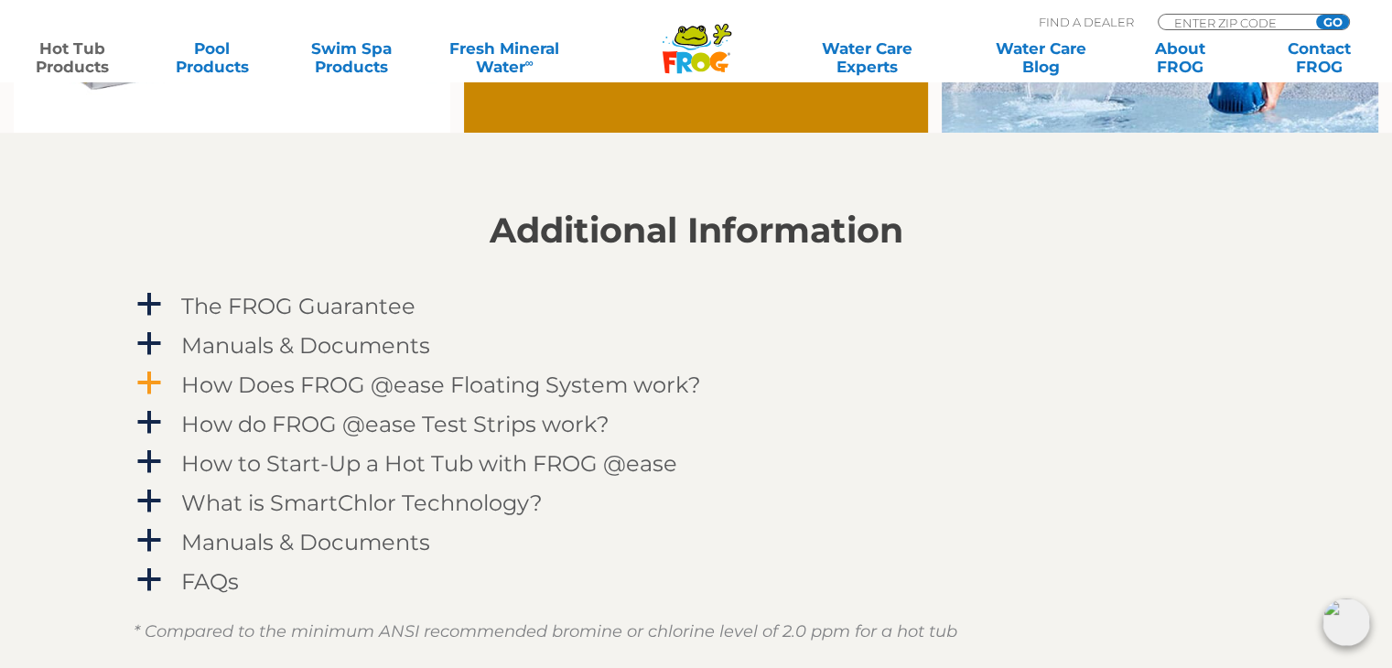
scroll to position [1738, 0]
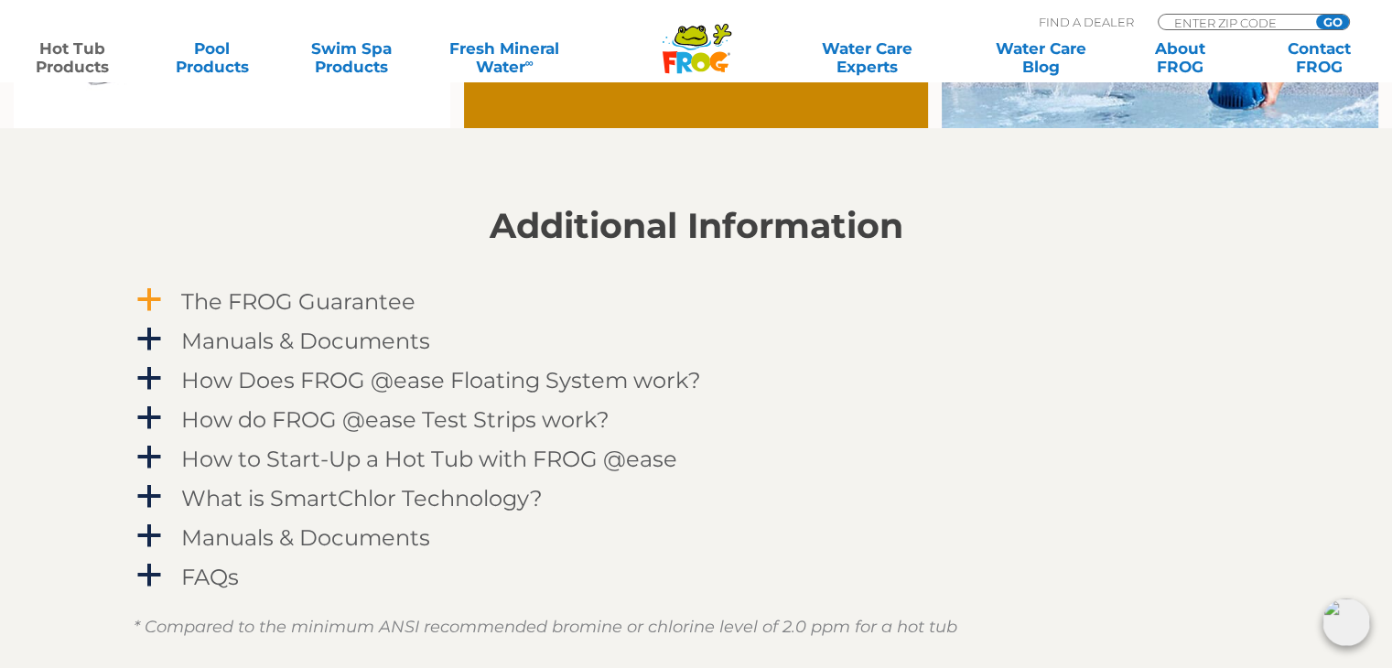
click at [293, 305] on h4 "The FROG Guarantee" at bounding box center [298, 301] width 234 height 25
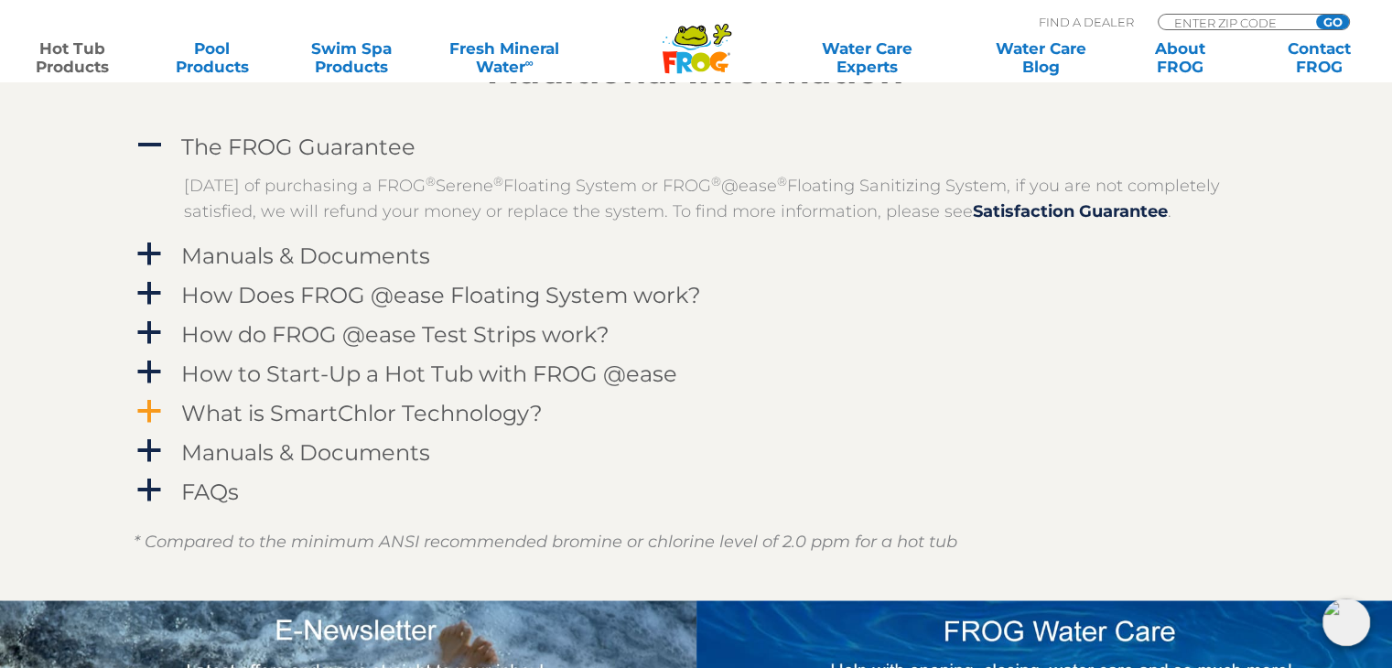
scroll to position [1921, 0]
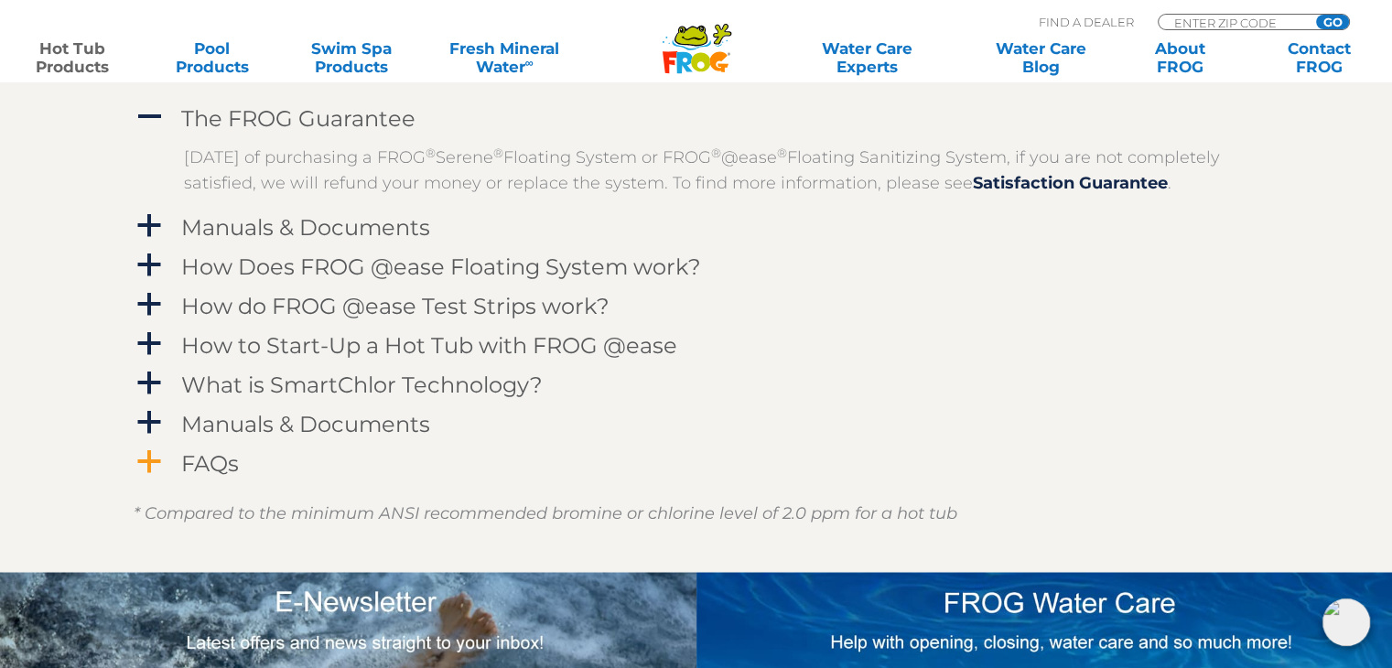
click at [188, 476] on h4 "FAQs" at bounding box center [210, 463] width 58 height 25
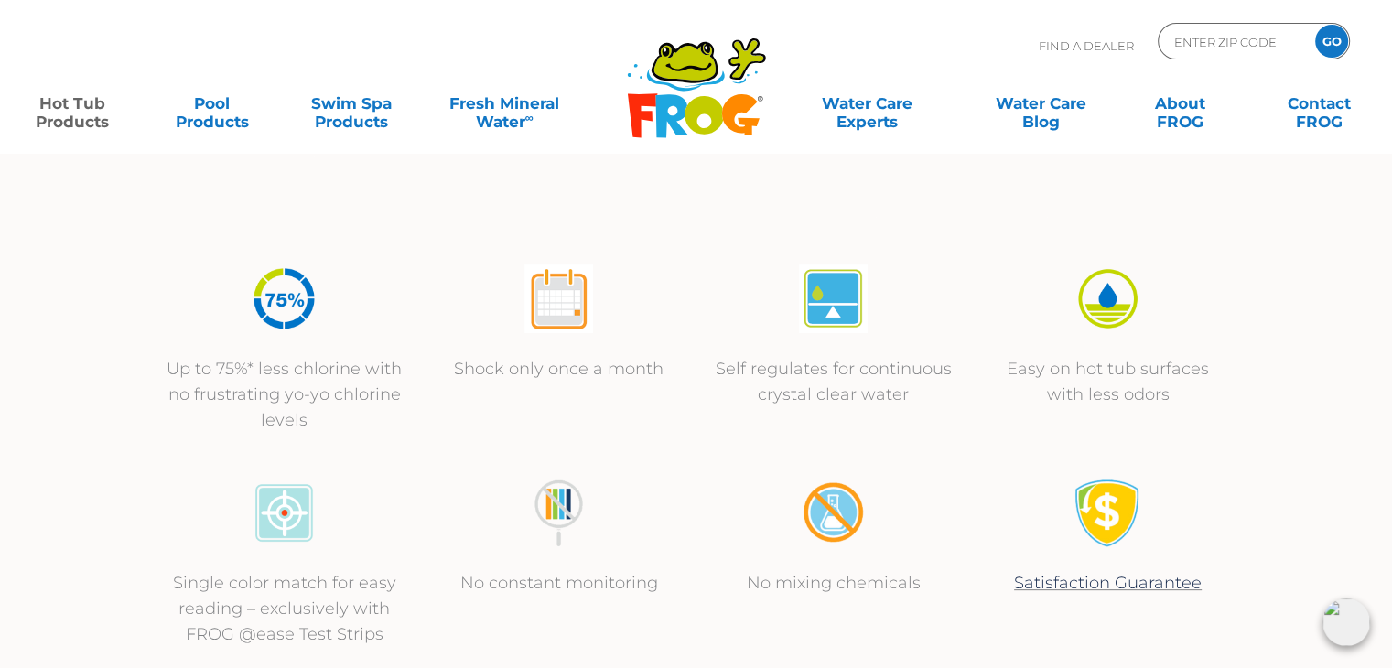
scroll to position [0, 0]
